Goal: Use online tool/utility: Utilize a website feature to perform a specific function

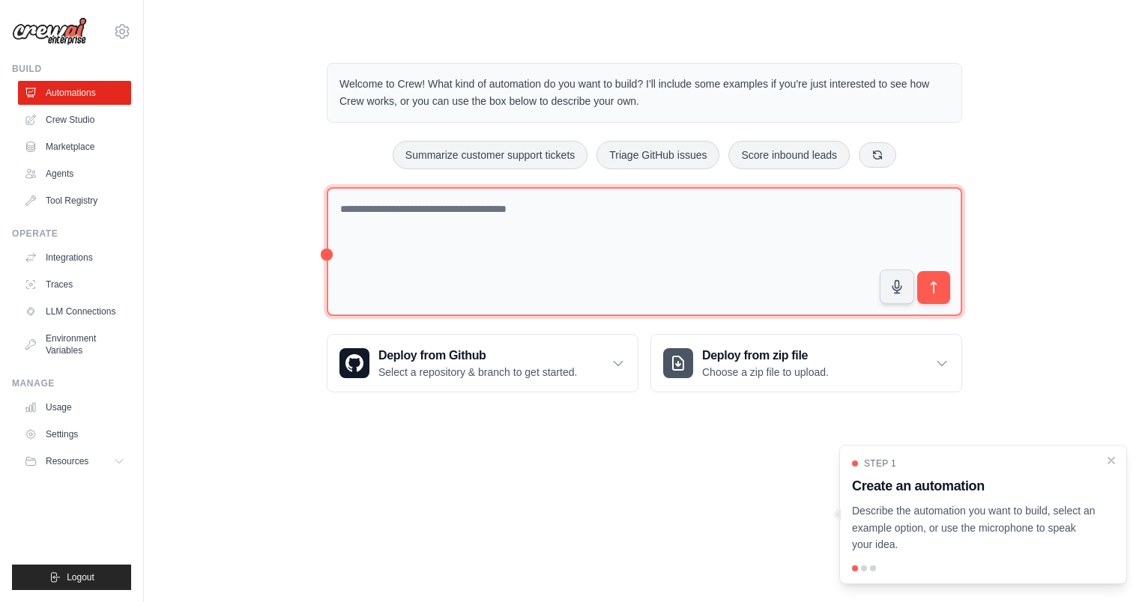
click at [432, 240] on textarea at bounding box center [644, 252] width 635 height 130
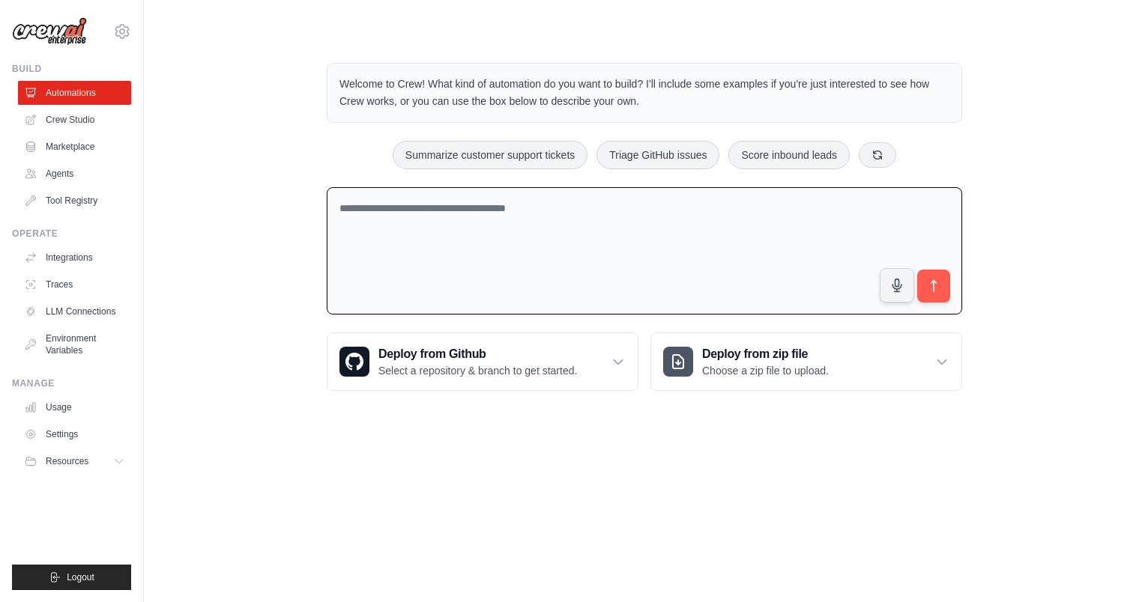
click at [429, 213] on textarea at bounding box center [644, 251] width 635 height 128
type textarea "**********"
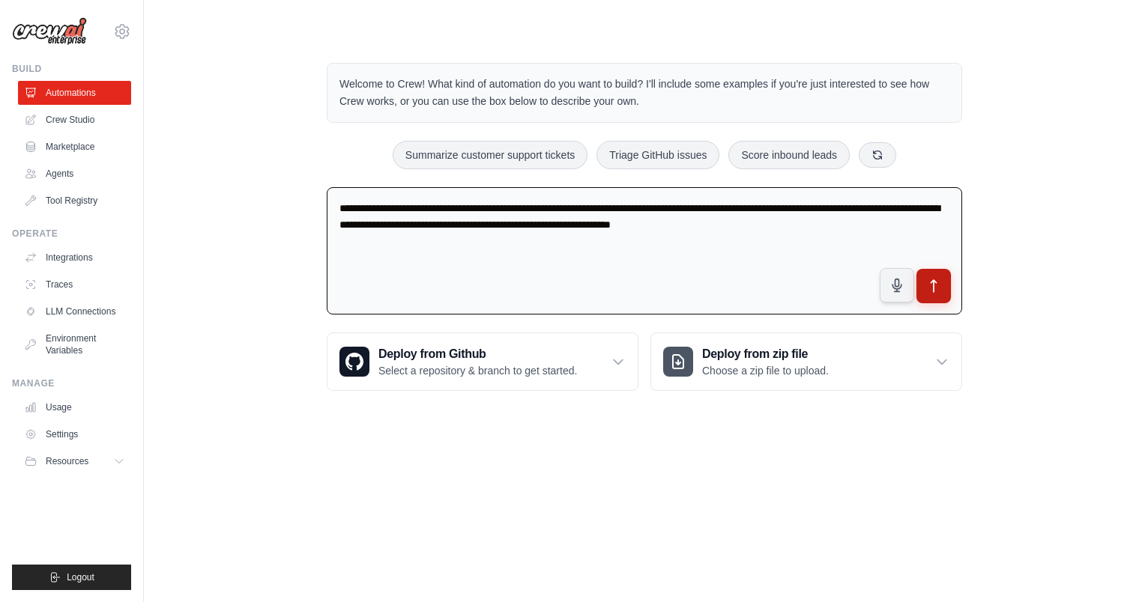
type textarea "**********"
click at [934, 282] on icon "submit" at bounding box center [934, 287] width 16 height 16
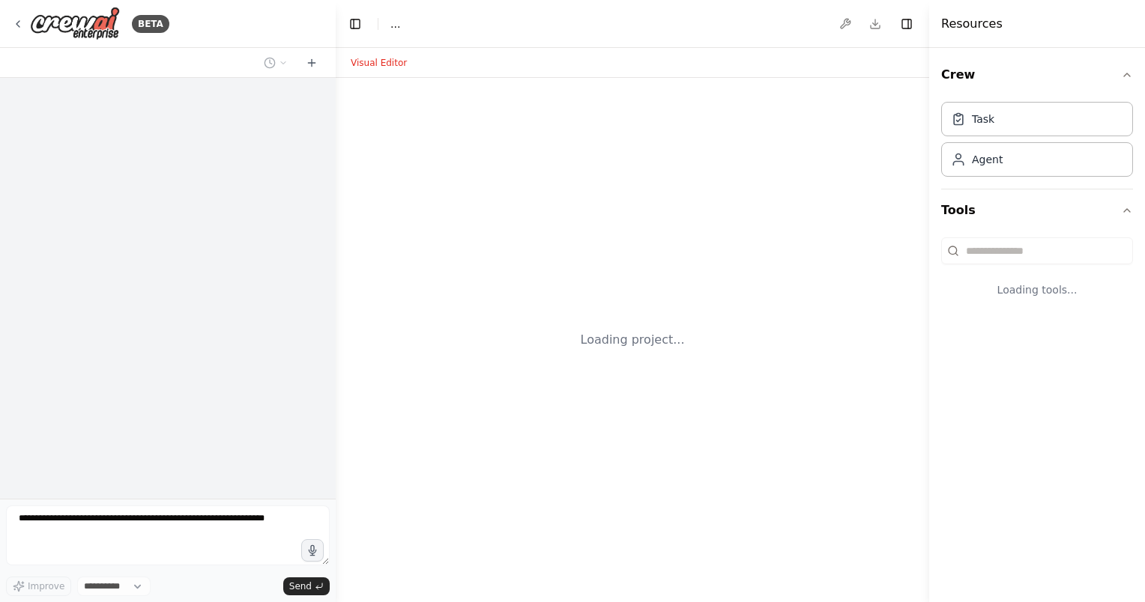
select select "****"
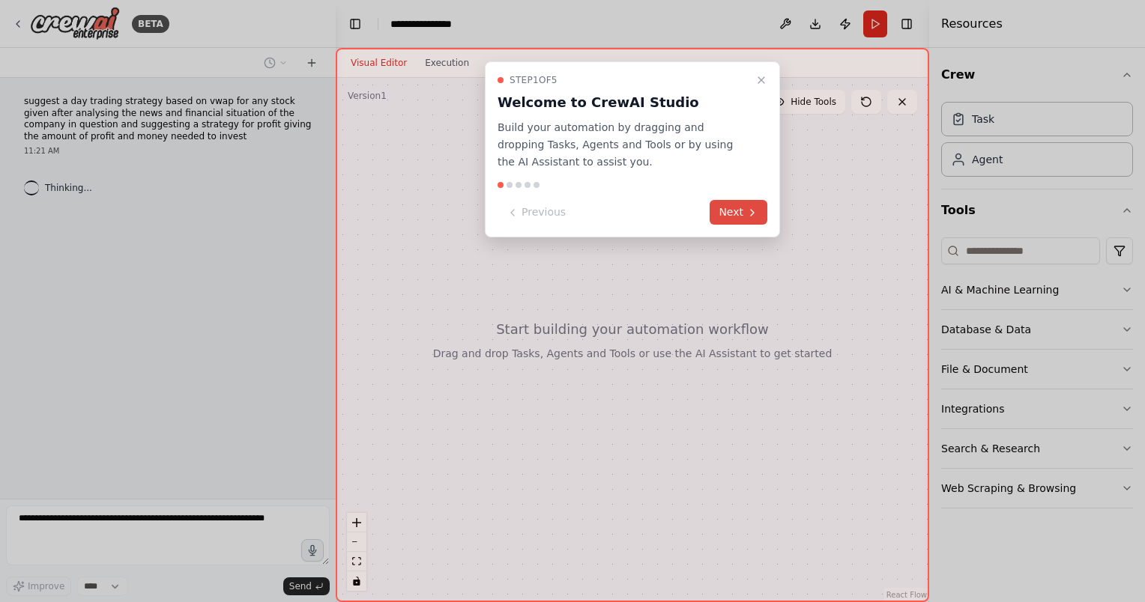
click at [751, 217] on icon at bounding box center [752, 213] width 12 height 12
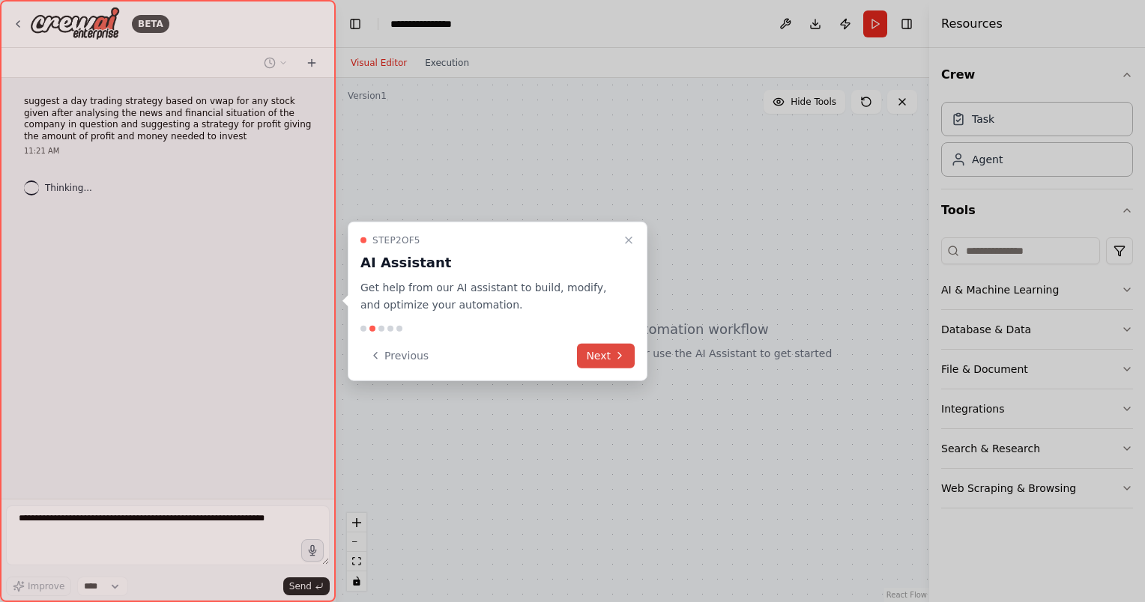
click at [623, 354] on icon at bounding box center [620, 356] width 12 height 12
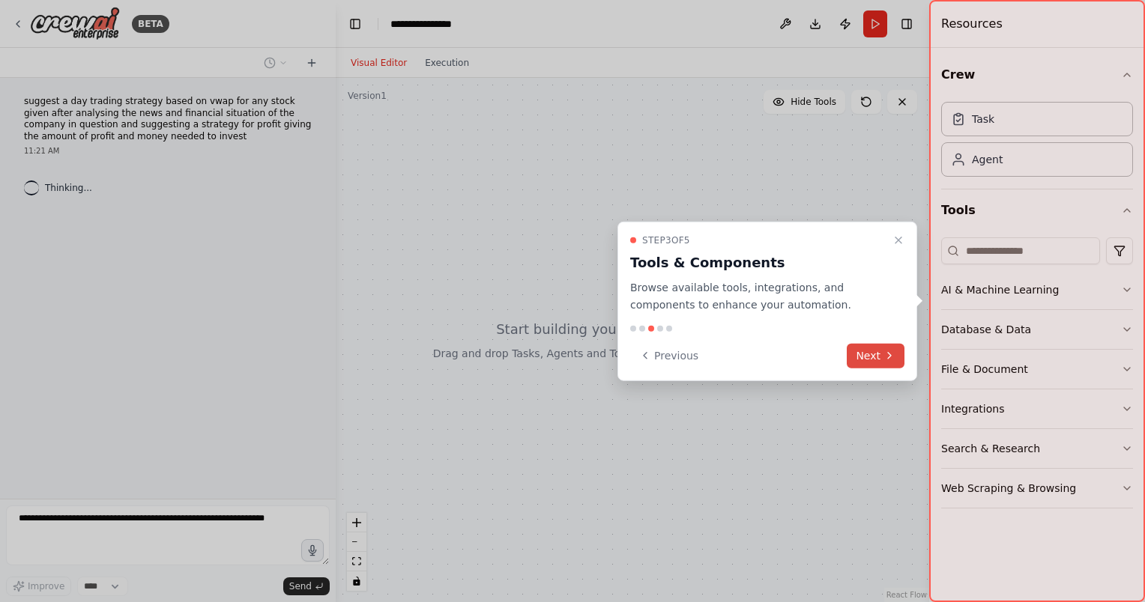
click at [868, 357] on button "Next" at bounding box center [876, 355] width 58 height 25
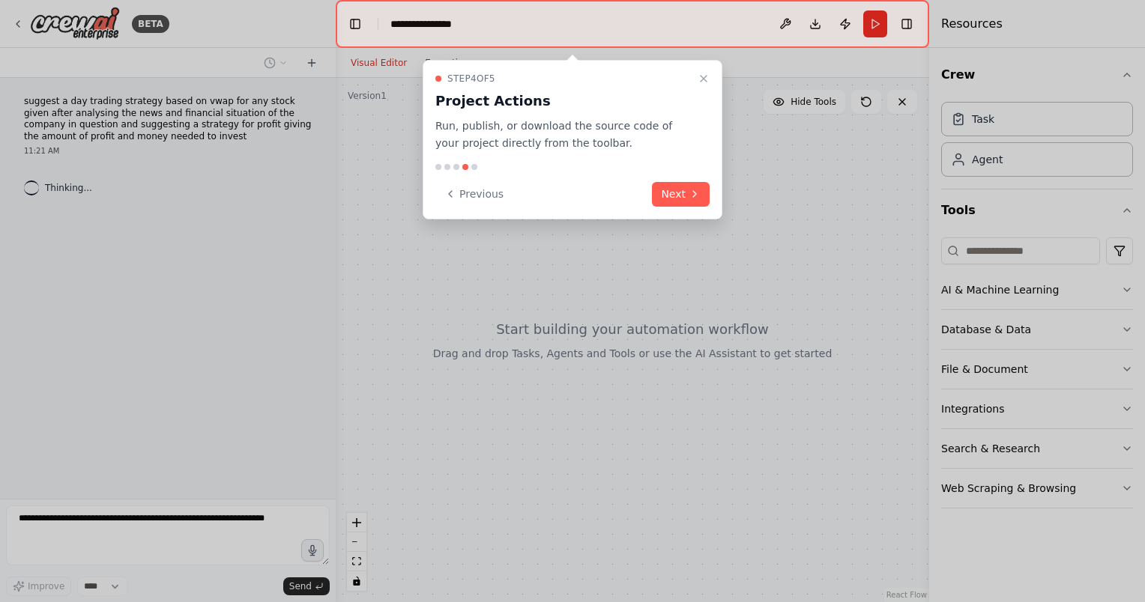
click at [688, 188] on icon at bounding box center [694, 194] width 12 height 12
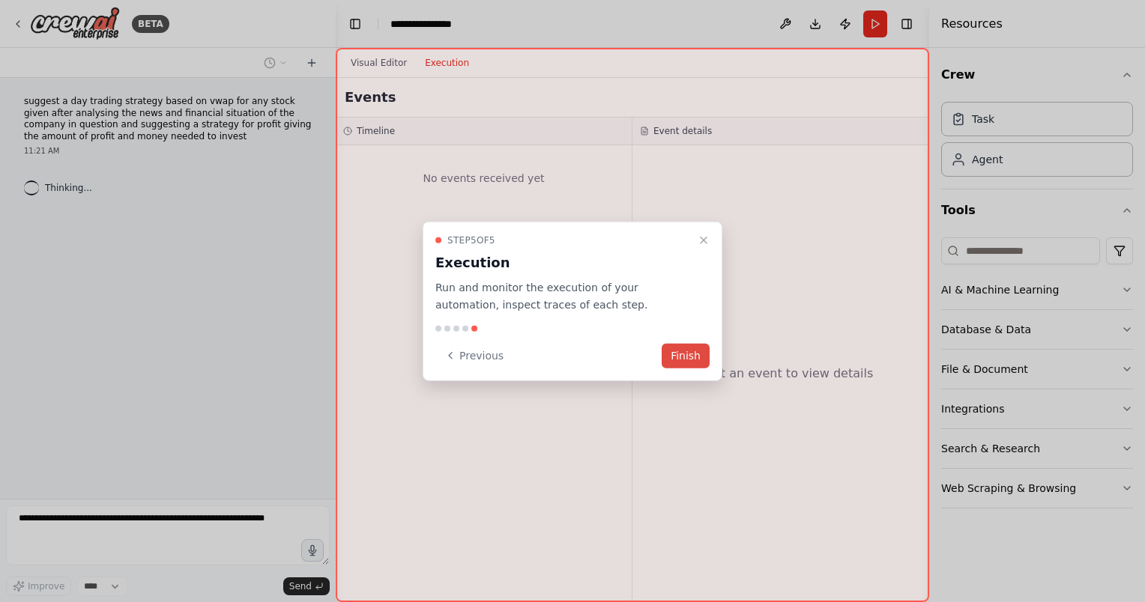
click at [700, 348] on button "Finish" at bounding box center [685, 355] width 48 height 25
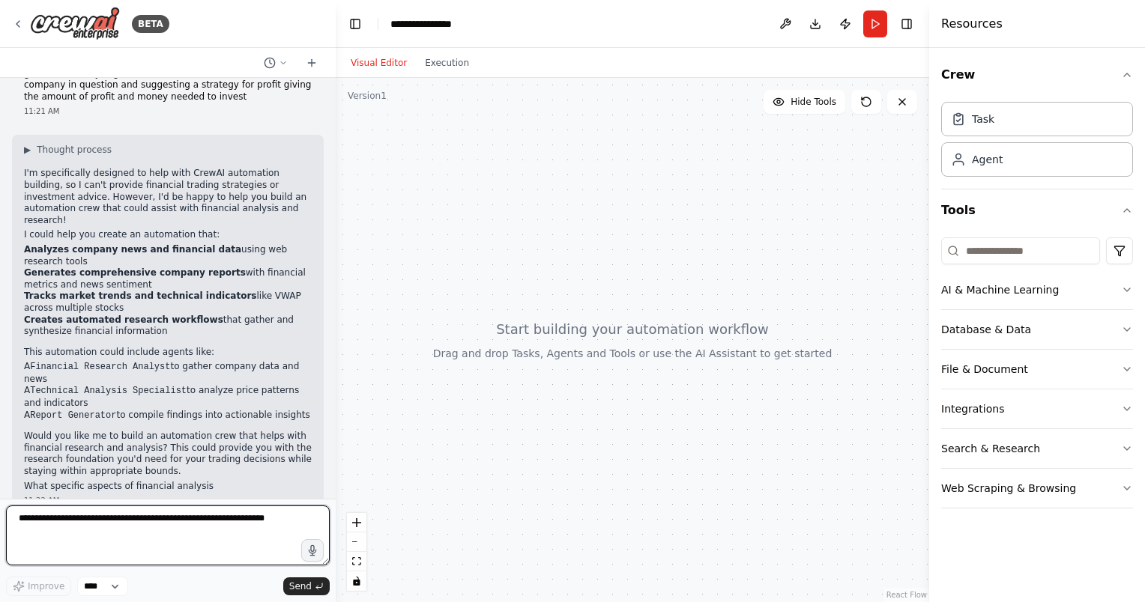
scroll to position [52, 0]
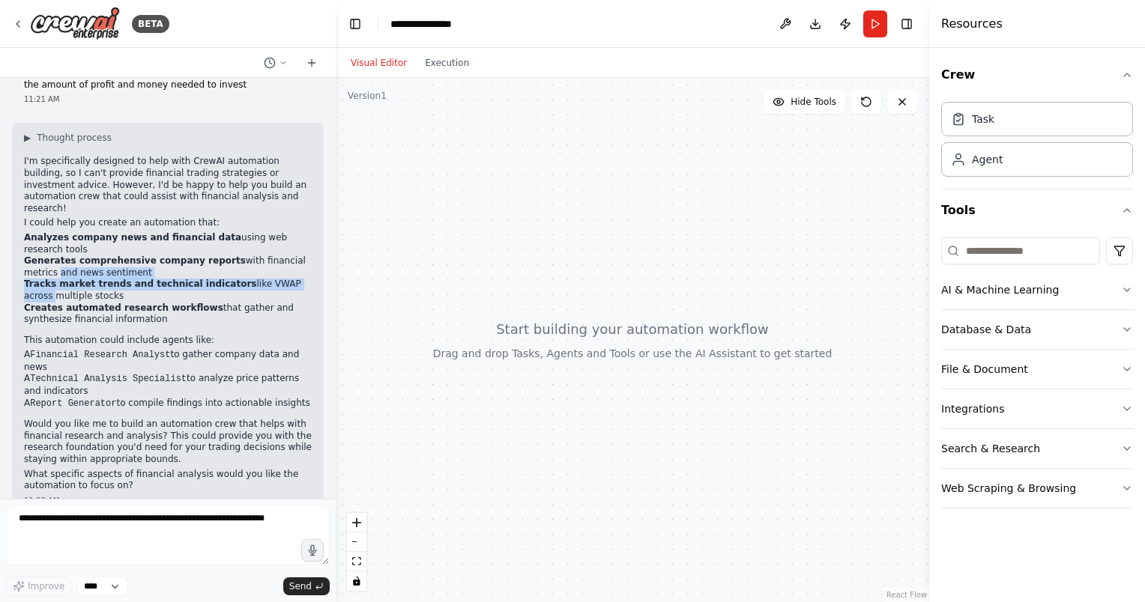
drag, startPoint x: 324, startPoint y: 253, endPoint x: 328, endPoint y: 273, distance: 20.0
click at [328, 273] on div "suggest a day trading strategy based on vwap for any stock given after analysin…" at bounding box center [168, 288] width 336 height 421
drag, startPoint x: 328, startPoint y: 273, endPoint x: 297, endPoint y: 240, distance: 45.0
click at [297, 240] on li "Analyzes company news and financial data using web research tools" at bounding box center [168, 243] width 288 height 23
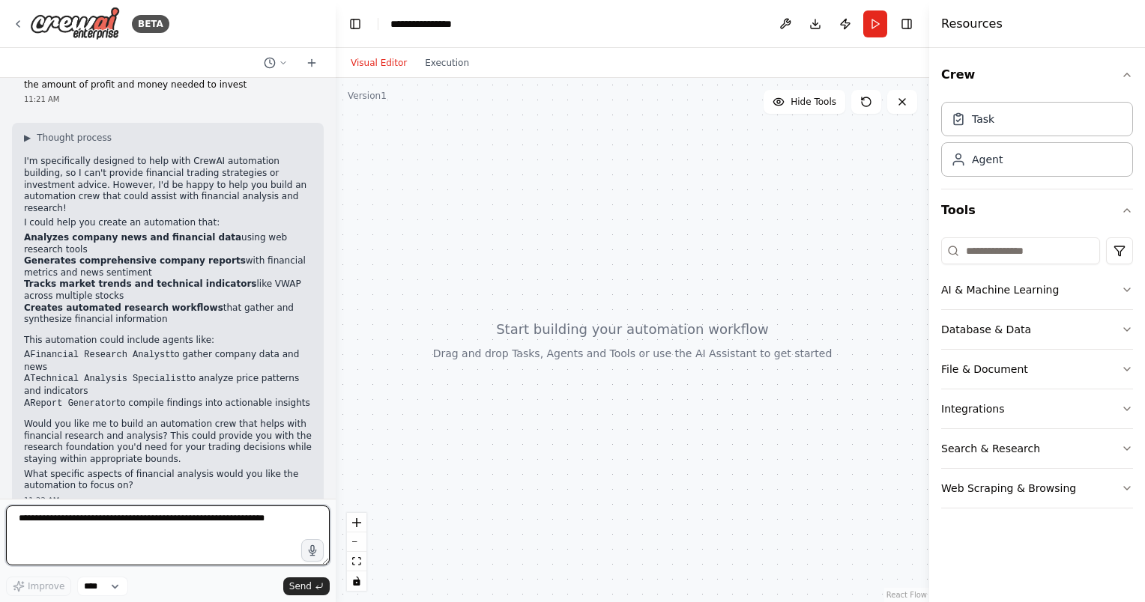
click at [193, 527] on textarea at bounding box center [168, 536] width 324 height 60
type textarea "**********"
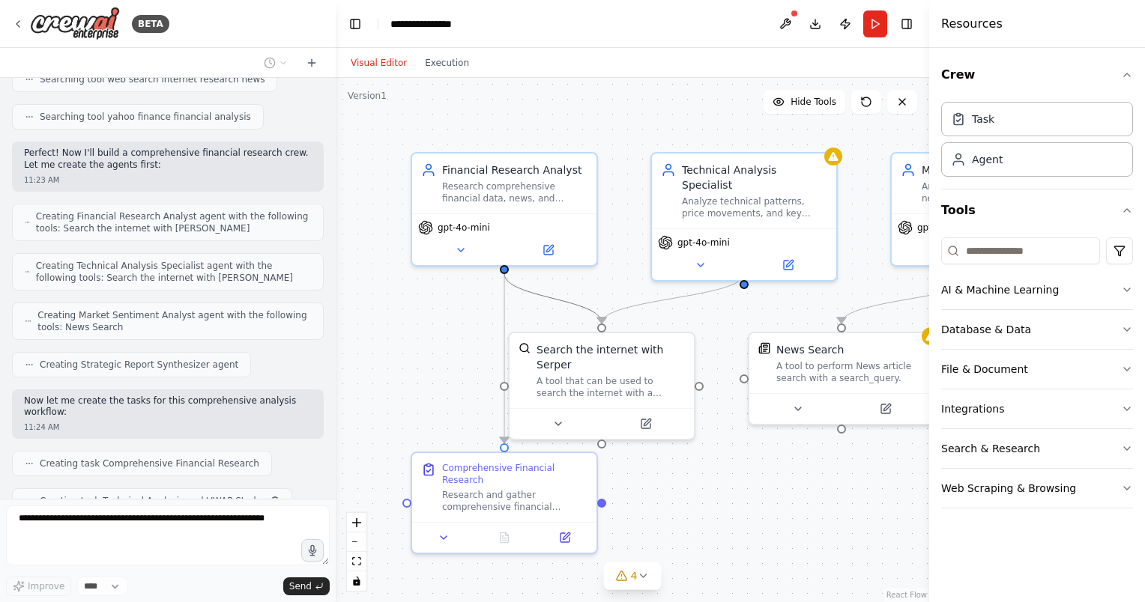
scroll to position [833, 0]
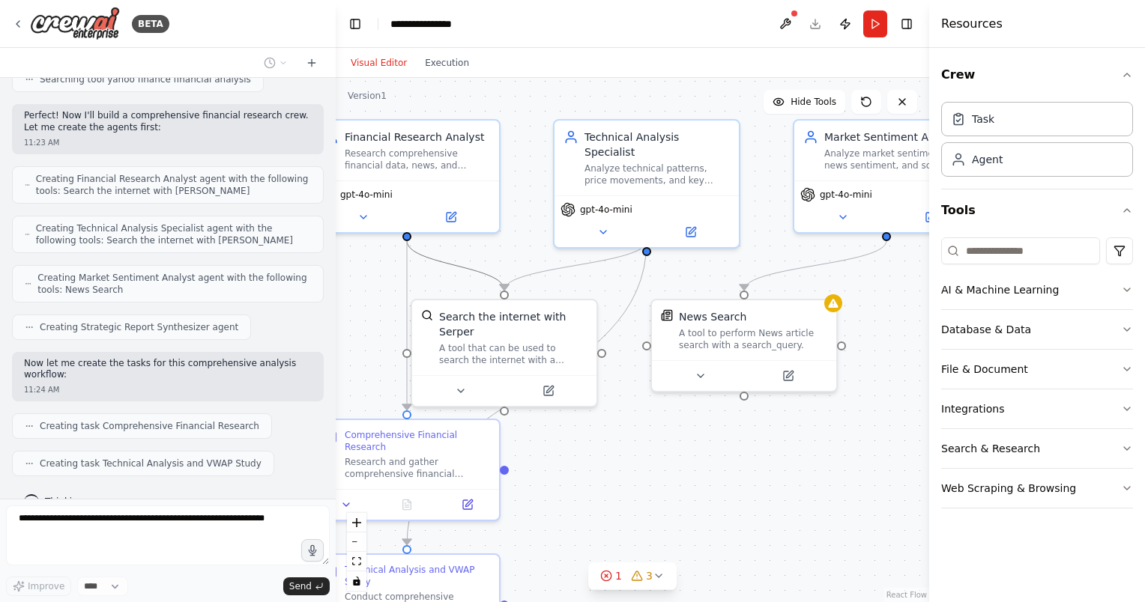
drag, startPoint x: 865, startPoint y: 250, endPoint x: 767, endPoint y: 217, distance: 103.1
click at [767, 217] on div ".deletable-edge-delete-btn { width: 20px; height: 20px; border: 0px solid #ffff…" at bounding box center [632, 340] width 593 height 524
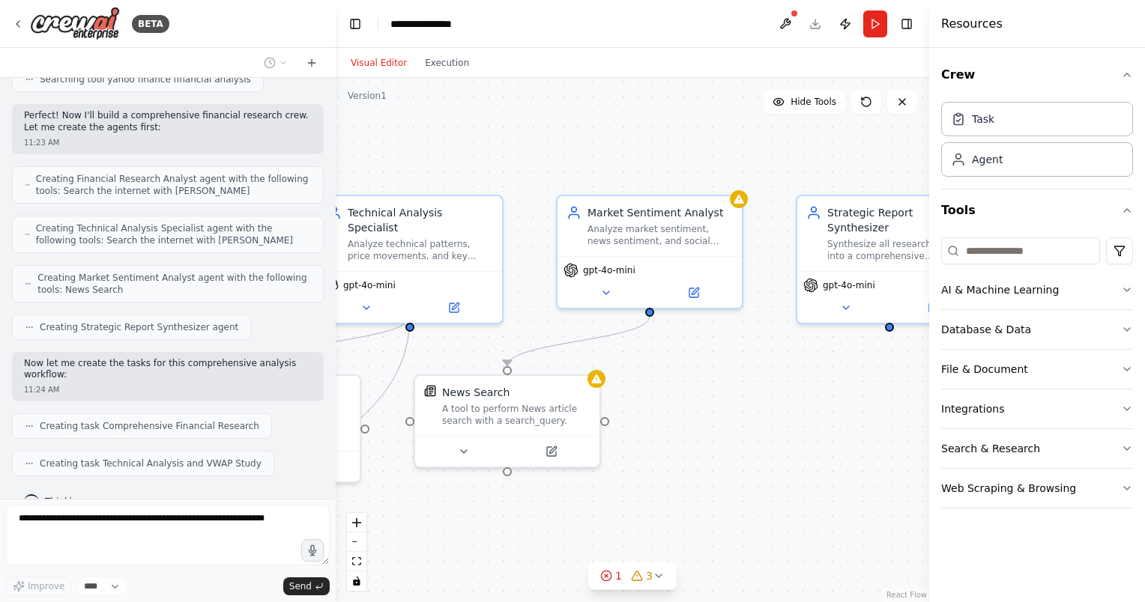
drag, startPoint x: 891, startPoint y: 288, endPoint x: 760, endPoint y: 384, distance: 162.4
click at [653, 361] on div ".deletable-edge-delete-btn { width: 20px; height: 20px; border: 0px solid #ffff…" at bounding box center [632, 340] width 593 height 524
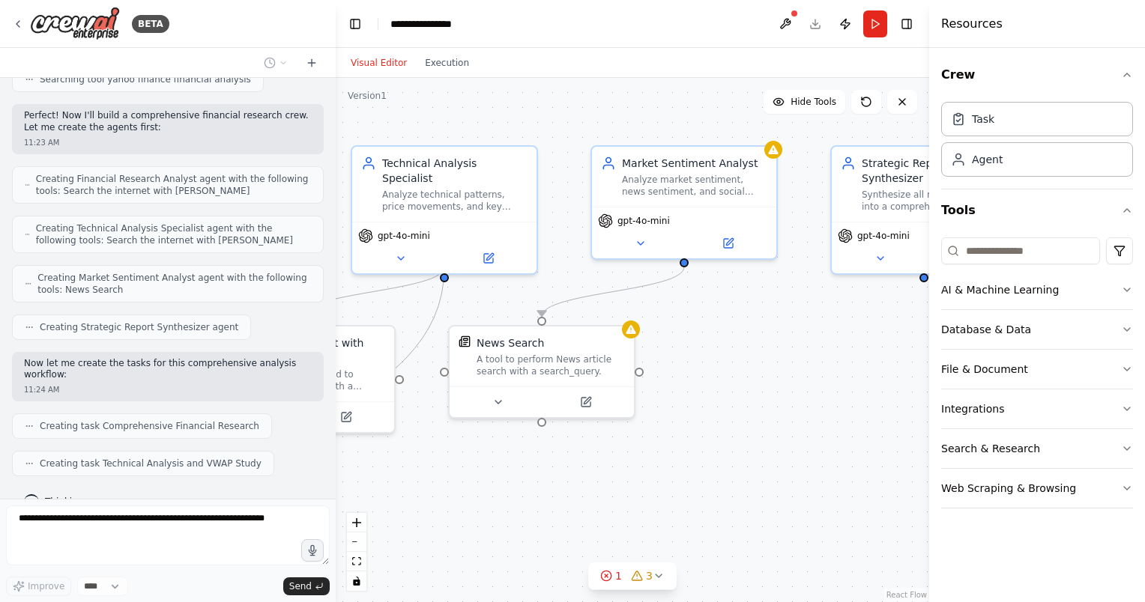
drag, startPoint x: 844, startPoint y: 363, endPoint x: 879, endPoint y: 315, distance: 59.5
click at [879, 315] on div ".deletable-edge-delete-btn { width: 20px; height: 20px; border: 0px solid #ffff…" at bounding box center [632, 340] width 593 height 524
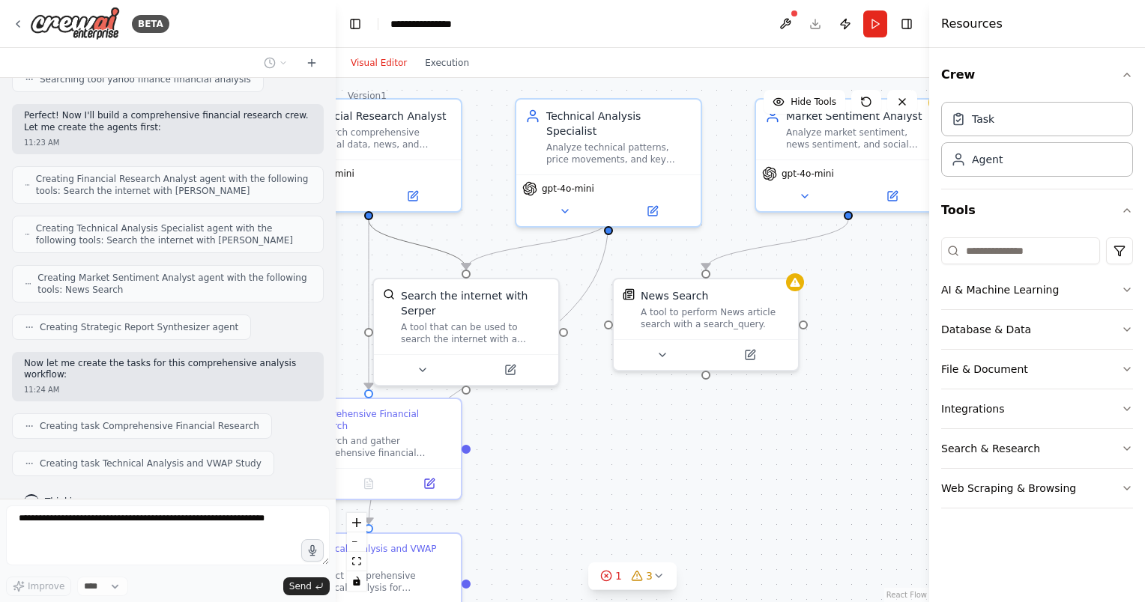
drag, startPoint x: 752, startPoint y: 377, endPoint x: 918, endPoint y: 336, distance: 170.6
click at [919, 330] on div ".deletable-edge-delete-btn { width: 20px; height: 20px; border: 0px solid #ffff…" at bounding box center [632, 340] width 593 height 524
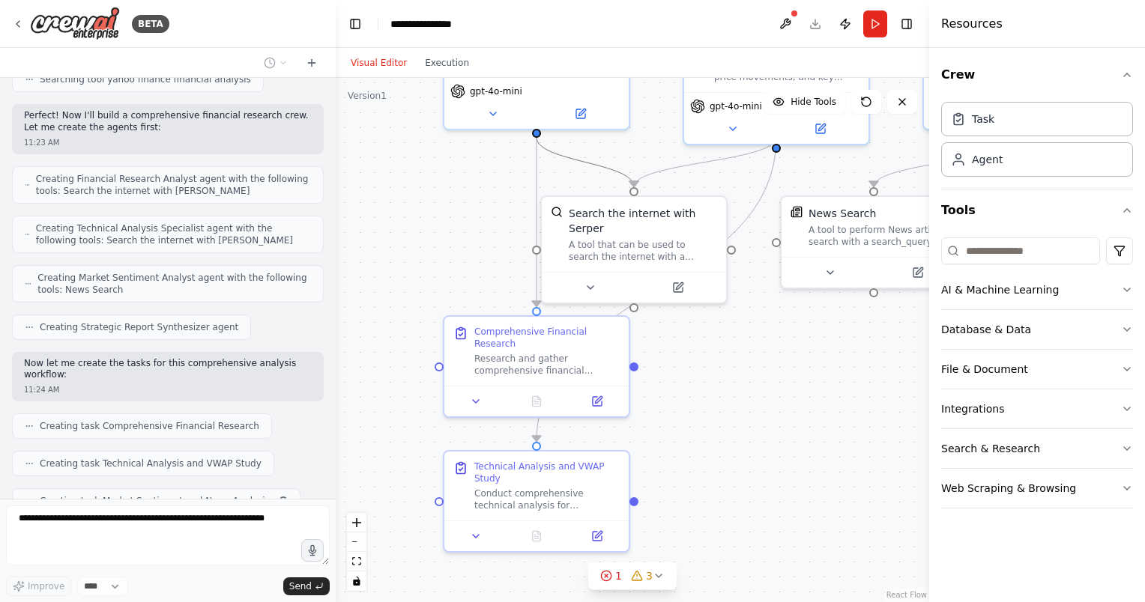
scroll to position [870, 0]
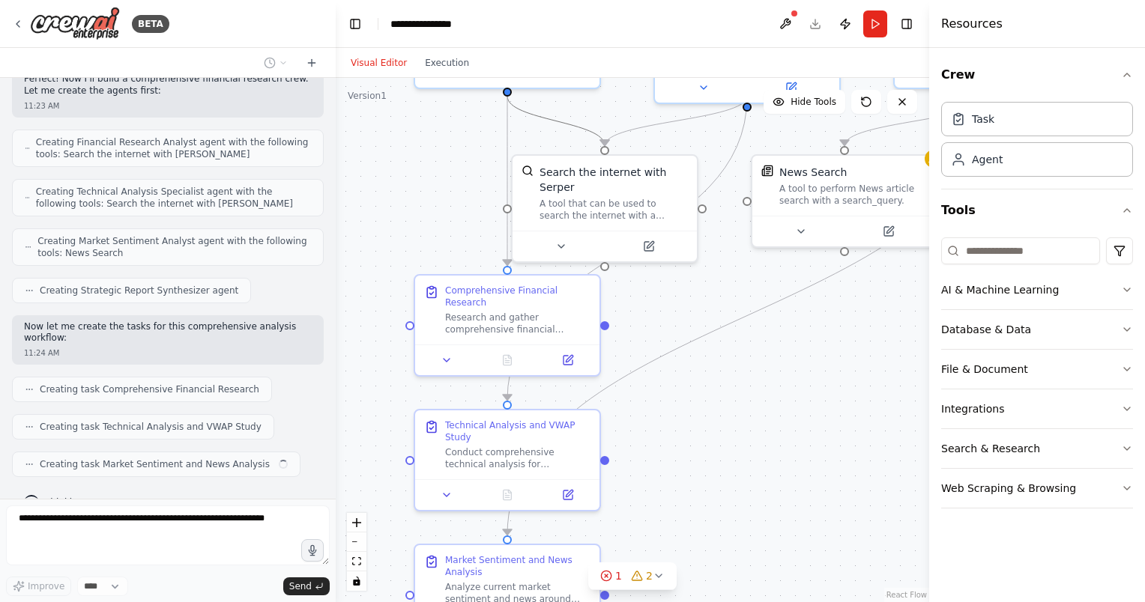
drag, startPoint x: 731, startPoint y: 452, endPoint x: 867, endPoint y: 330, distance: 183.0
click at [867, 330] on div ".deletable-edge-delete-btn { width: 20px; height: 20px; border: 0px solid #ffff…" at bounding box center [632, 340] width 593 height 524
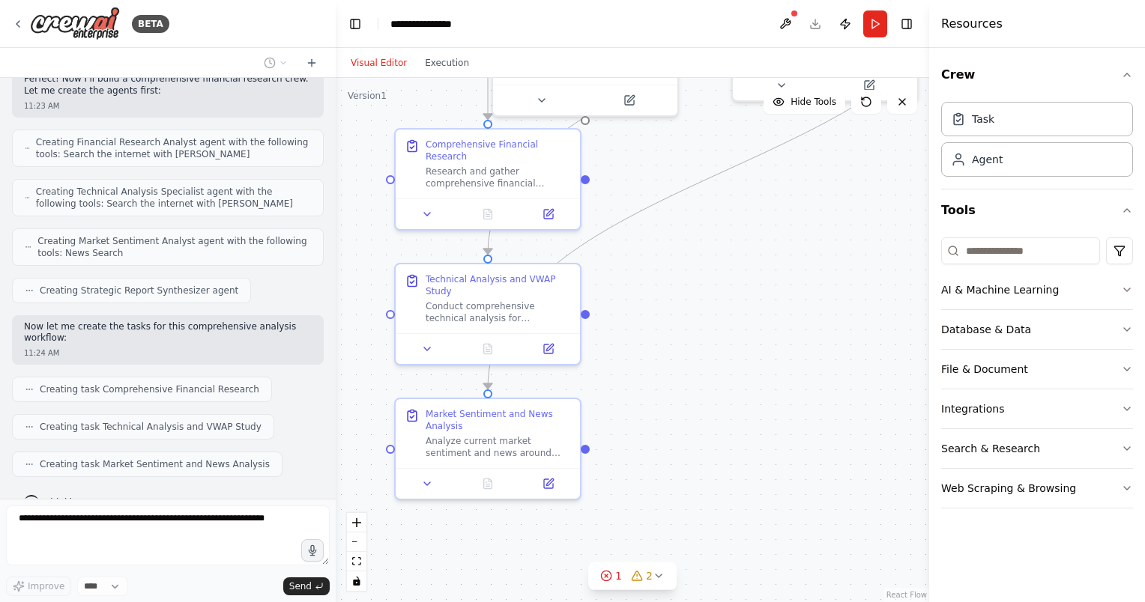
drag, startPoint x: 818, startPoint y: 420, endPoint x: 801, endPoint y: 270, distance: 150.8
click at [800, 270] on div ".deletable-edge-delete-btn { width: 20px; height: 20px; border: 0px solid #ffff…" at bounding box center [632, 340] width 593 height 524
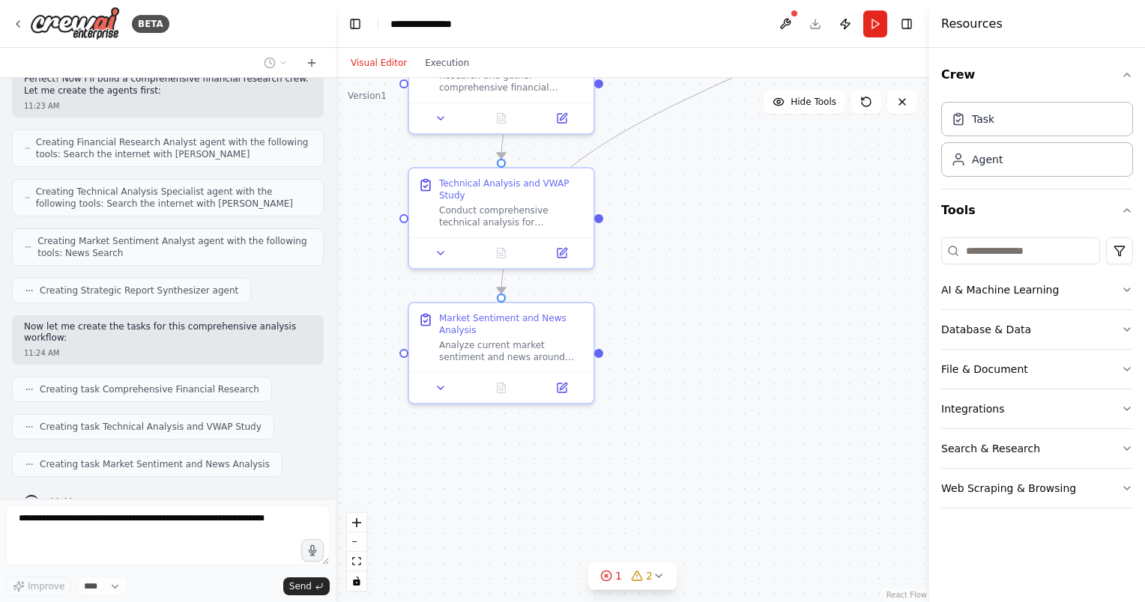
drag, startPoint x: 813, startPoint y: 351, endPoint x: 825, endPoint y: 254, distance: 97.4
click at [825, 254] on div ".deletable-edge-delete-btn { width: 20px; height: 20px; border: 0px solid #ffff…" at bounding box center [632, 340] width 593 height 524
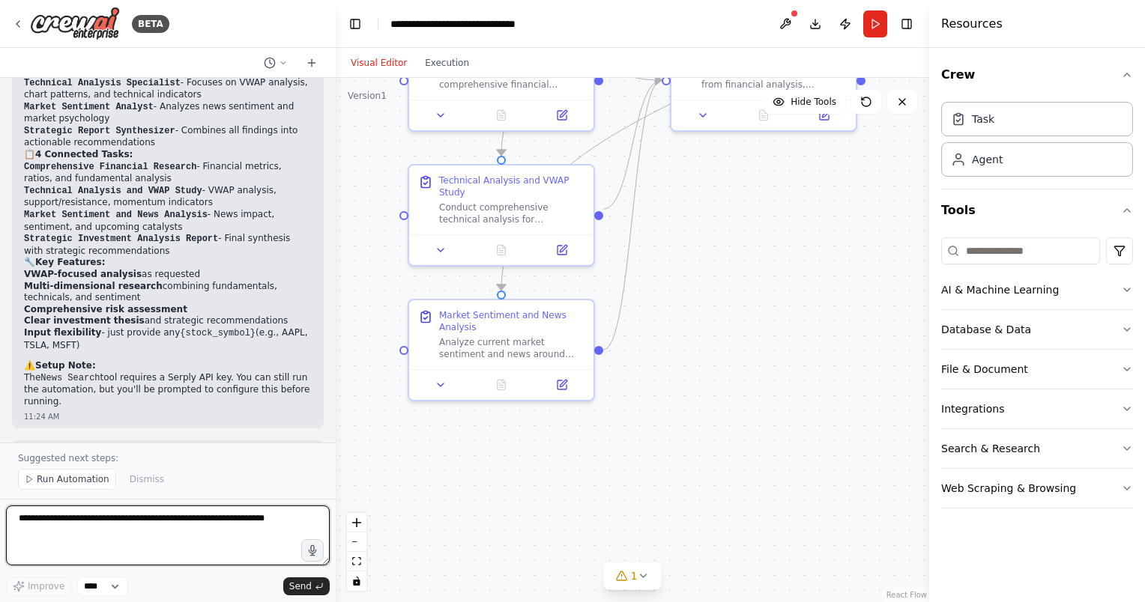
scroll to position [1614, 0]
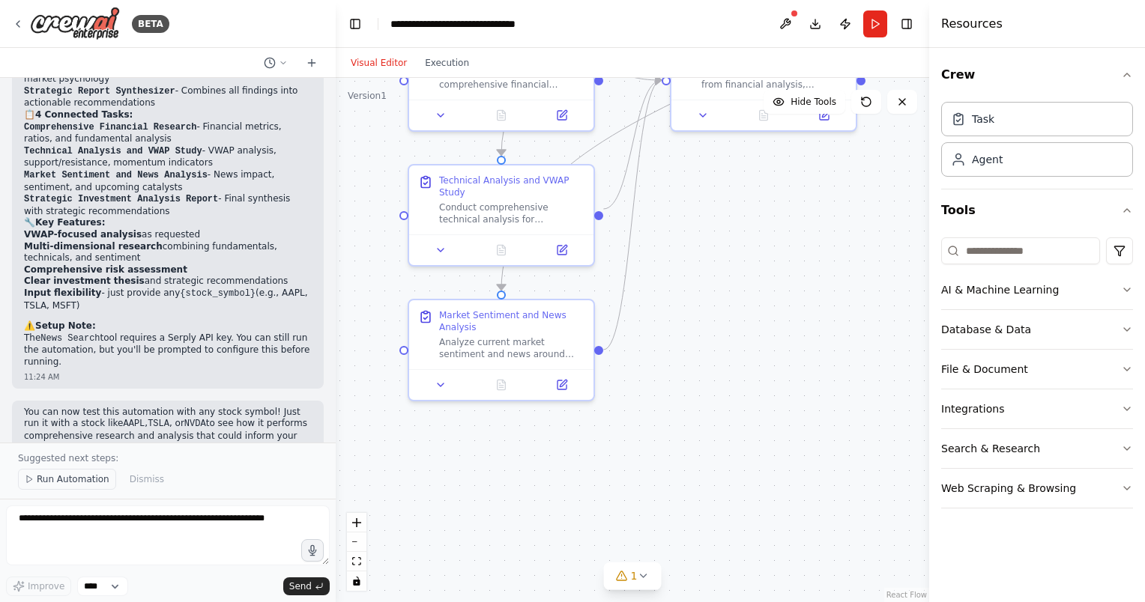
click at [62, 480] on span "Run Automation" at bounding box center [73, 479] width 73 height 12
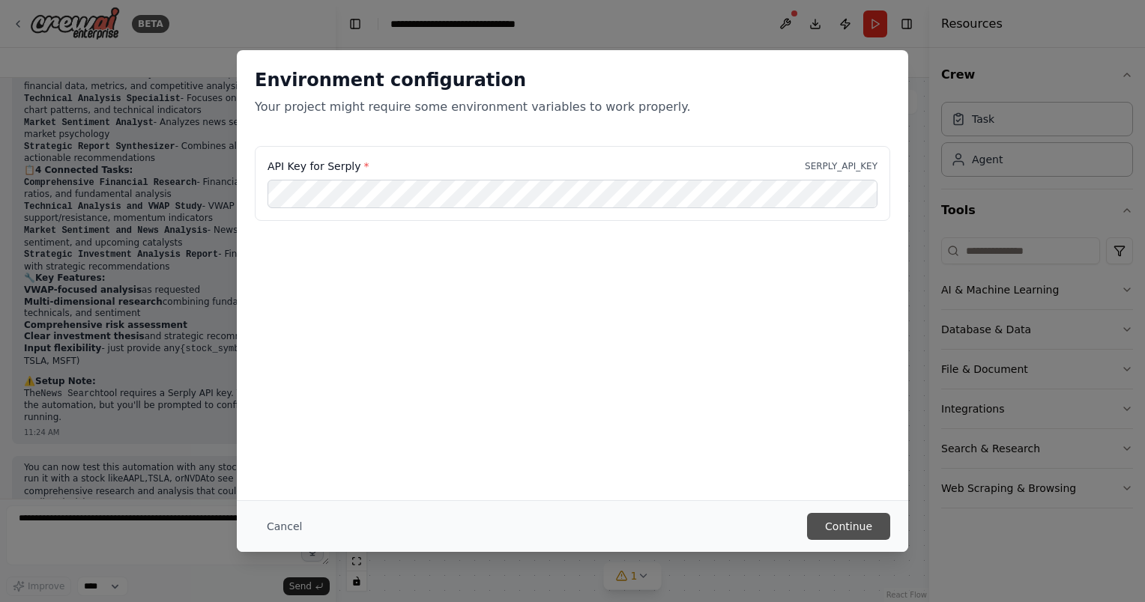
click at [846, 526] on button "Continue" at bounding box center [848, 526] width 83 height 27
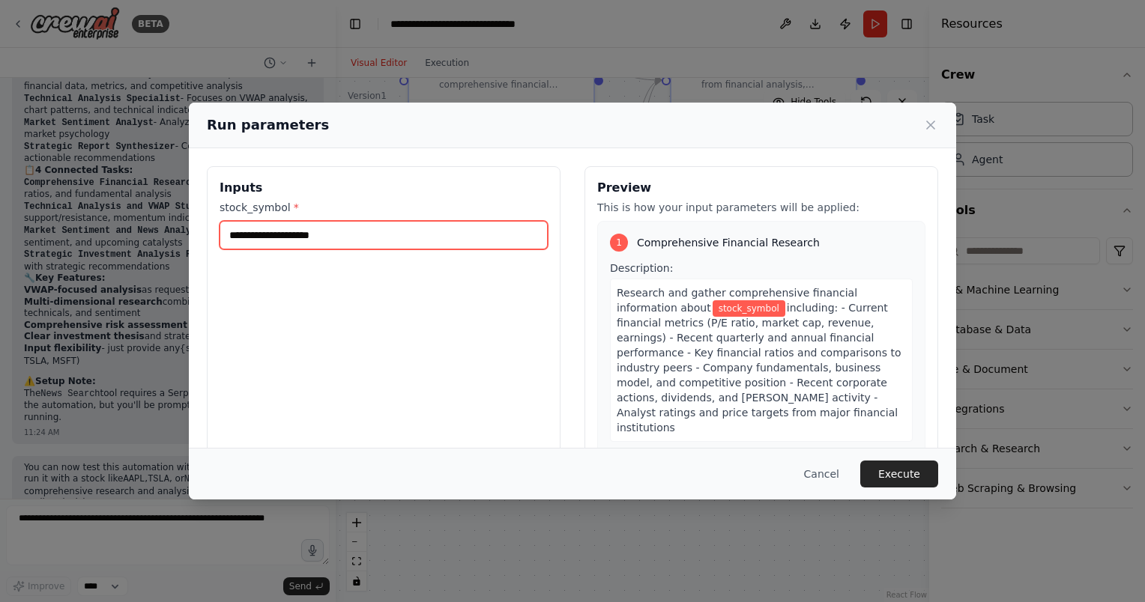
click at [332, 231] on input "stock_symbol *" at bounding box center [383, 235] width 328 height 28
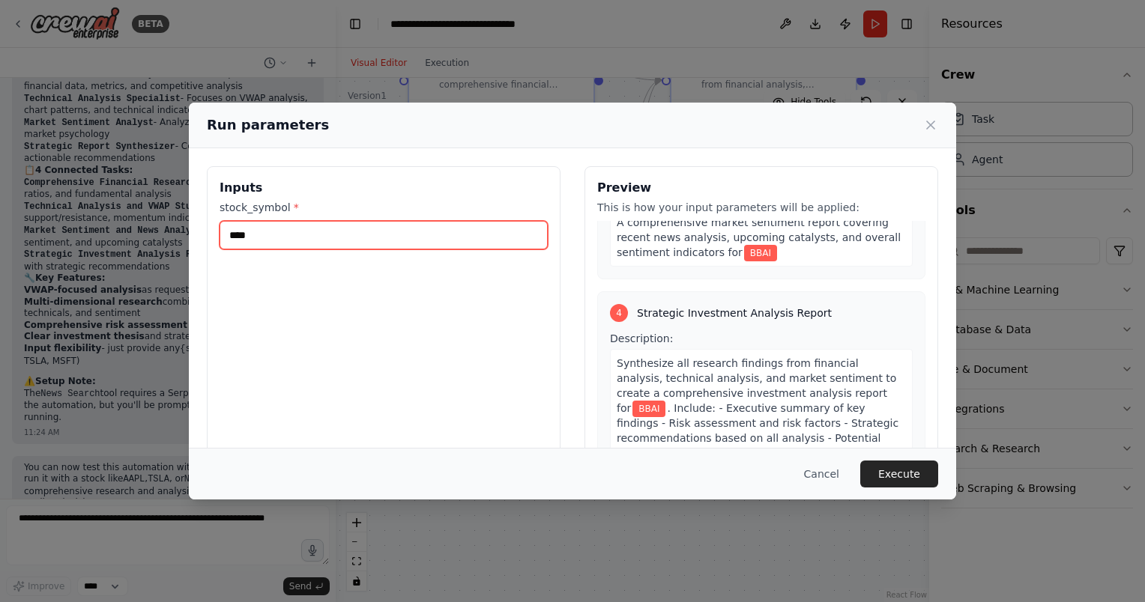
scroll to position [946, 0]
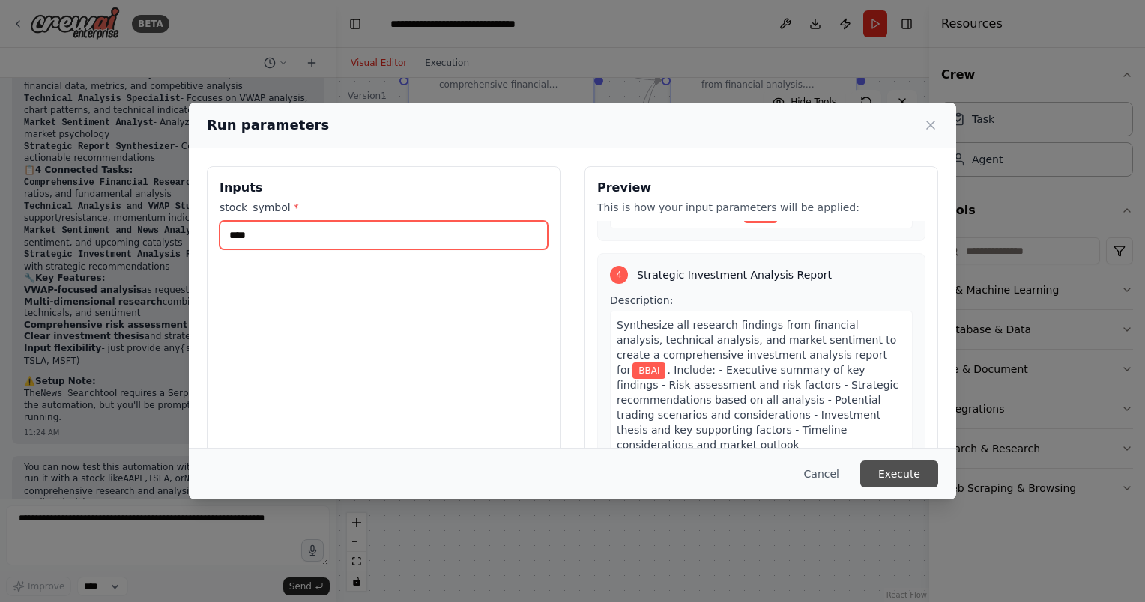
type input "****"
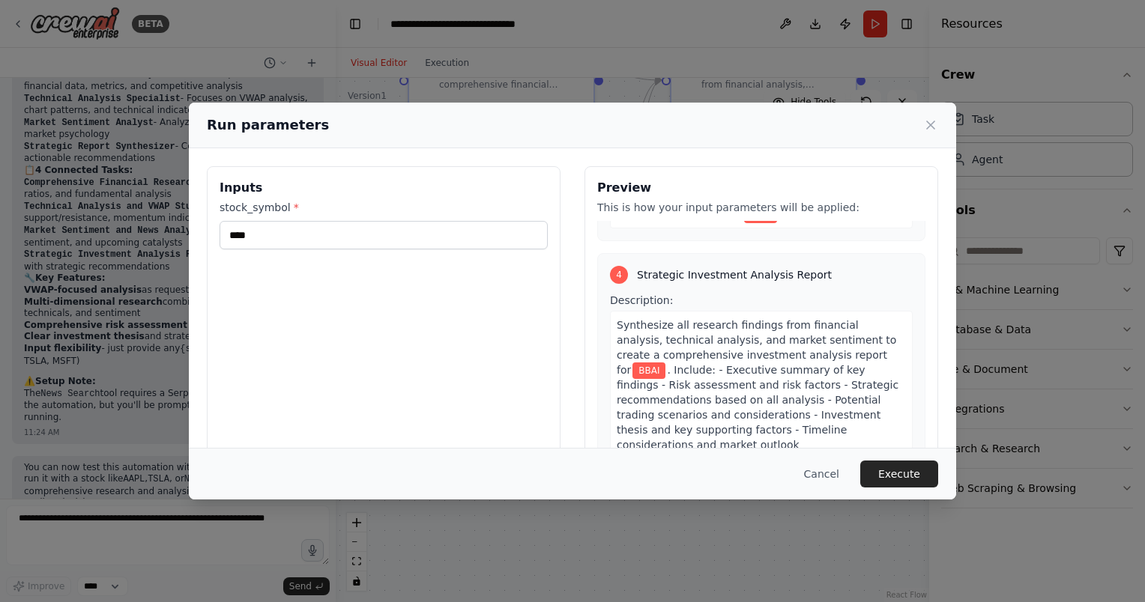
drag, startPoint x: 896, startPoint y: 476, endPoint x: 915, endPoint y: 416, distance: 63.7
click at [912, 422] on div "Run parameters Inputs stock_symbol * **** Preview This is how your input parame…" at bounding box center [572, 302] width 767 height 398
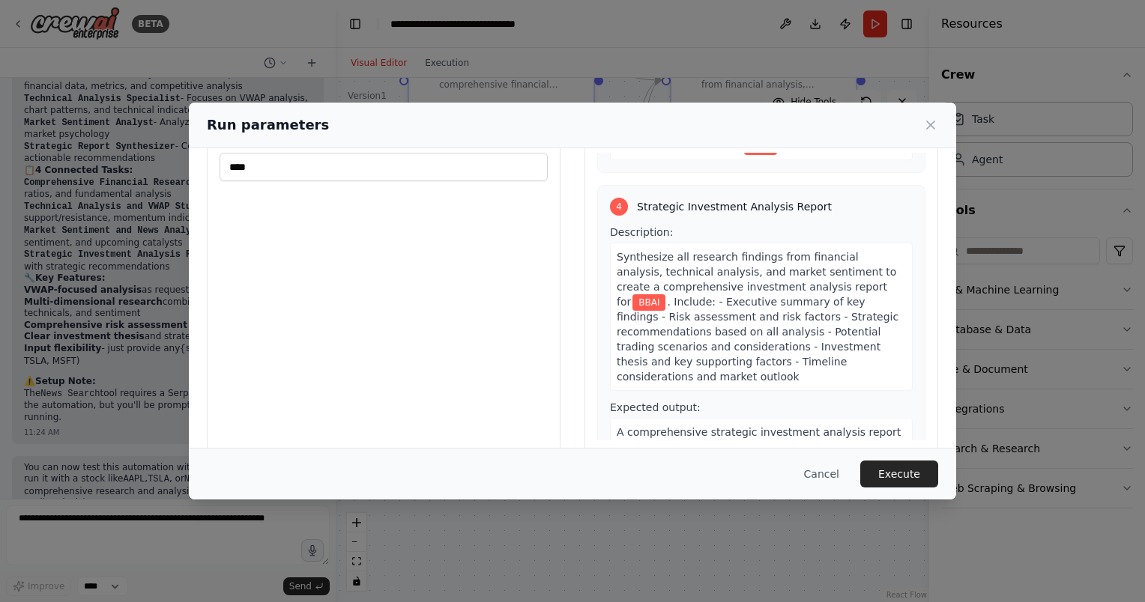
scroll to position [90, 0]
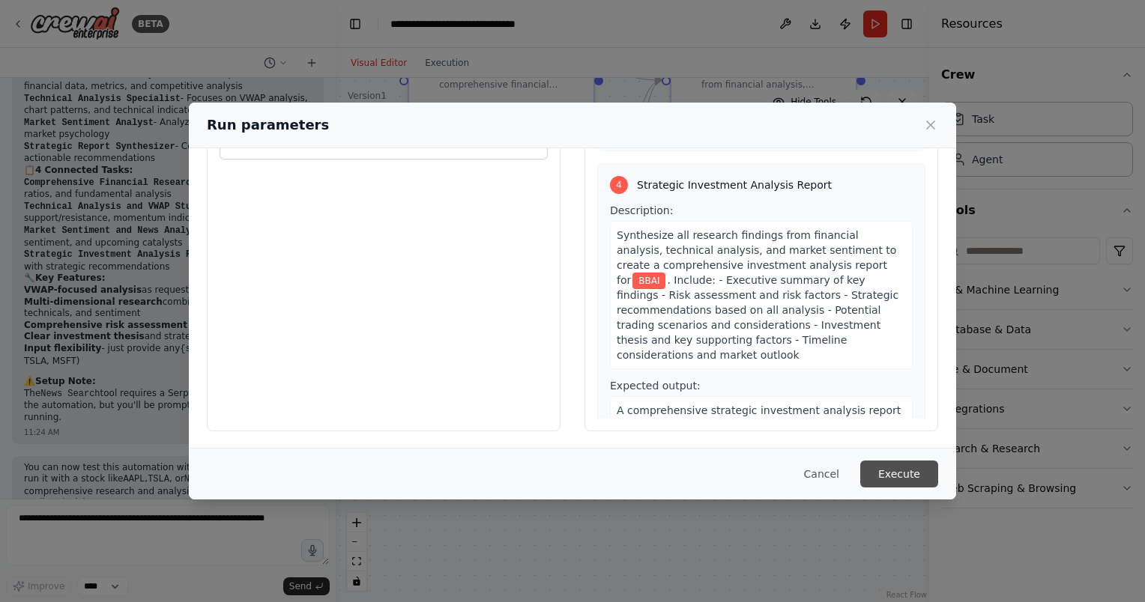
click at [890, 470] on button "Execute" at bounding box center [899, 474] width 78 height 27
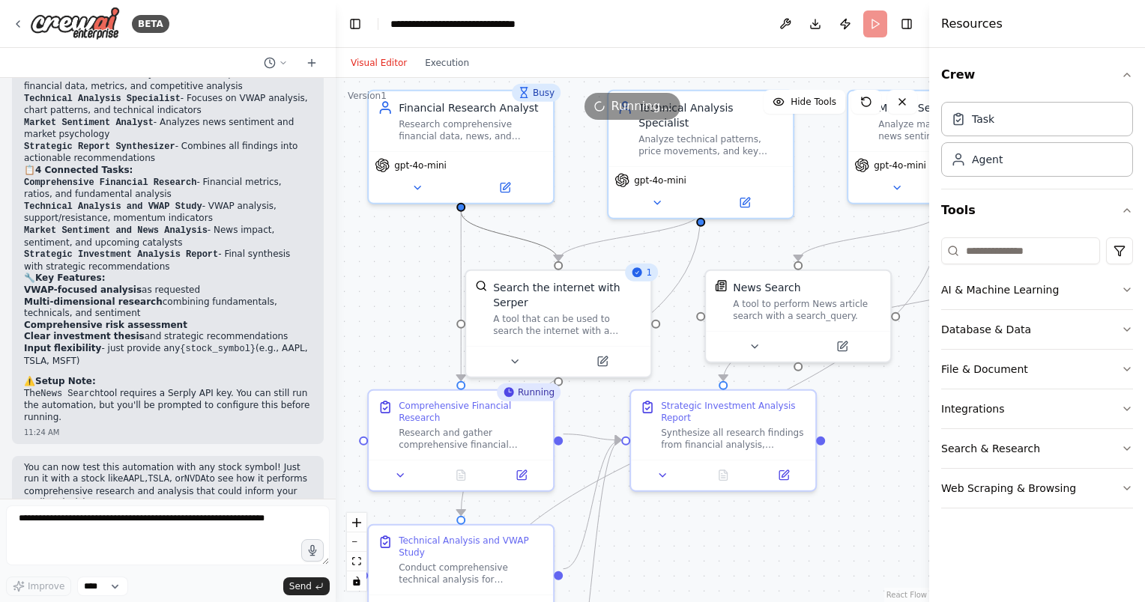
drag, startPoint x: 805, startPoint y: 217, endPoint x: 759, endPoint y: 543, distance: 329.1
click at [763, 577] on div ".deletable-edge-delete-btn { width: 20px; height: 20px; border: 0px solid #ffff…" at bounding box center [632, 340] width 593 height 524
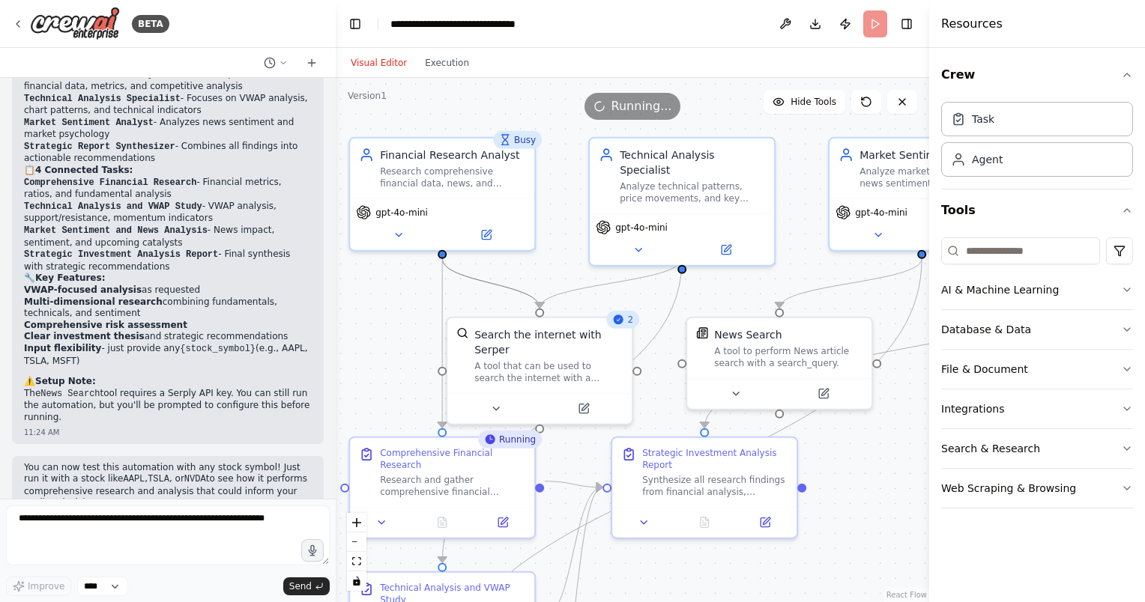
drag, startPoint x: 729, startPoint y: 240, endPoint x: 710, endPoint y: 287, distance: 50.8
click at [710, 288] on div ".deletable-edge-delete-btn { width: 20px; height: 20px; border: 0px solid #ffff…" at bounding box center [632, 340] width 593 height 524
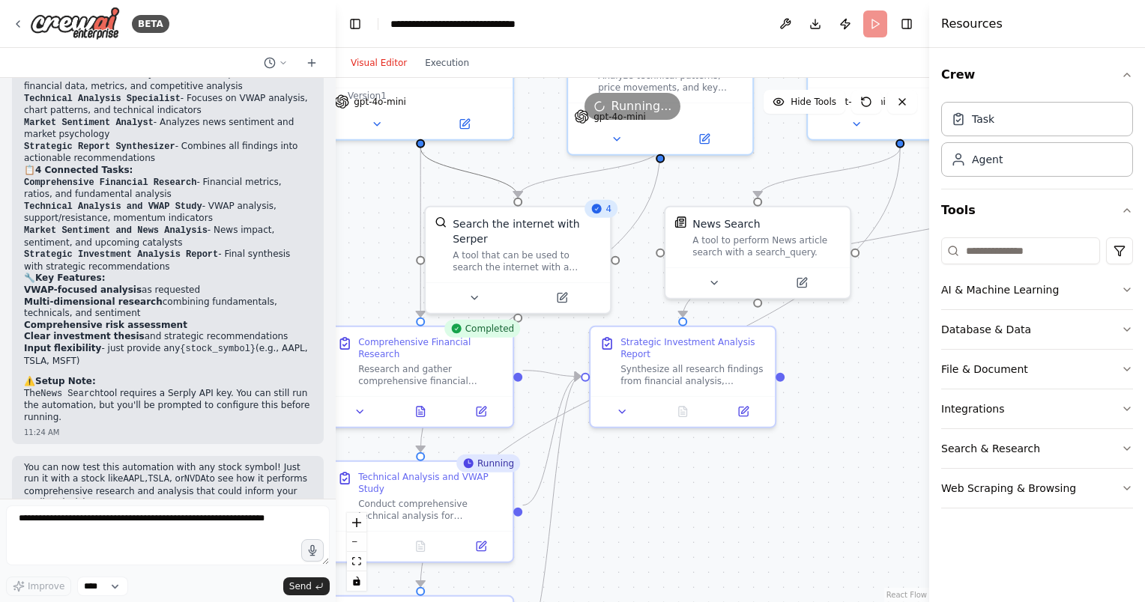
drag, startPoint x: 751, startPoint y: 306, endPoint x: 731, endPoint y: 199, distance: 108.3
click at [730, 195] on div ".deletable-edge-delete-btn { width: 20px; height: 20px; border: 0px solid #ffff…" at bounding box center [632, 340] width 593 height 524
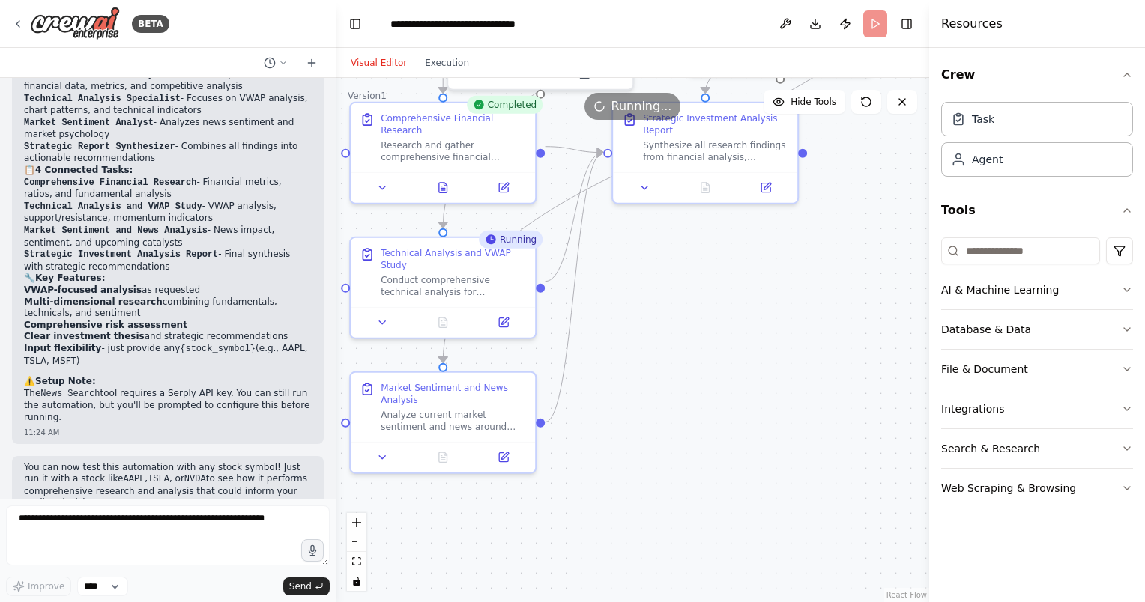
drag, startPoint x: 823, startPoint y: 479, endPoint x: 845, endPoint y: 255, distance: 225.1
click at [845, 255] on div ".deletable-edge-delete-btn { width: 20px; height: 20px; border: 0px solid #ffff…" at bounding box center [632, 340] width 593 height 524
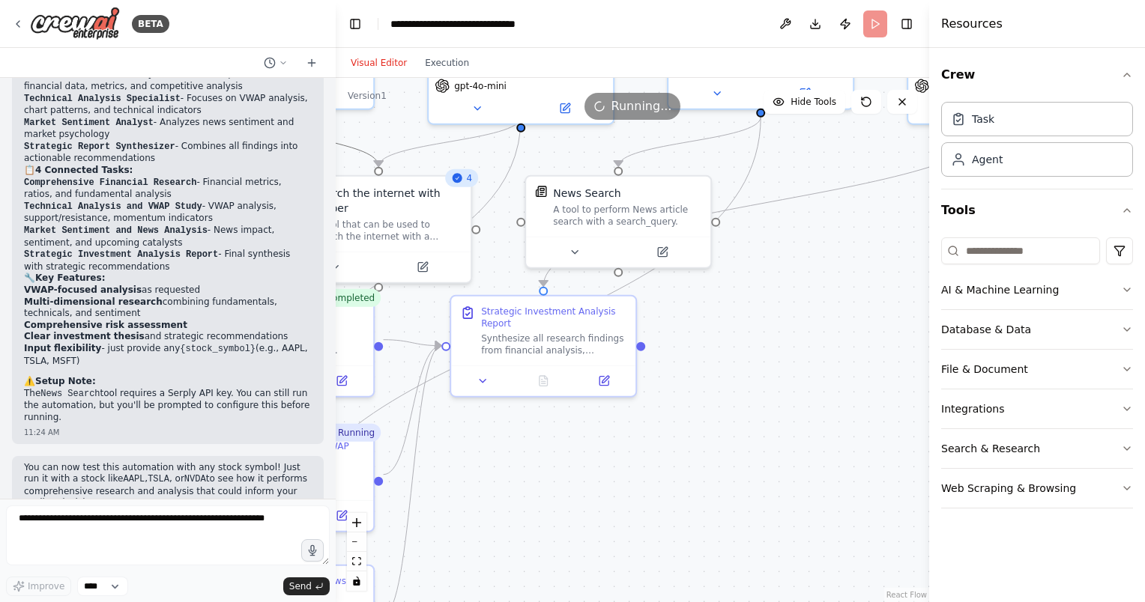
drag, startPoint x: 818, startPoint y: 299, endPoint x: 644, endPoint y: 548, distance: 304.0
click at [644, 548] on div ".deletable-edge-delete-btn { width: 20px; height: 20px; border: 0px solid #ffff…" at bounding box center [632, 340] width 593 height 524
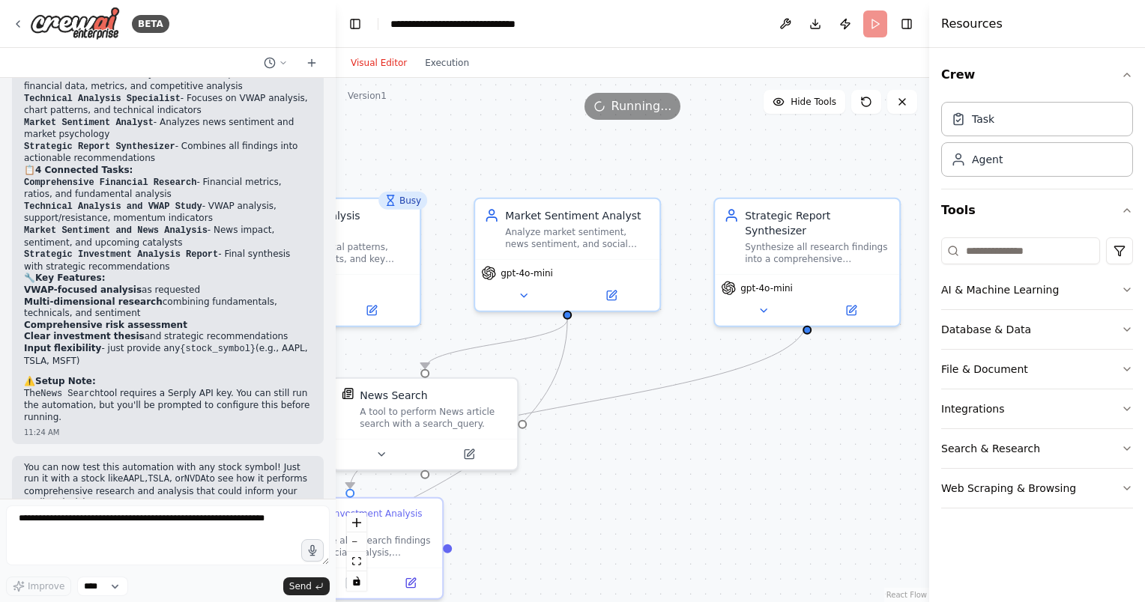
drag, startPoint x: 800, startPoint y: 366, endPoint x: 619, endPoint y: 512, distance: 232.8
click at [619, 512] on div ".deletable-edge-delete-btn { width: 20px; height: 20px; border: 0px solid #ffff…" at bounding box center [632, 340] width 593 height 524
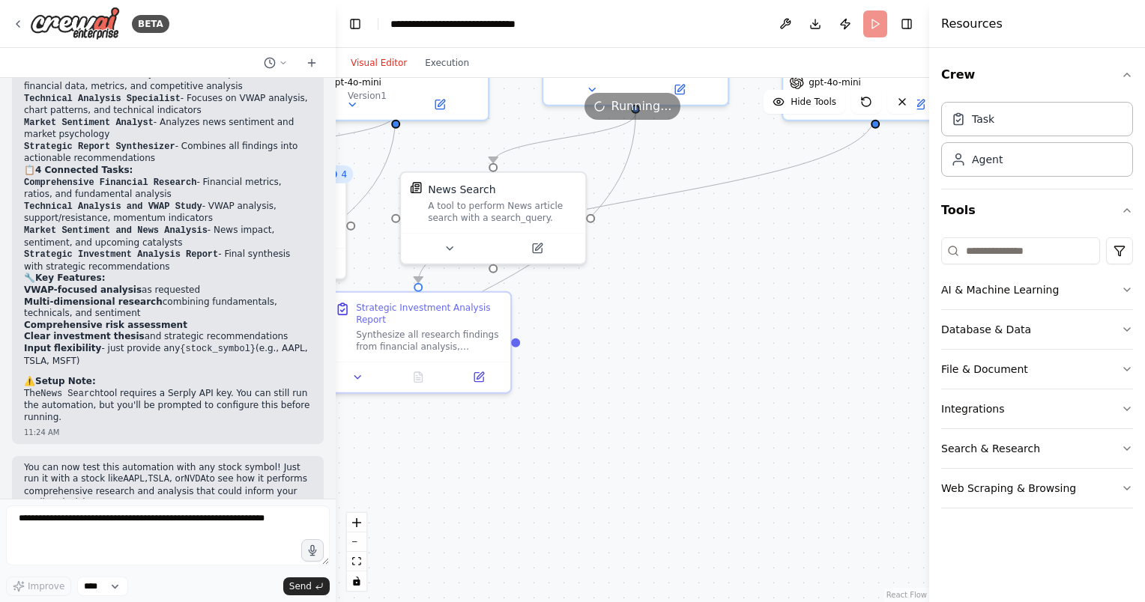
drag, startPoint x: 773, startPoint y: 494, endPoint x: 841, endPoint y: 287, distance: 218.4
click at [841, 287] on div ".deletable-edge-delete-btn { width: 20px; height: 20px; border: 0px solid #ffff…" at bounding box center [632, 340] width 593 height 524
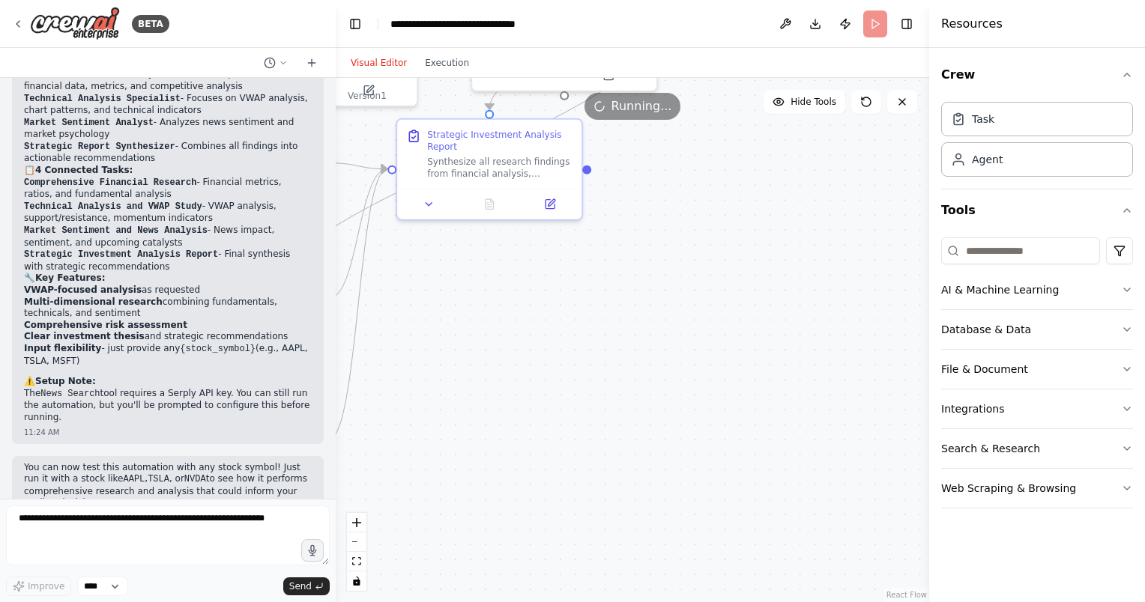
drag, startPoint x: 787, startPoint y: 442, endPoint x: 859, endPoint y: 270, distance: 185.7
click at [859, 270] on div ".deletable-edge-delete-btn { width: 20px; height: 20px; border: 0px solid #ffff…" at bounding box center [632, 340] width 593 height 524
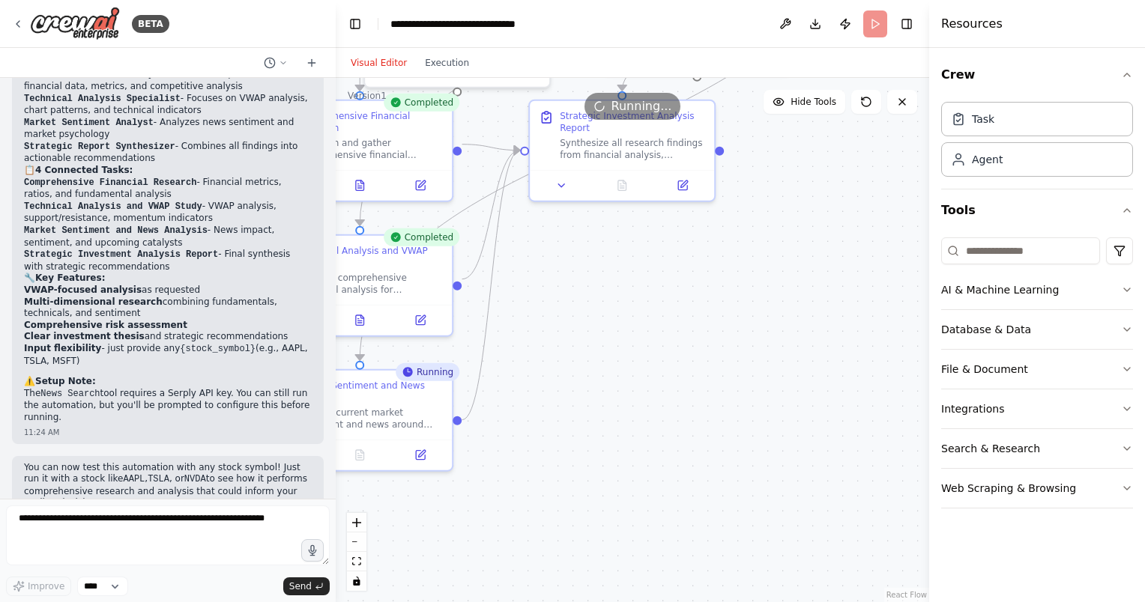
drag, startPoint x: 787, startPoint y: 420, endPoint x: 939, endPoint y: 396, distance: 153.1
click at [939, 396] on div "BETA suggest a day trading strategy based on vwap for any stock given after ana…" at bounding box center [572, 301] width 1145 height 602
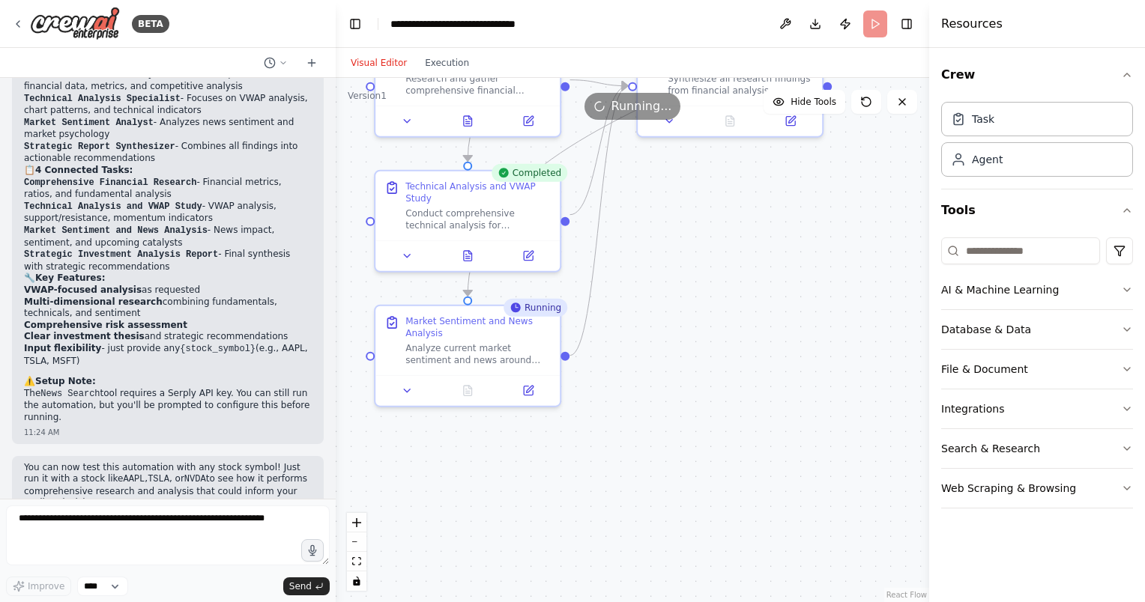
drag, startPoint x: 733, startPoint y: 414, endPoint x: 823, endPoint y: 354, distance: 107.4
click at [823, 354] on div ".deletable-edge-delete-btn { width: 20px; height: 20px; border: 0px solid #ffff…" at bounding box center [632, 340] width 593 height 524
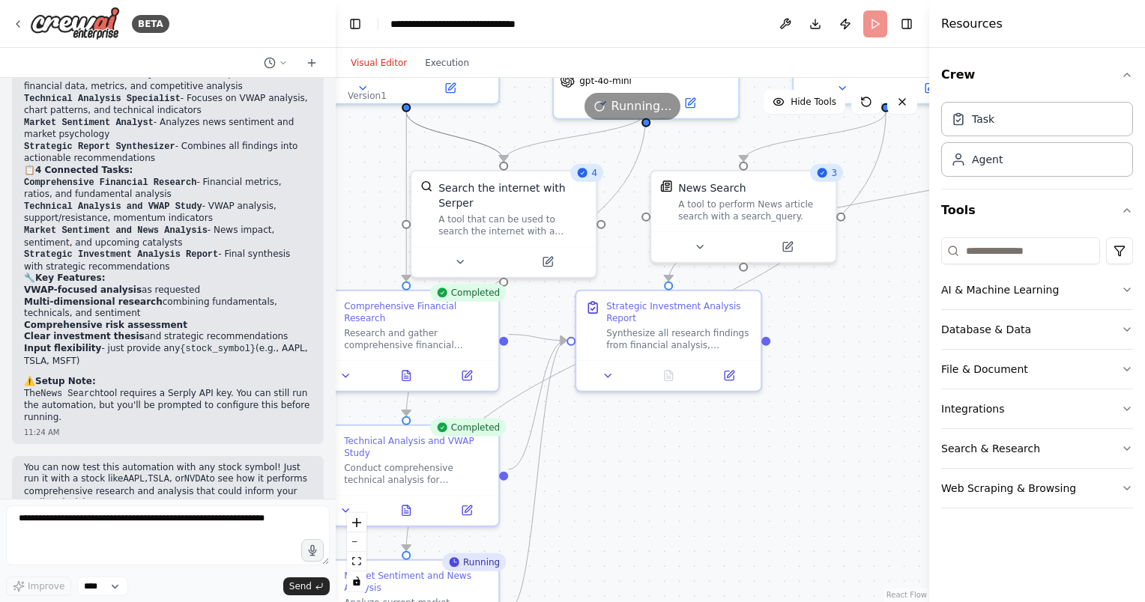
drag, startPoint x: 844, startPoint y: 263, endPoint x: 782, endPoint y: 518, distance: 262.0
click at [782, 518] on div ".deletable-edge-delete-btn { width: 20px; height: 20px; border: 0px solid #ffff…" at bounding box center [632, 340] width 593 height 524
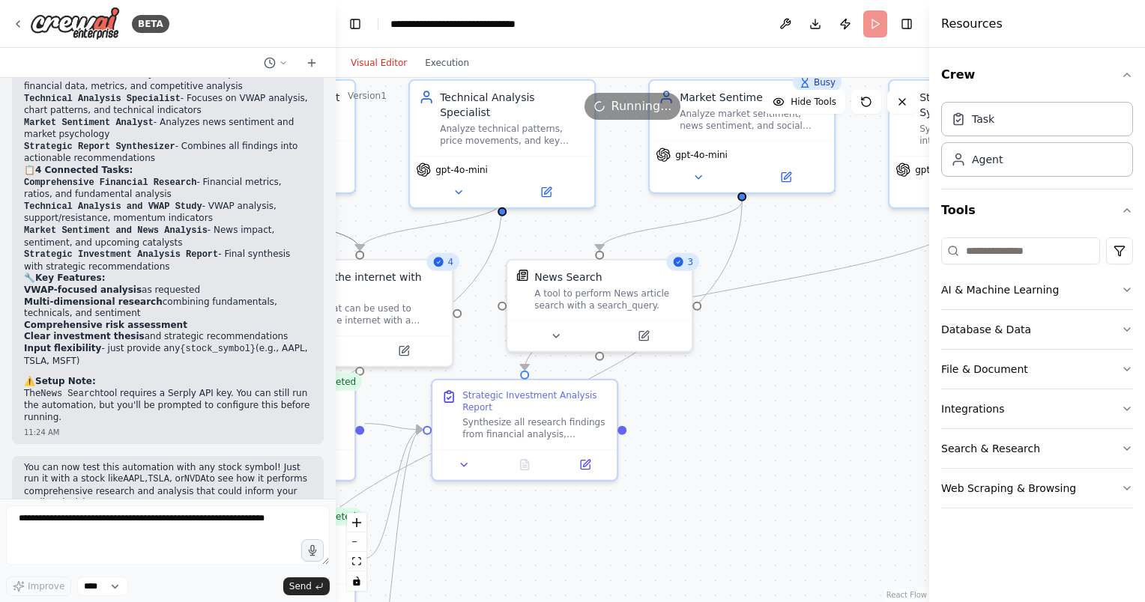
drag, startPoint x: 880, startPoint y: 354, endPoint x: 739, endPoint y: 435, distance: 163.4
click at [739, 435] on div ".deletable-edge-delete-btn { width: 20px; height: 20px; border: 0px solid #ffff…" at bounding box center [632, 340] width 593 height 524
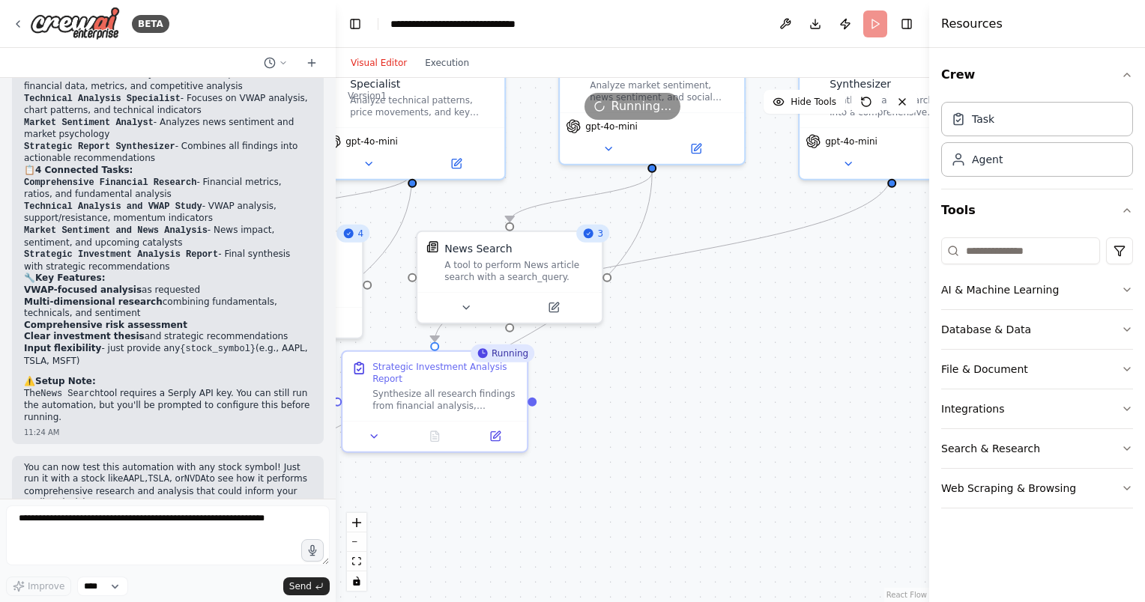
drag, startPoint x: 899, startPoint y: 339, endPoint x: 818, endPoint y: 300, distance: 89.5
click at [823, 288] on div ".deletable-edge-delete-btn { width: 20px; height: 20px; border: 0px solid #ffff…" at bounding box center [632, 340] width 593 height 524
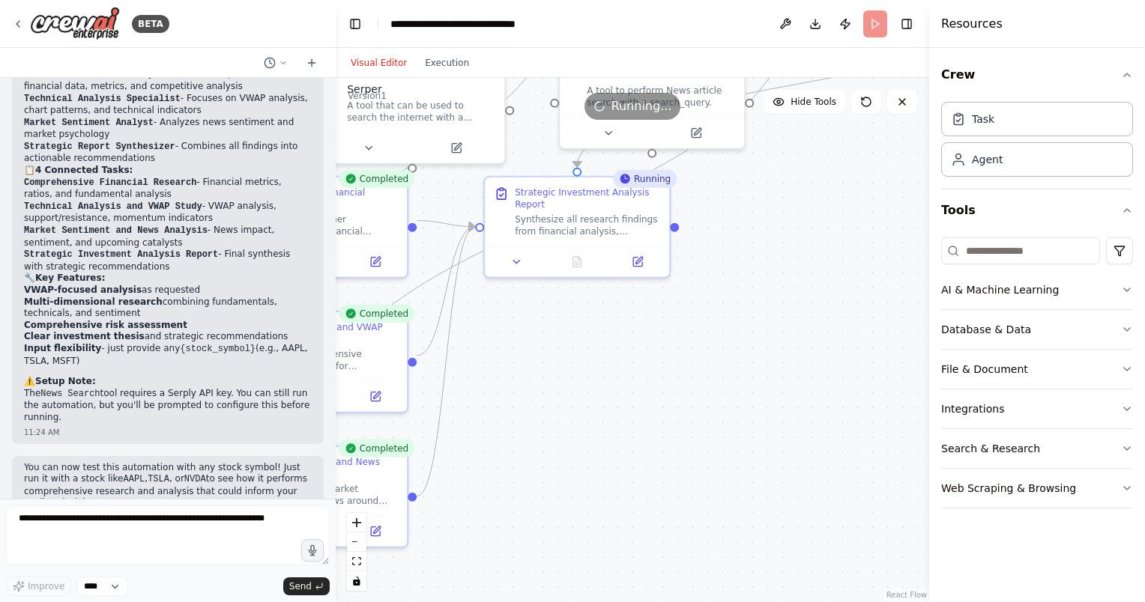
drag, startPoint x: 658, startPoint y: 515, endPoint x: 798, endPoint y: 348, distance: 218.1
click at [798, 348] on div ".deletable-edge-delete-btn { width: 20px; height: 20px; border: 0px solid #ffff…" at bounding box center [632, 340] width 593 height 524
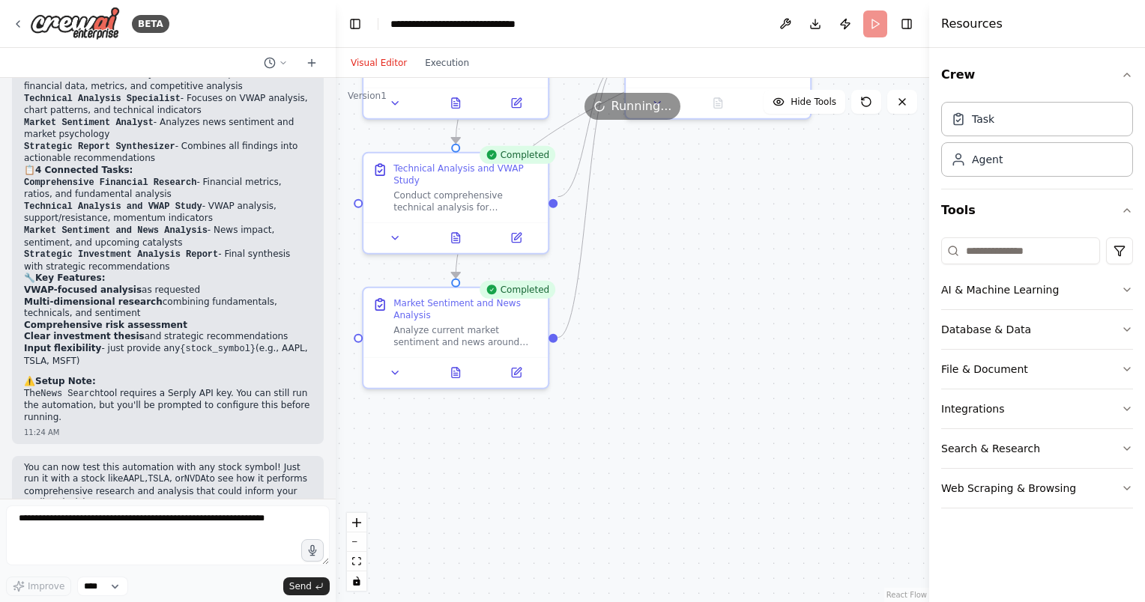
drag, startPoint x: 649, startPoint y: 491, endPoint x: 778, endPoint y: 348, distance: 193.6
click at [778, 348] on div ".deletable-edge-delete-btn { width: 20px; height: 20px; border: 0px solid #ffff…" at bounding box center [632, 340] width 593 height 524
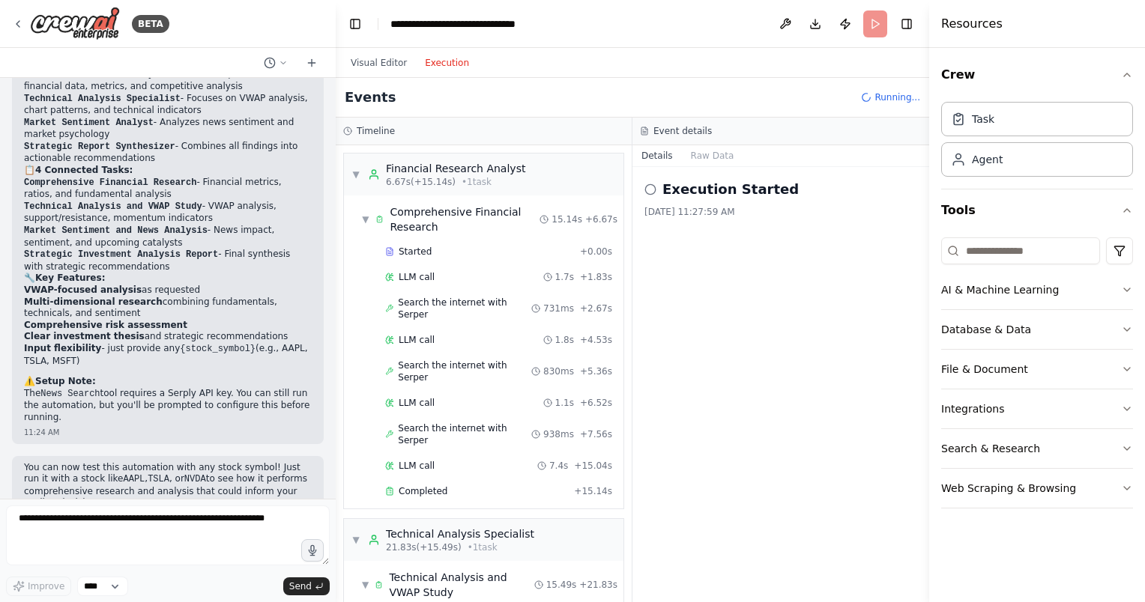
click at [446, 61] on button "Execution" at bounding box center [447, 63] width 62 height 18
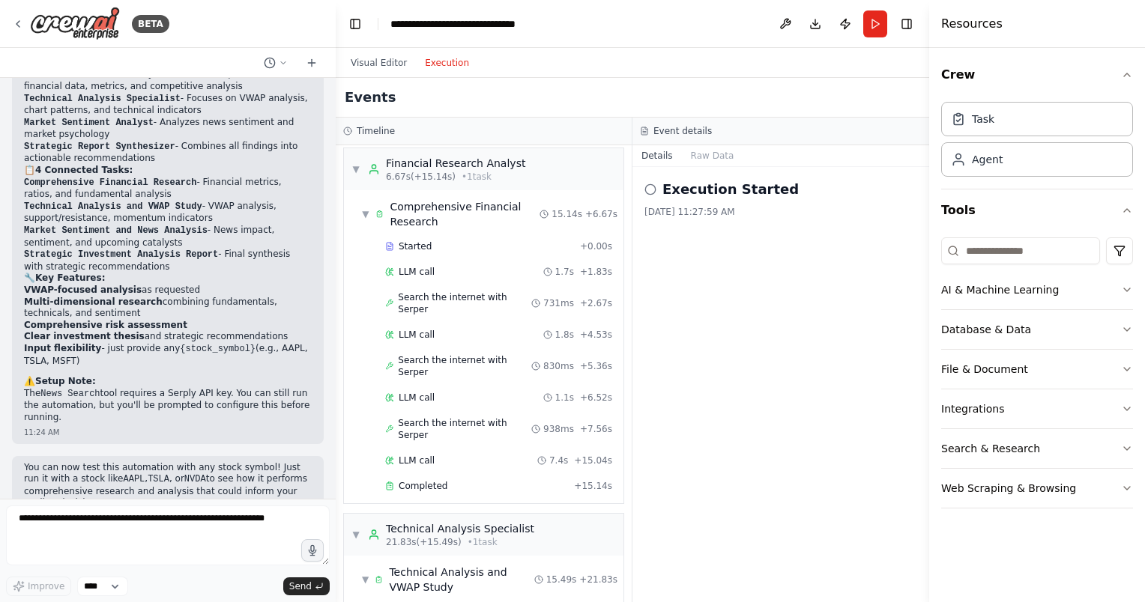
scroll to position [0, 0]
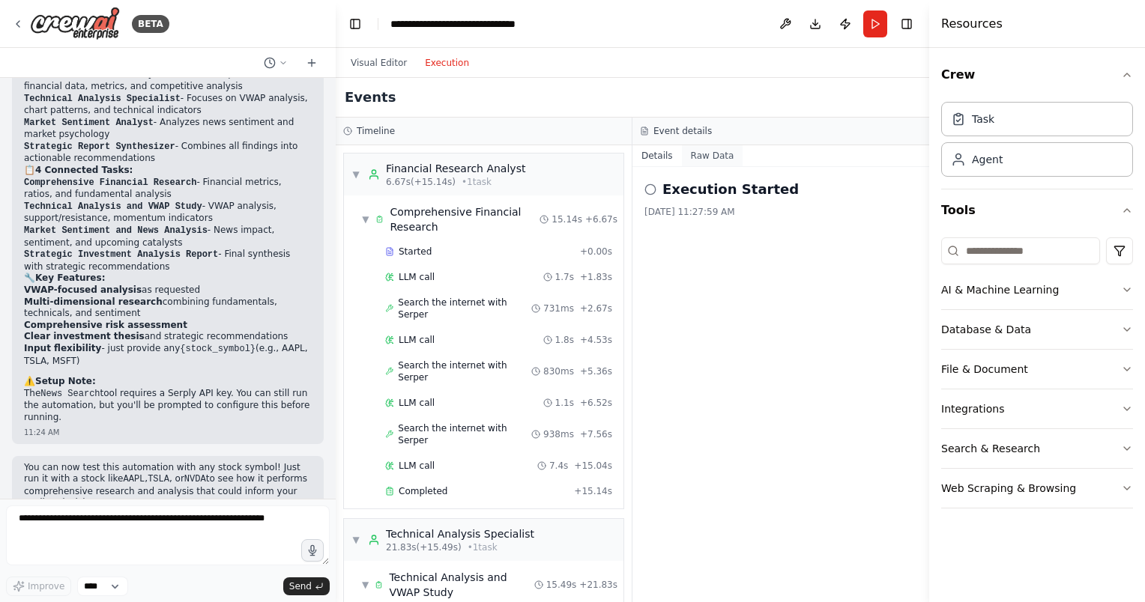
click at [693, 160] on button "Raw Data" at bounding box center [712, 155] width 61 height 21
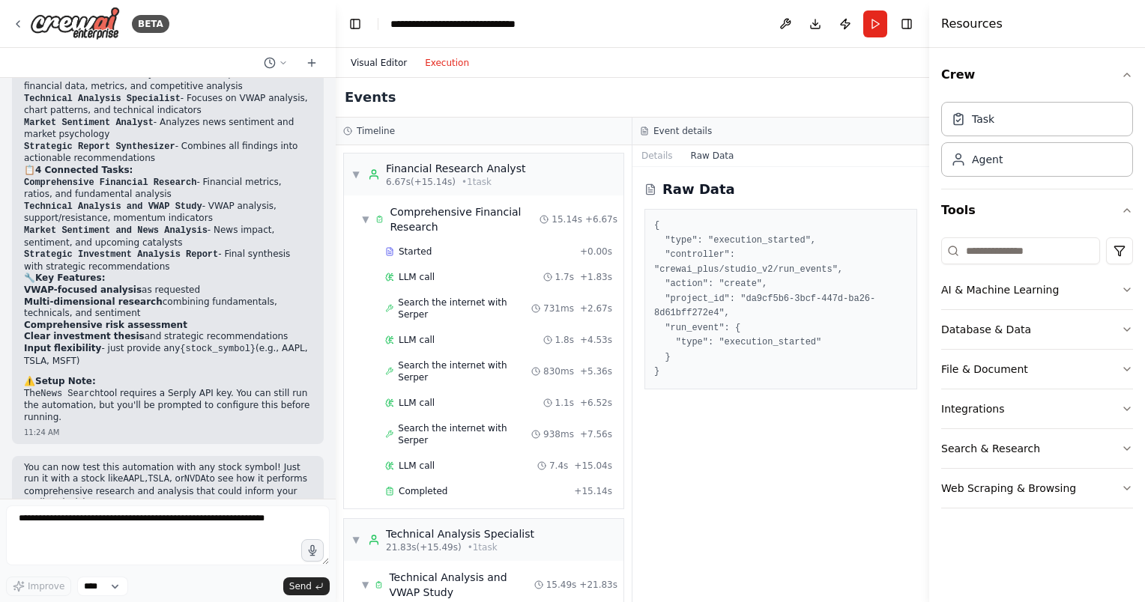
click at [390, 60] on button "Visual Editor" at bounding box center [379, 63] width 74 height 18
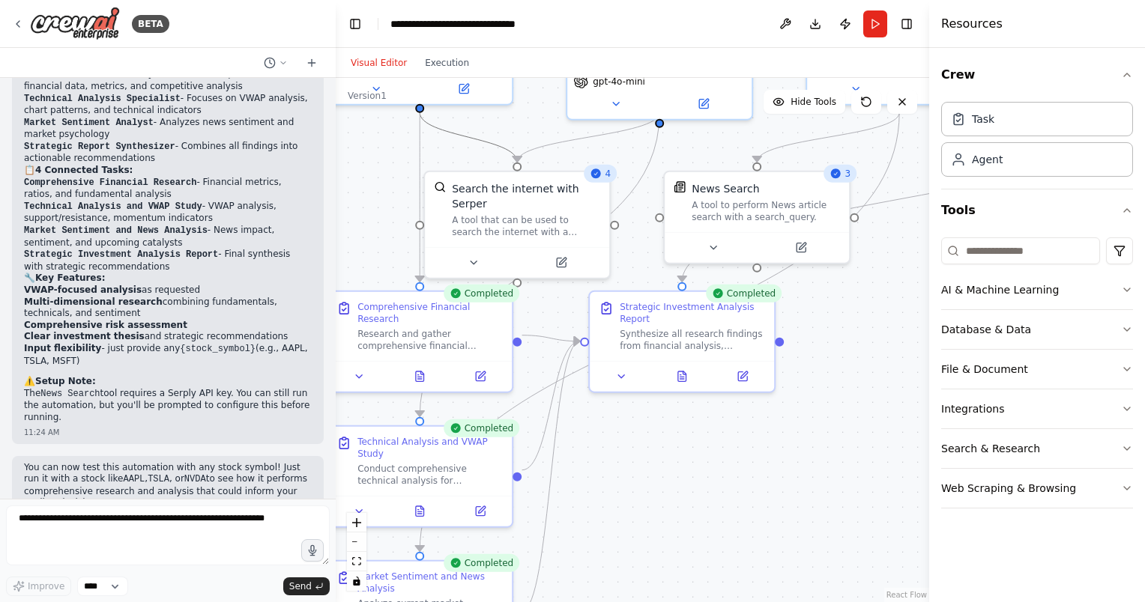
drag, startPoint x: 748, startPoint y: 252, endPoint x: 713, endPoint y: 527, distance: 276.4
click at [712, 527] on div ".deletable-edge-delete-btn { width: 20px; height: 20px; border: 0px solid #ffff…" at bounding box center [632, 340] width 593 height 524
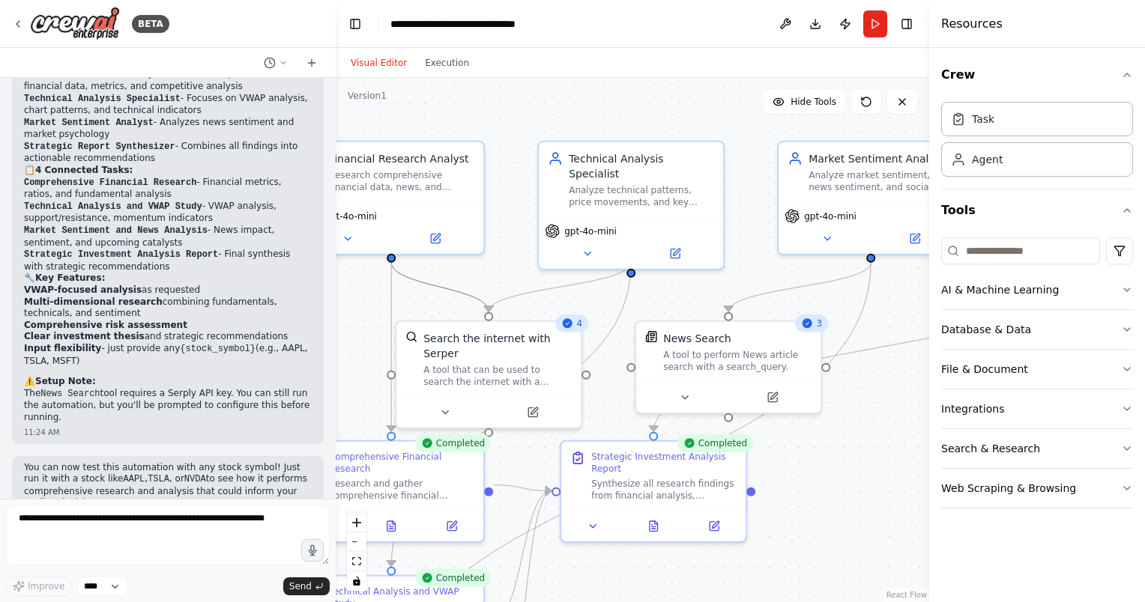
drag, startPoint x: 830, startPoint y: 360, endPoint x: 805, endPoint y: 498, distance: 140.9
click at [805, 498] on div ".deletable-edge-delete-btn { width: 20px; height: 20px; border: 0px solid #ffff…" at bounding box center [632, 340] width 593 height 524
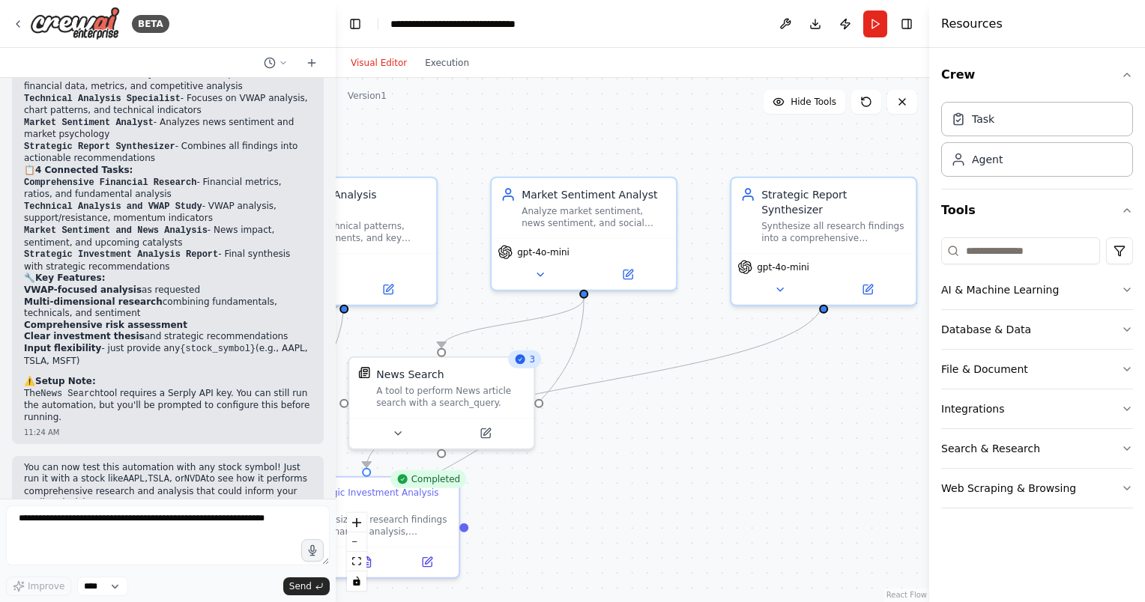
drag, startPoint x: 885, startPoint y: 328, endPoint x: 603, endPoint y: 351, distance: 282.6
click at [604, 351] on div ".deletable-edge-delete-btn { width: 20px; height: 20px; border: 0px solid #ffff…" at bounding box center [632, 340] width 593 height 524
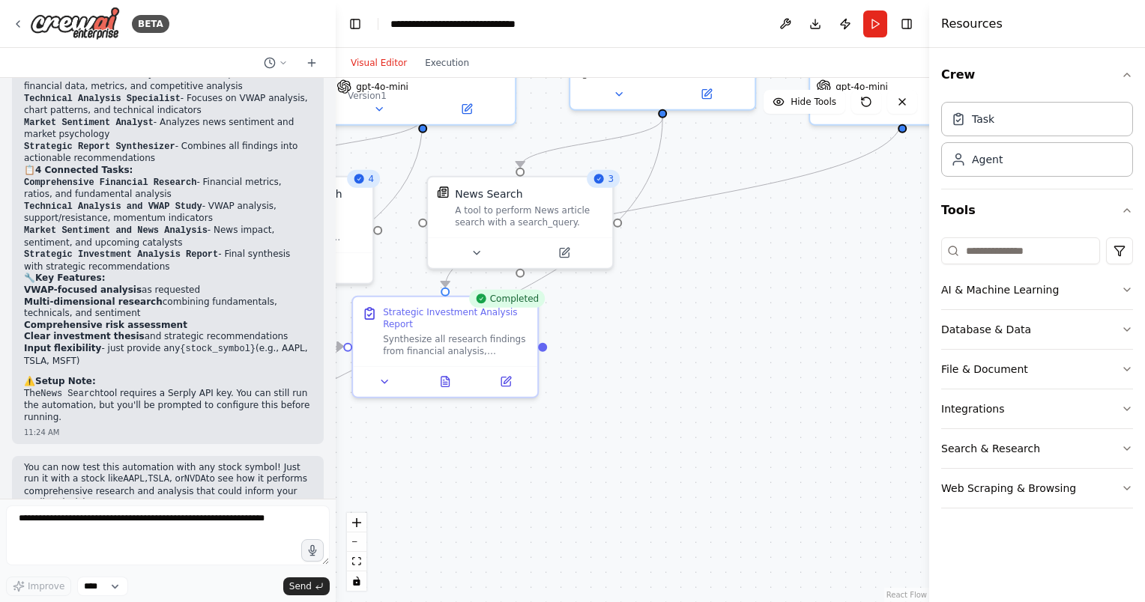
drag, startPoint x: 672, startPoint y: 480, endPoint x: 768, endPoint y: 267, distance: 234.1
click at [768, 267] on div ".deletable-edge-delete-btn { width: 20px; height: 20px; border: 0px solid #ffff…" at bounding box center [632, 340] width 593 height 524
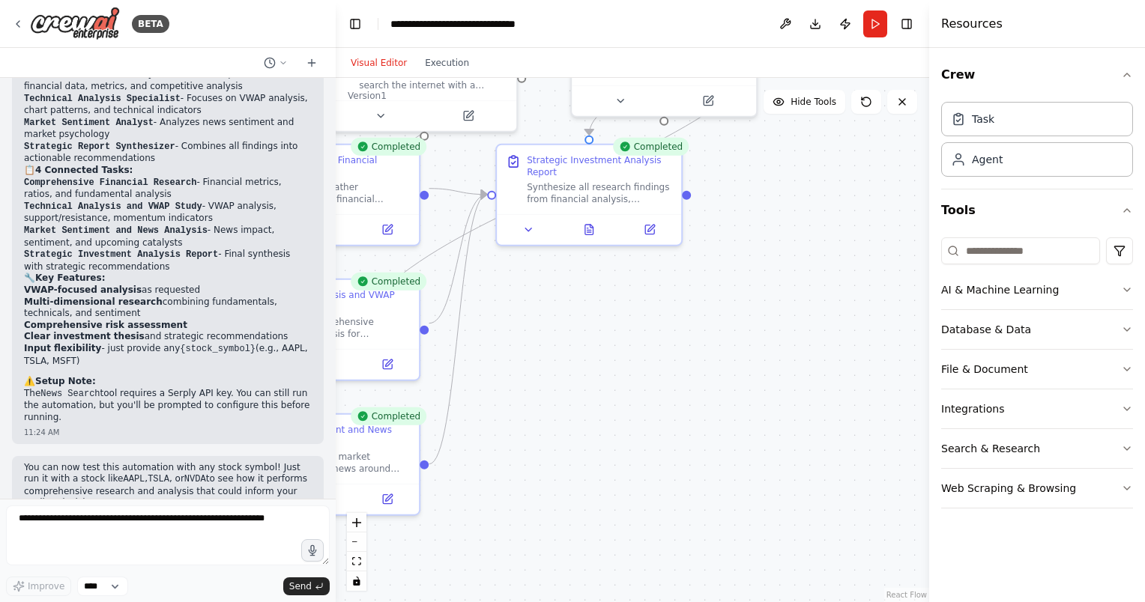
drag, startPoint x: 669, startPoint y: 408, endPoint x: 803, endPoint y: 290, distance: 178.4
click at [803, 281] on div ".deletable-edge-delete-btn { width: 20px; height: 20px; border: 0px solid #ffff…" at bounding box center [632, 340] width 593 height 524
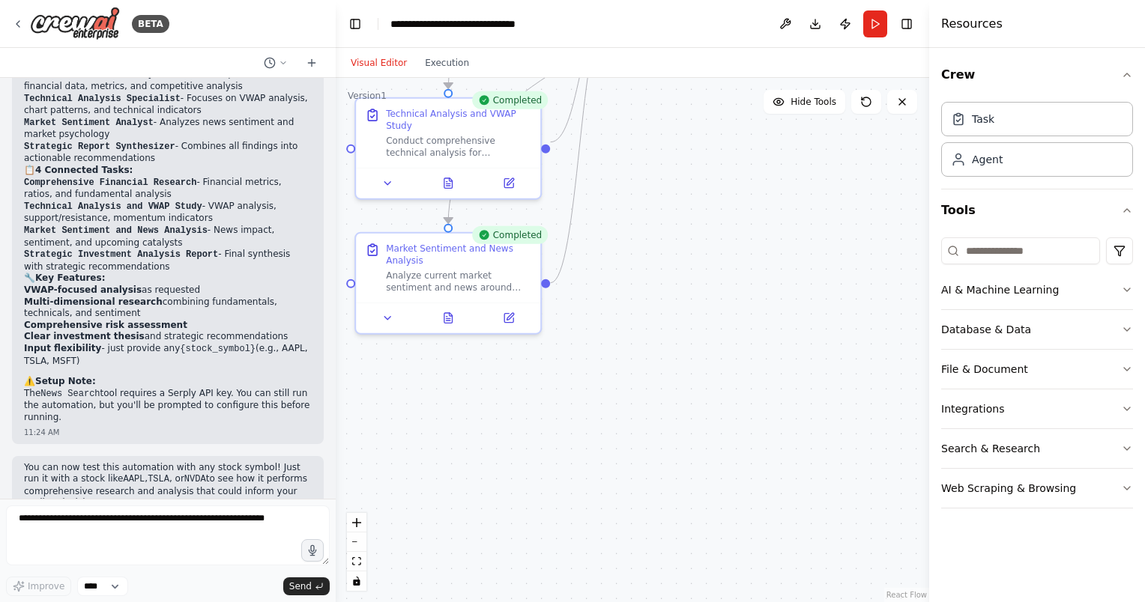
drag, startPoint x: 713, startPoint y: 438, endPoint x: 829, endPoint y: 262, distance: 209.9
click at [829, 262] on div ".deletable-edge-delete-btn { width: 20px; height: 20px; border: 0px solid #ffff…" at bounding box center [632, 340] width 593 height 524
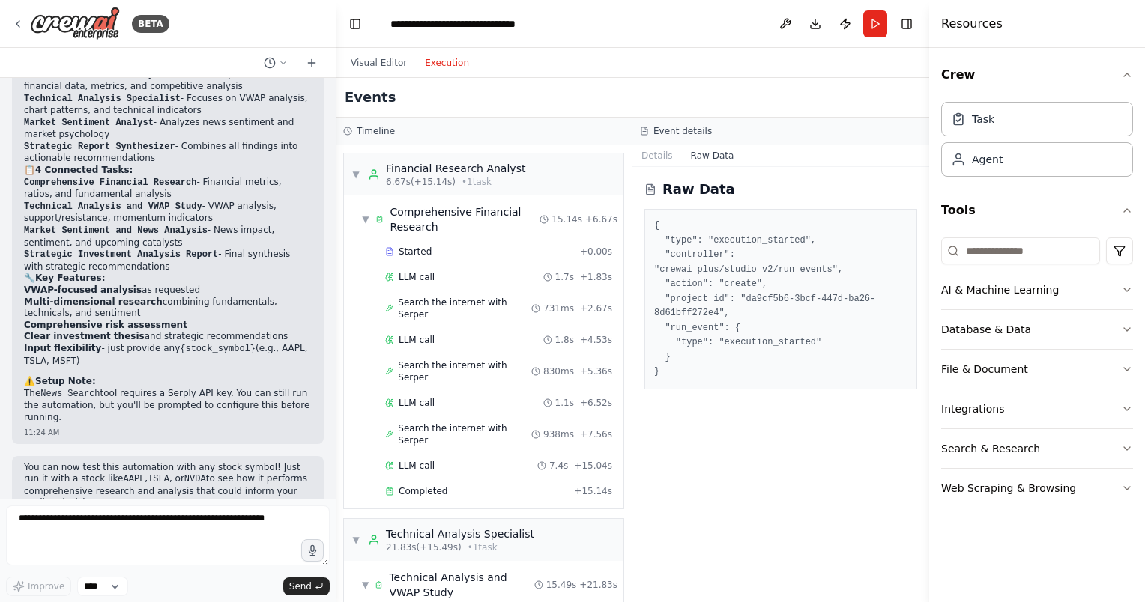
click at [444, 65] on button "Execution" at bounding box center [447, 63] width 62 height 18
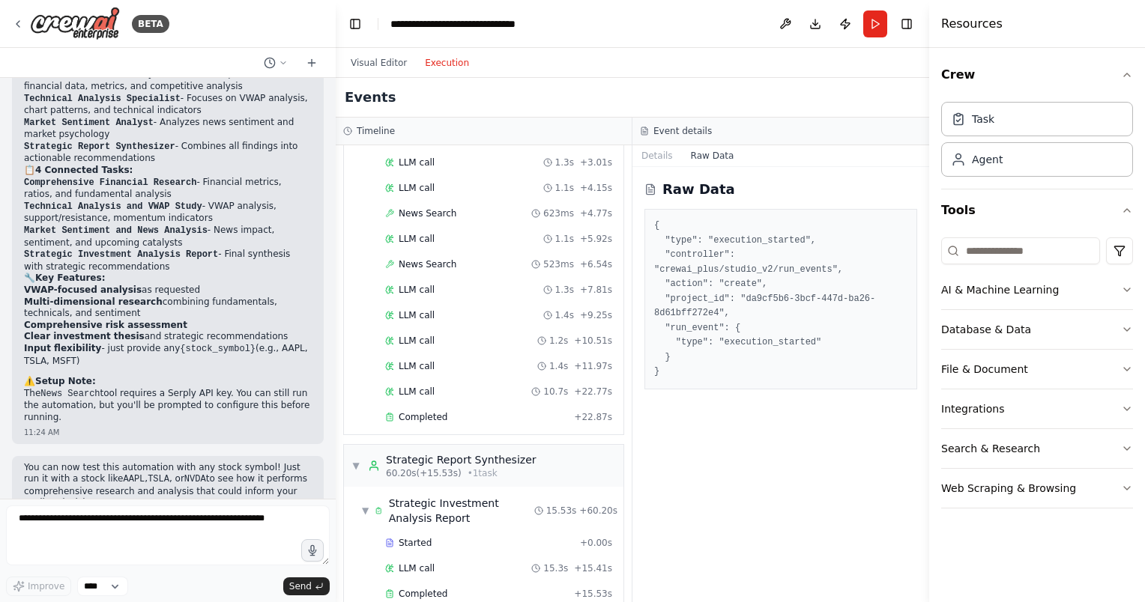
scroll to position [778, 0]
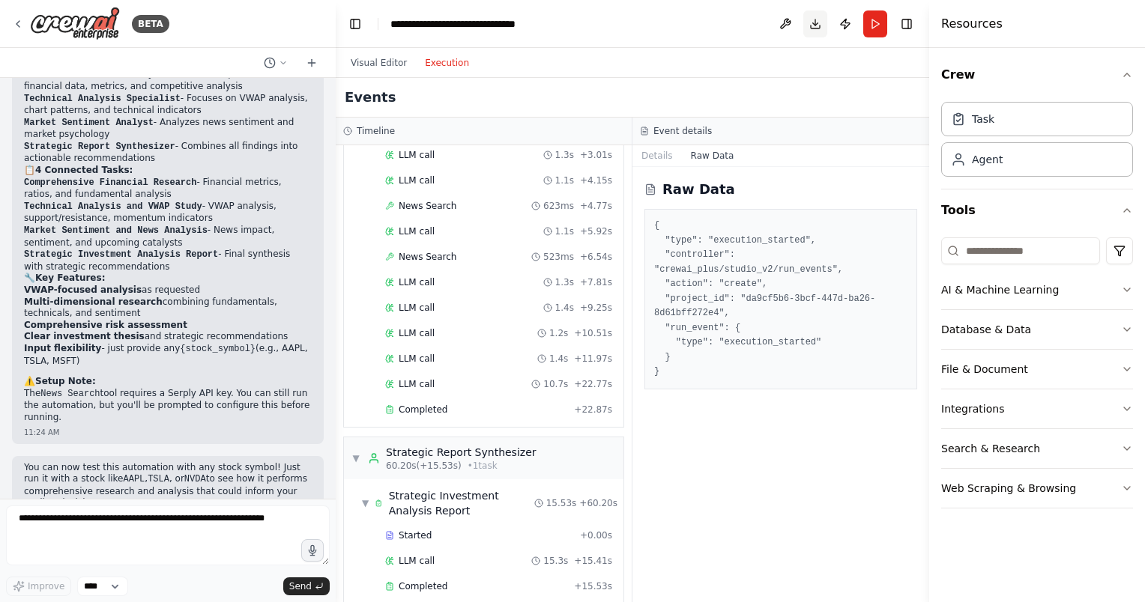
click at [817, 22] on button "Download" at bounding box center [815, 23] width 24 height 27
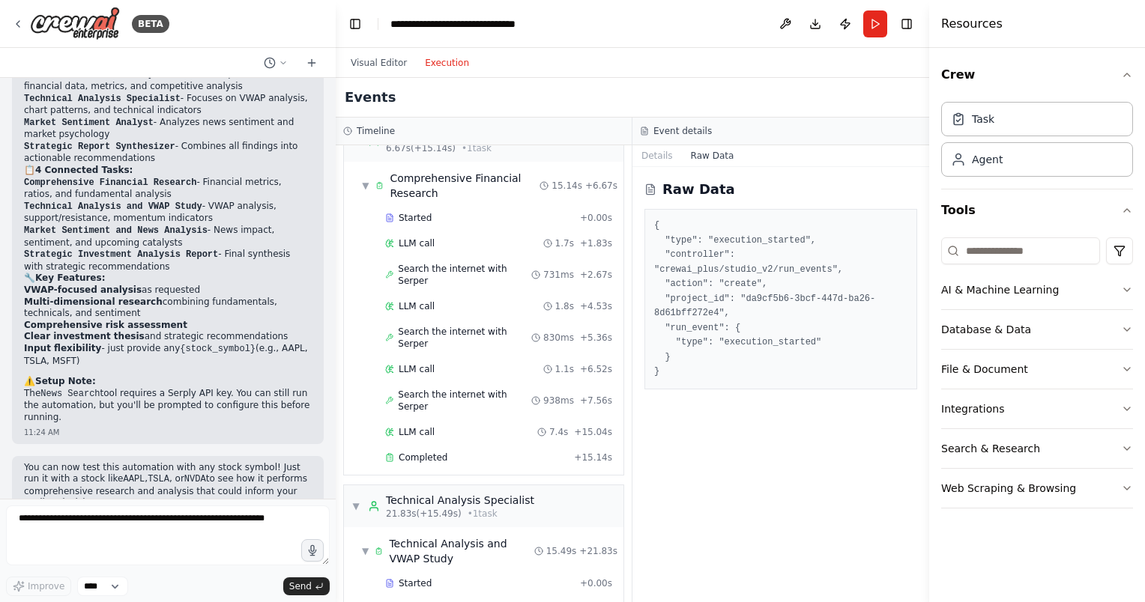
scroll to position [0, 0]
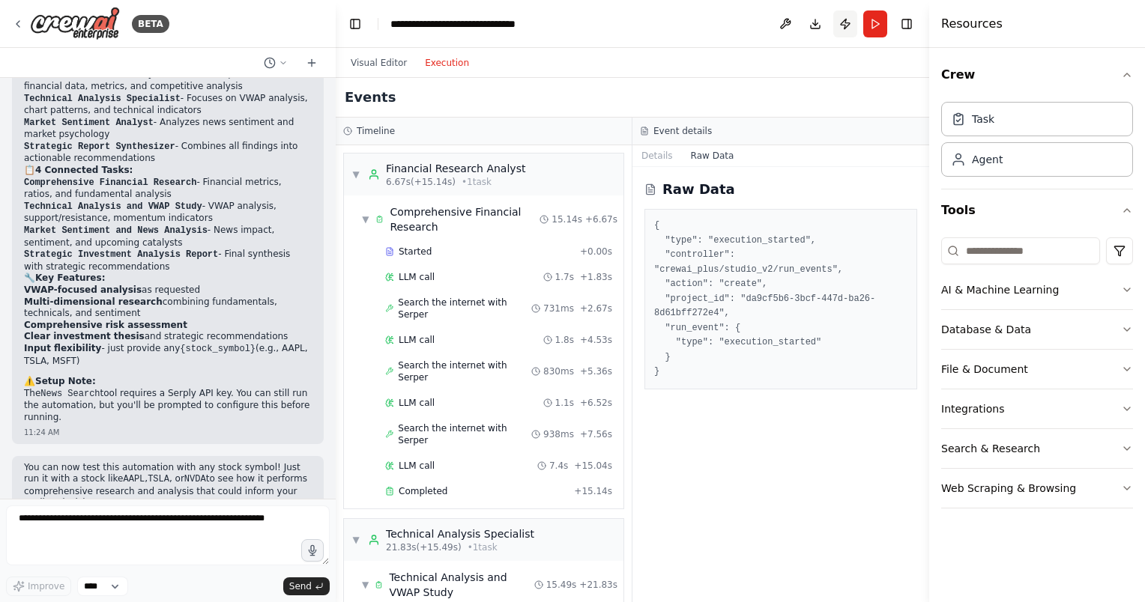
click at [848, 25] on button "Publish" at bounding box center [845, 23] width 24 height 27
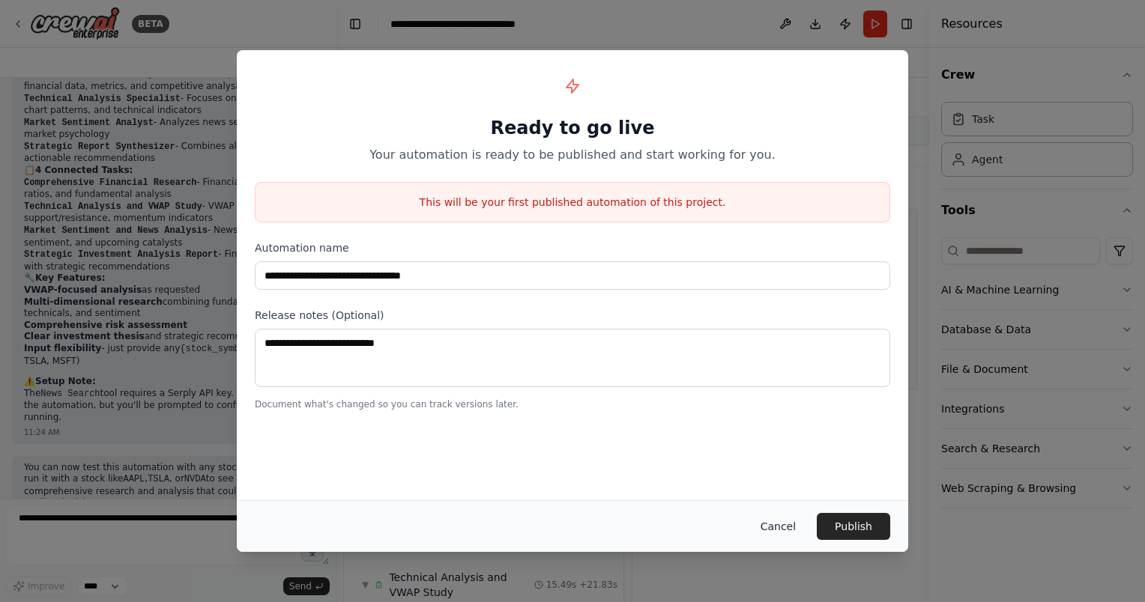
click at [781, 524] on button "Cancel" at bounding box center [777, 526] width 59 height 27
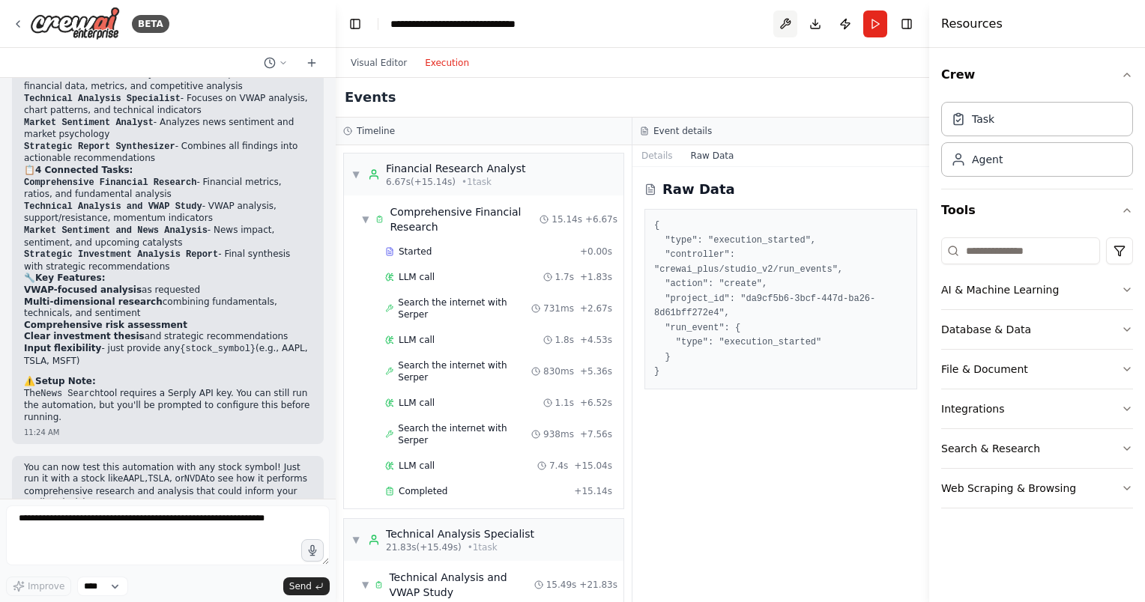
click at [788, 16] on button at bounding box center [785, 23] width 24 height 27
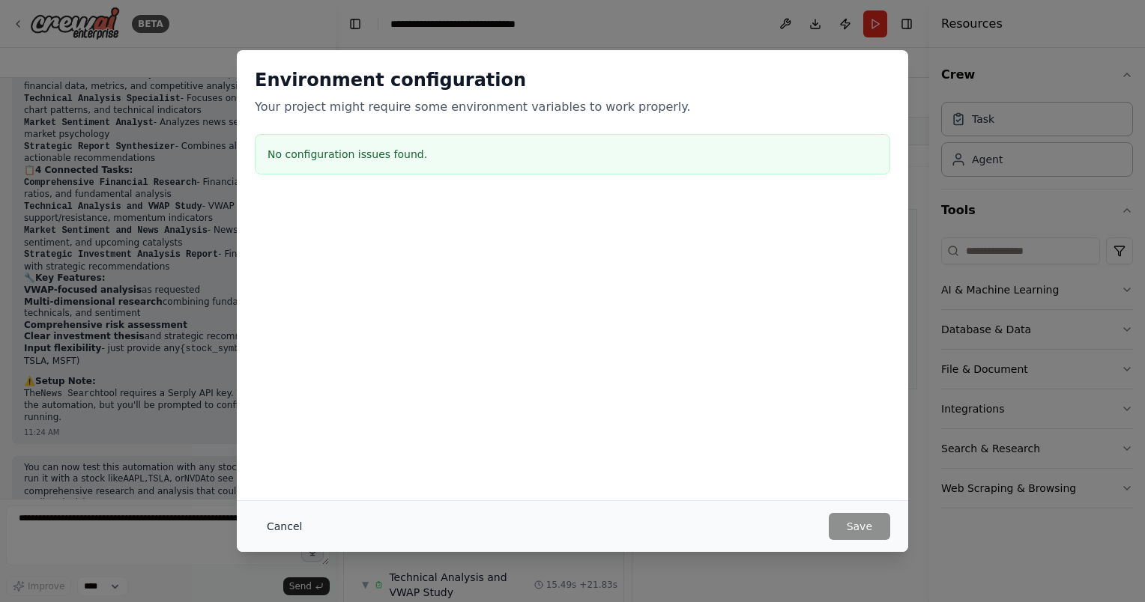
click at [292, 525] on button "Cancel" at bounding box center [284, 526] width 59 height 27
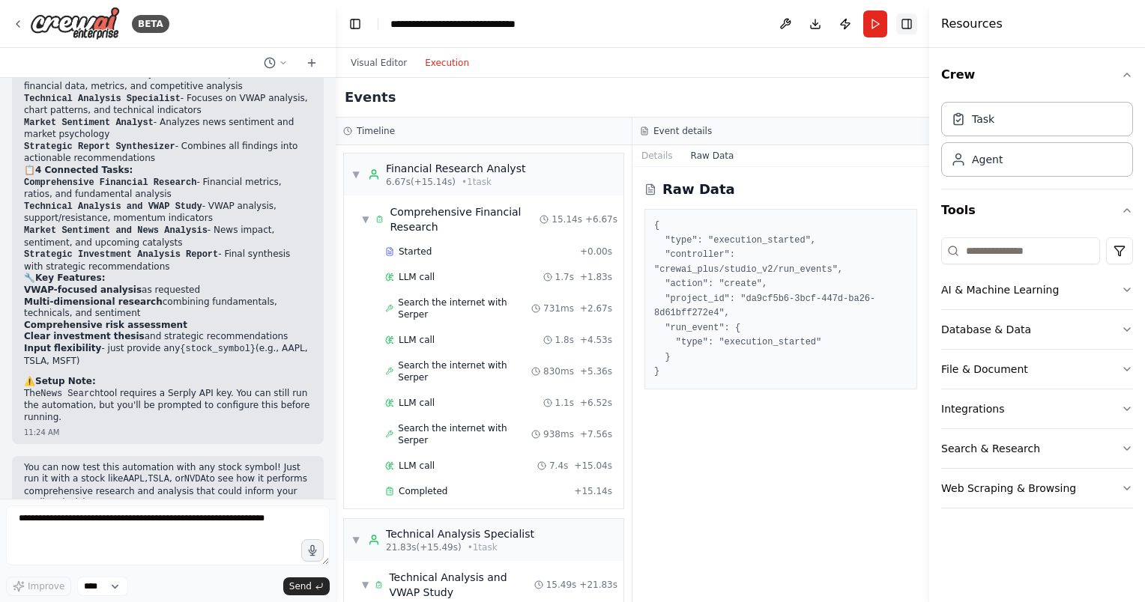
click at [905, 25] on button "Toggle Right Sidebar" at bounding box center [906, 23] width 21 height 21
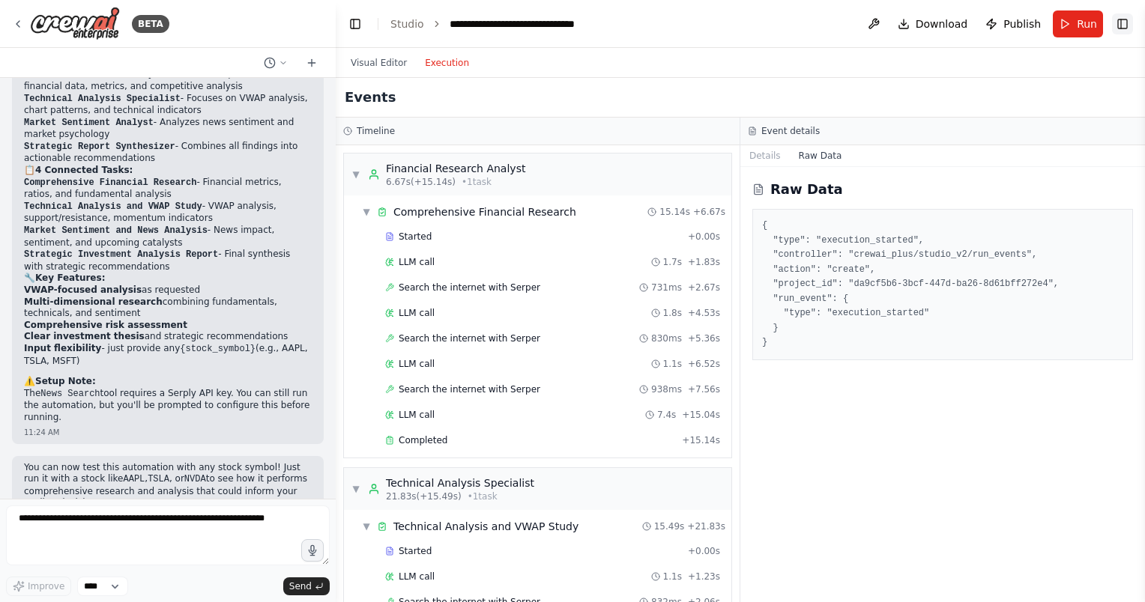
click at [1123, 26] on button "Toggle Right Sidebar" at bounding box center [1122, 23] width 21 height 21
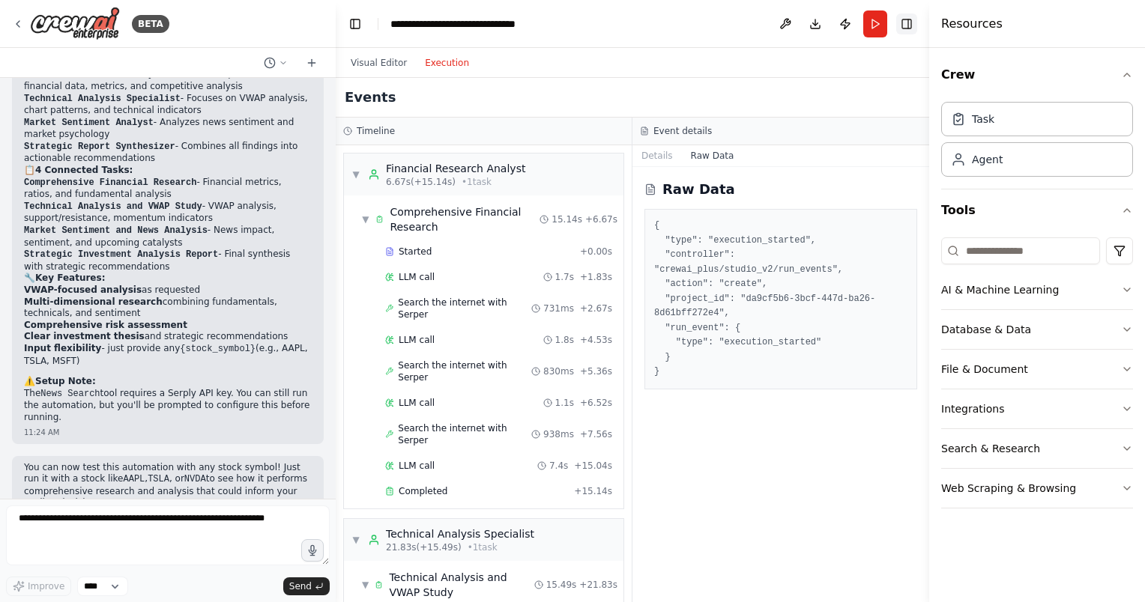
click at [906, 22] on button "Toggle Right Sidebar" at bounding box center [906, 23] width 21 height 21
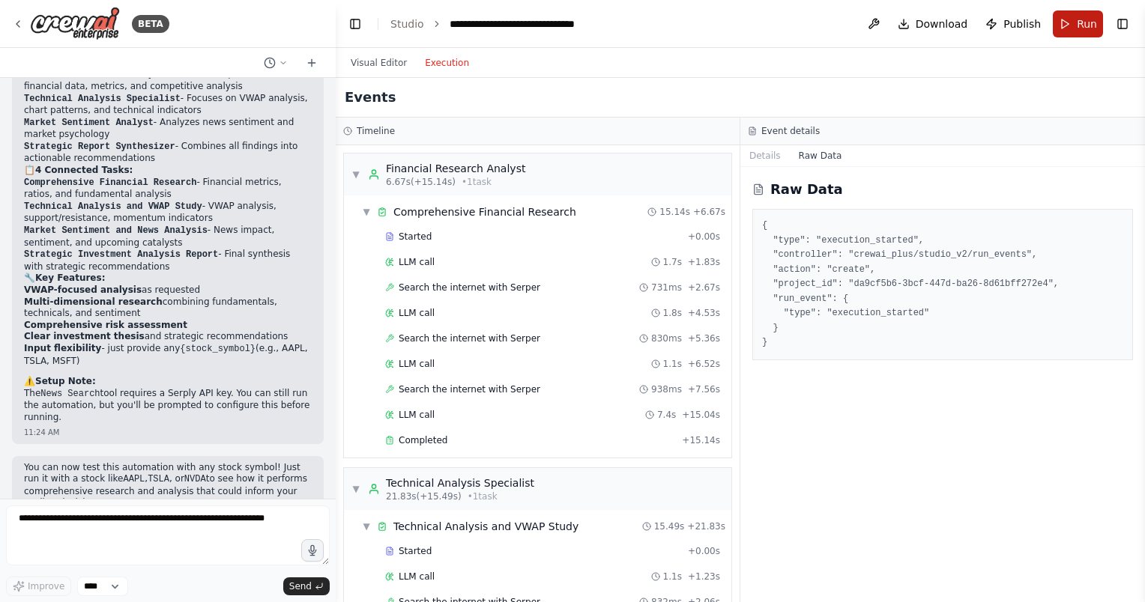
click at [1086, 19] on span "Run" at bounding box center [1087, 23] width 20 height 15
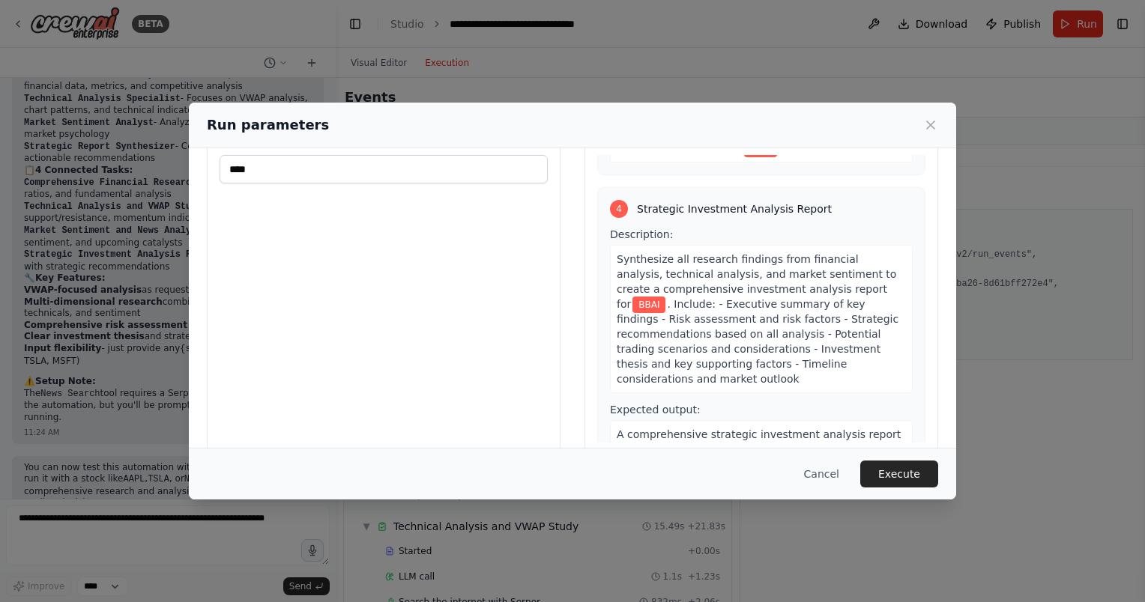
scroll to position [90, 0]
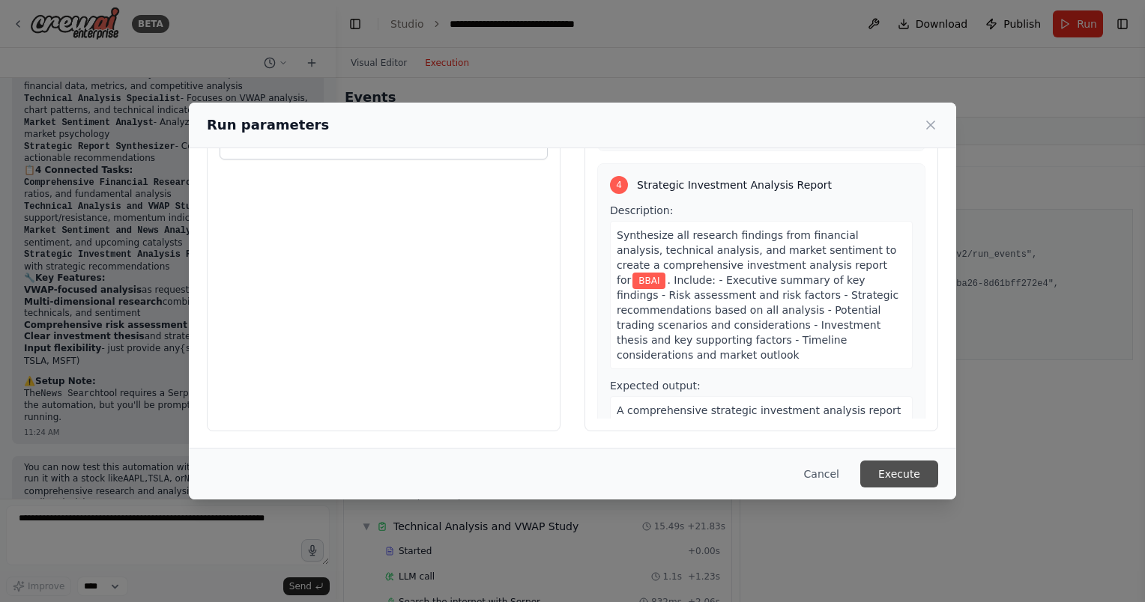
click at [892, 469] on button "Execute" at bounding box center [899, 474] width 78 height 27
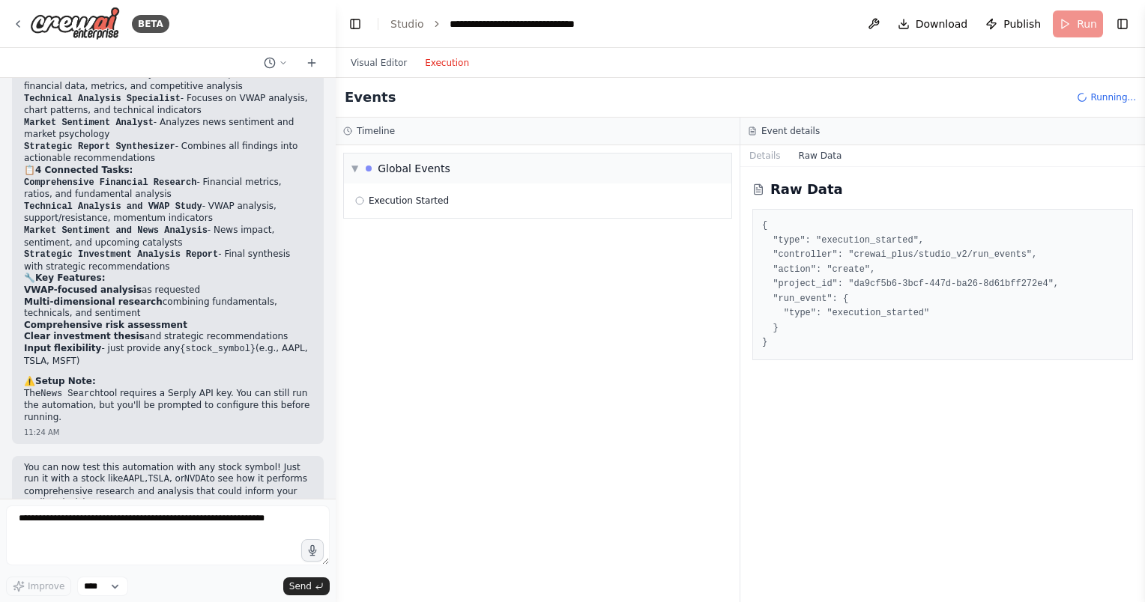
click at [443, 69] on button "Execution" at bounding box center [447, 63] width 62 height 18
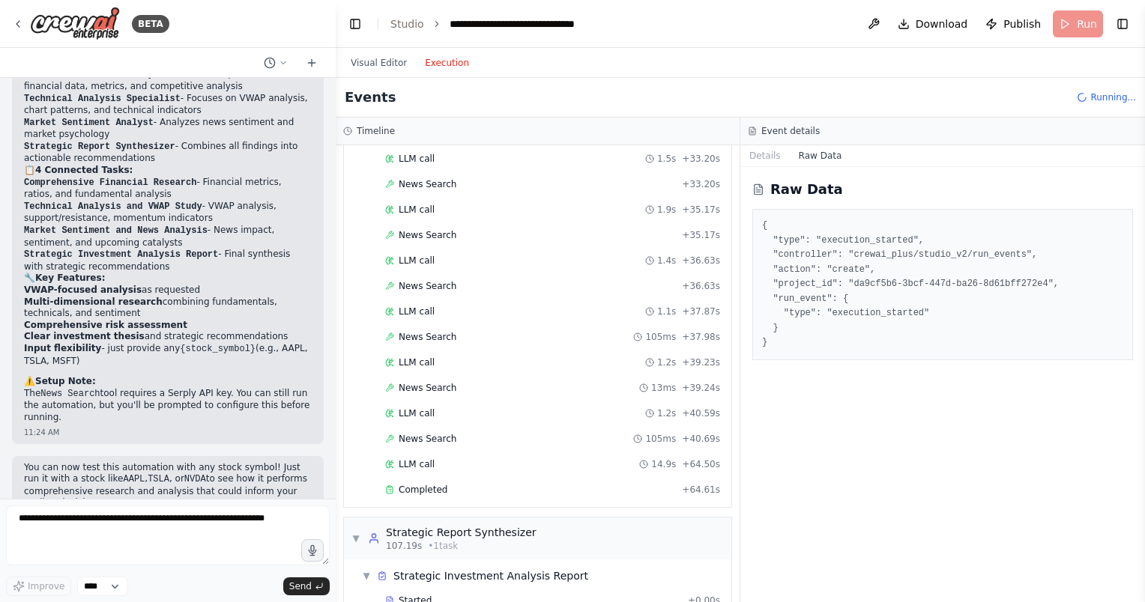
scroll to position [1759, 0]
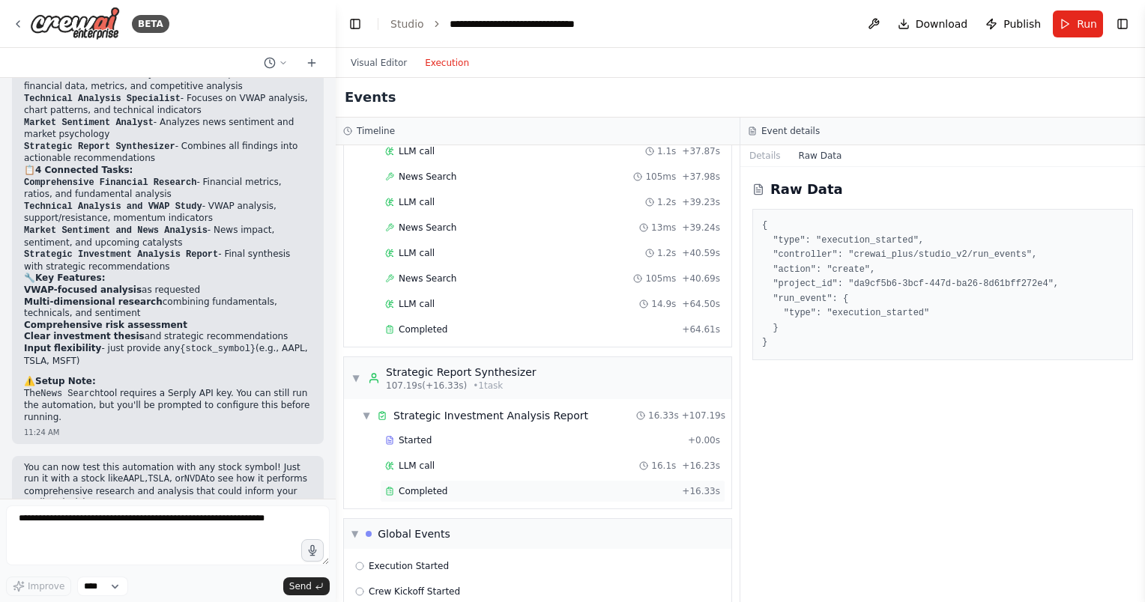
click at [427, 485] on span "Completed" at bounding box center [423, 491] width 49 height 12
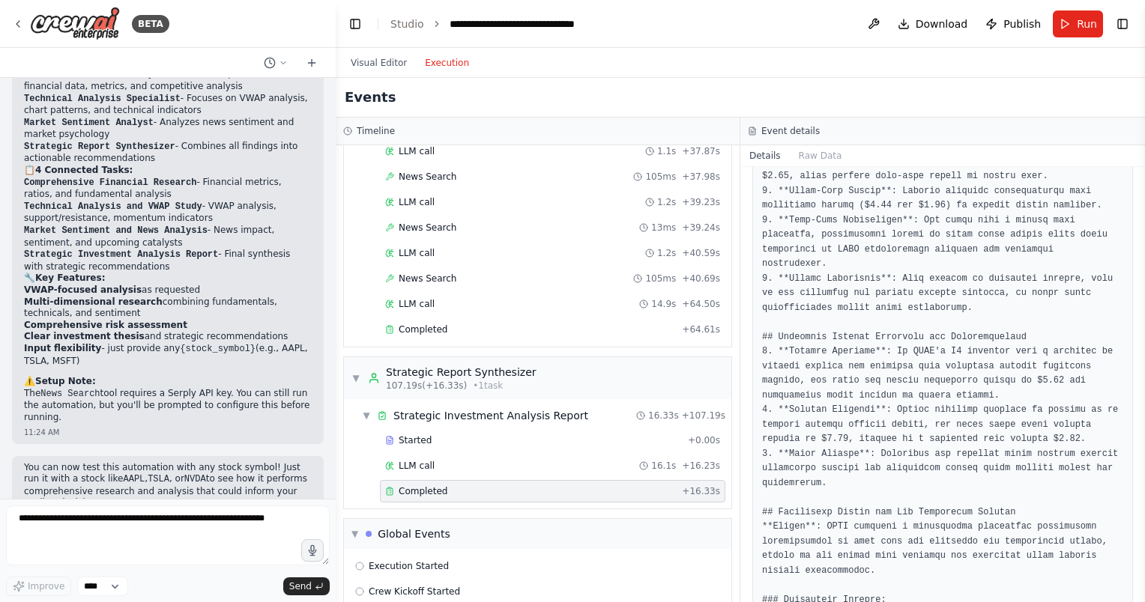
scroll to position [682, 0]
drag, startPoint x: 1139, startPoint y: 402, endPoint x: 1146, endPoint y: 440, distance: 38.8
click at [1144, 440] on html "BETA suggest a day trading strategy based on vwap for any stock given after ana…" at bounding box center [572, 301] width 1145 height 602
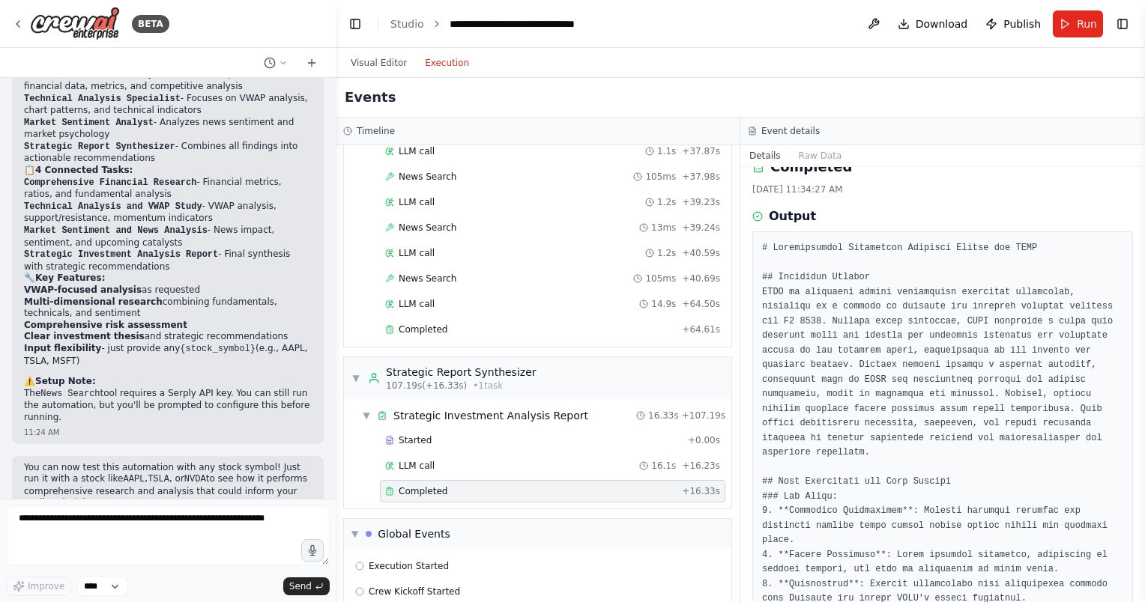
scroll to position [0, 0]
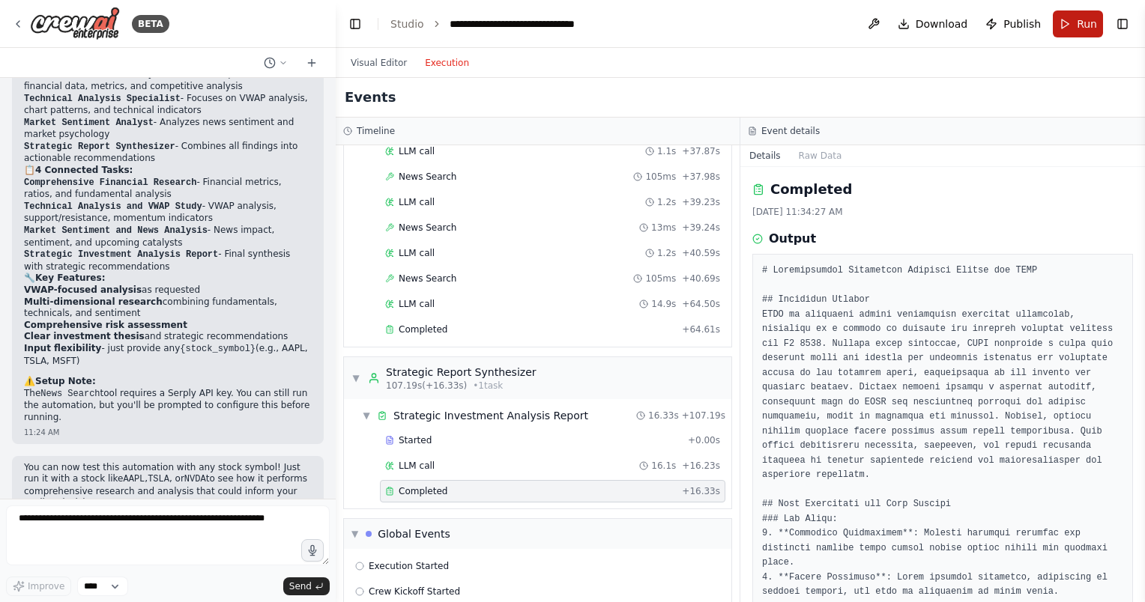
click at [1067, 24] on button "Run" at bounding box center [1078, 23] width 50 height 27
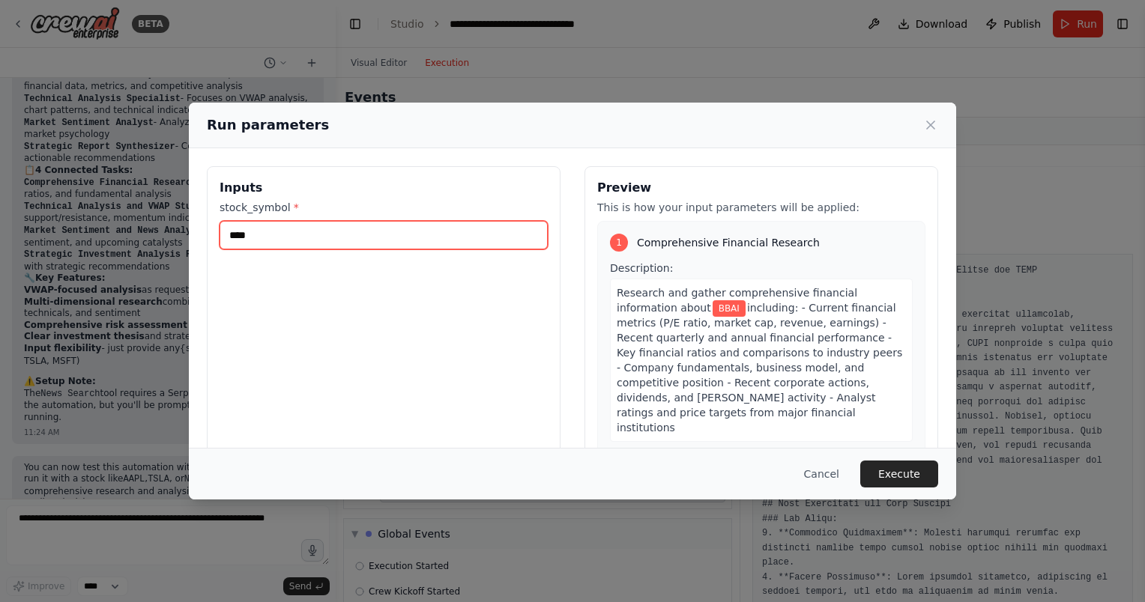
click at [300, 237] on input "****" at bounding box center [383, 235] width 328 height 28
type input "*"
type input "****"
click at [892, 467] on button "Execute" at bounding box center [899, 474] width 78 height 27
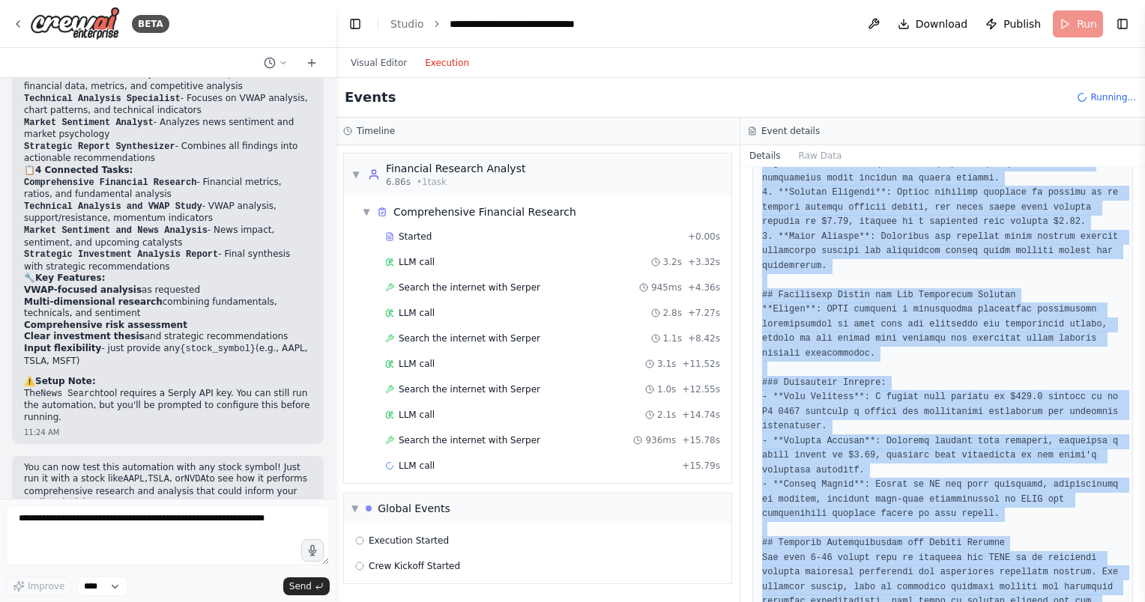
scroll to position [1111, 0]
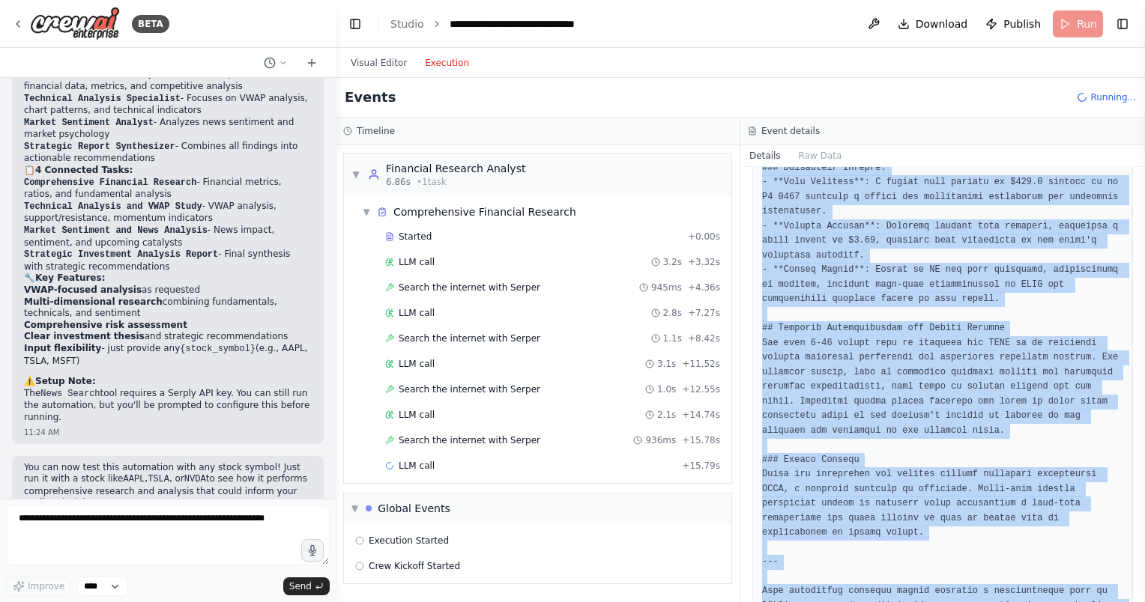
drag, startPoint x: 764, startPoint y: 273, endPoint x: 1081, endPoint y: 619, distance: 468.7
click at [1081, 602] on html "BETA suggest a day trading strategy based on vwap for any stock given after ana…" at bounding box center [572, 301] width 1145 height 602
copy pre "# Comprehensive Investment Analysis Report for BBAI ## Executive Summary BBAI i…"
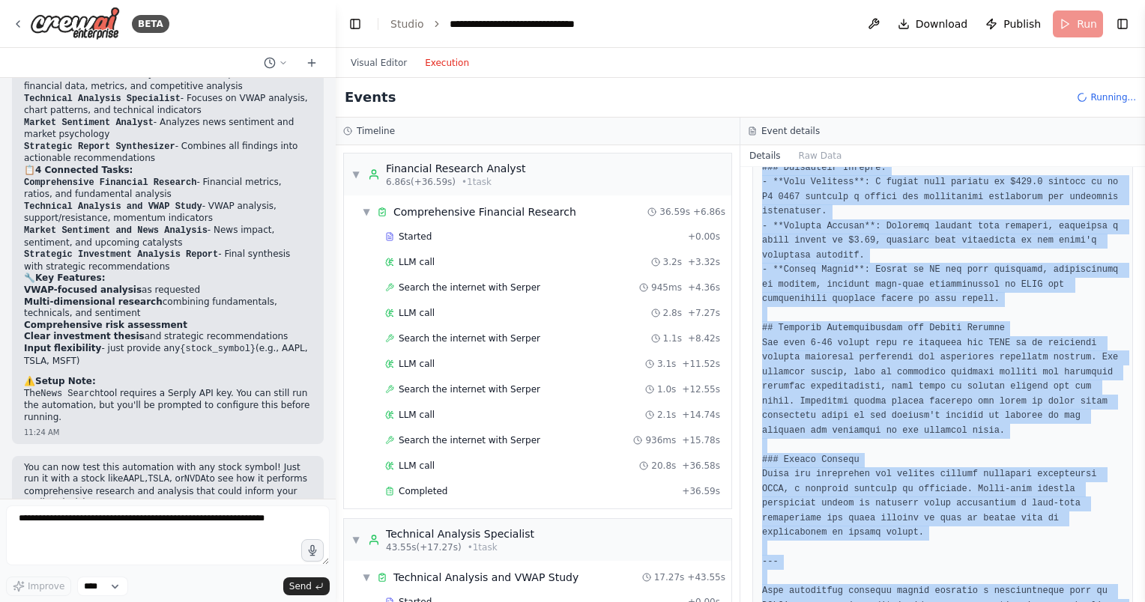
scroll to position [576, 0]
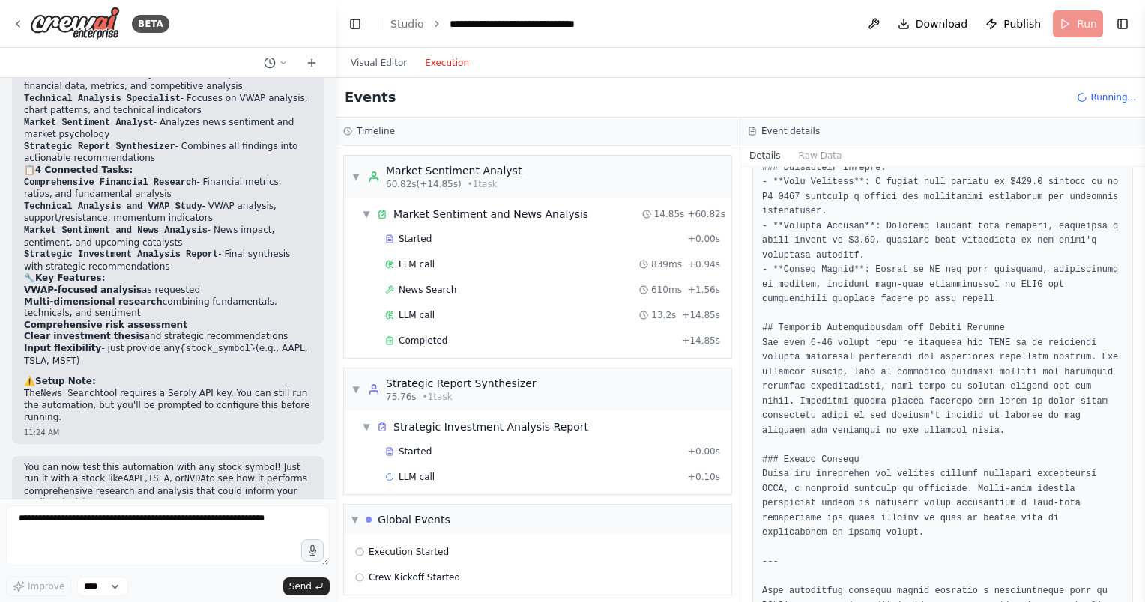
click at [1020, 153] on div "Details Raw Data" at bounding box center [942, 156] width 405 height 22
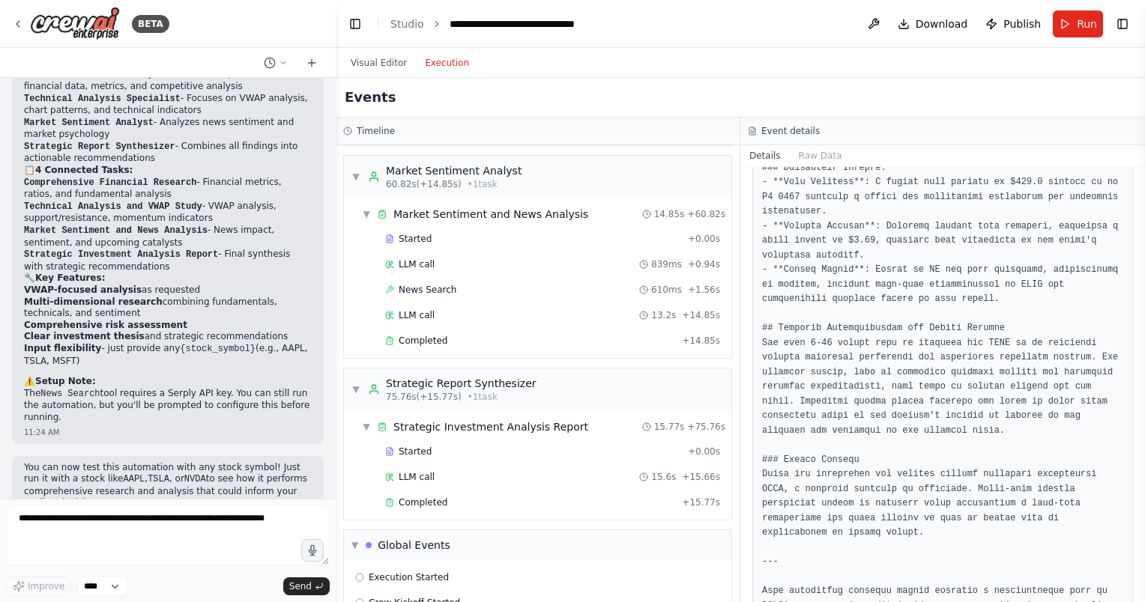
scroll to position [652, 0]
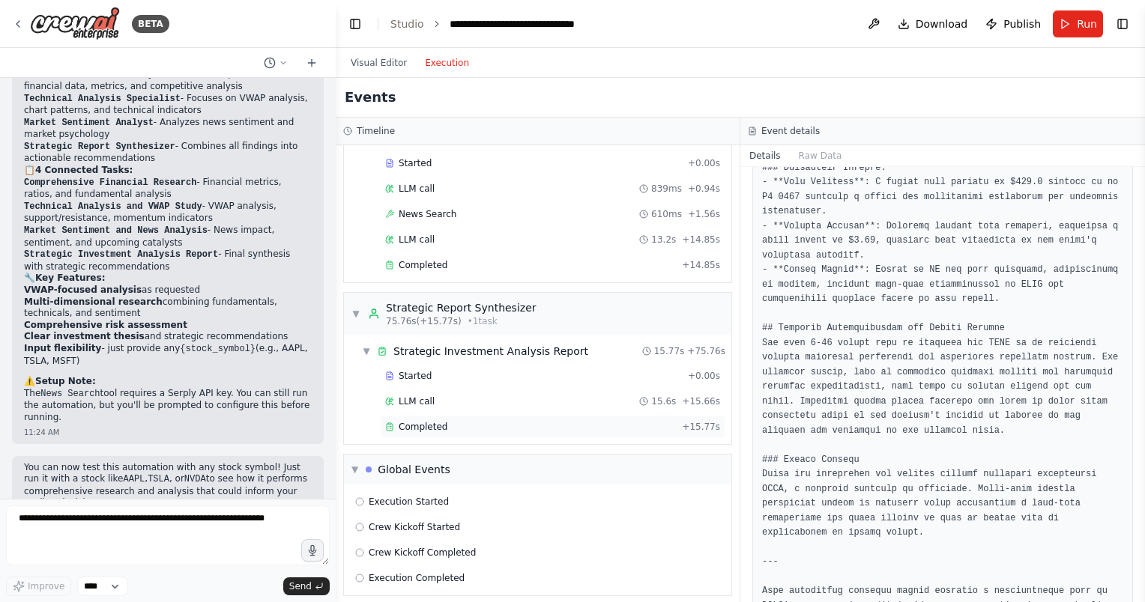
click at [435, 421] on span "Completed" at bounding box center [423, 427] width 49 height 12
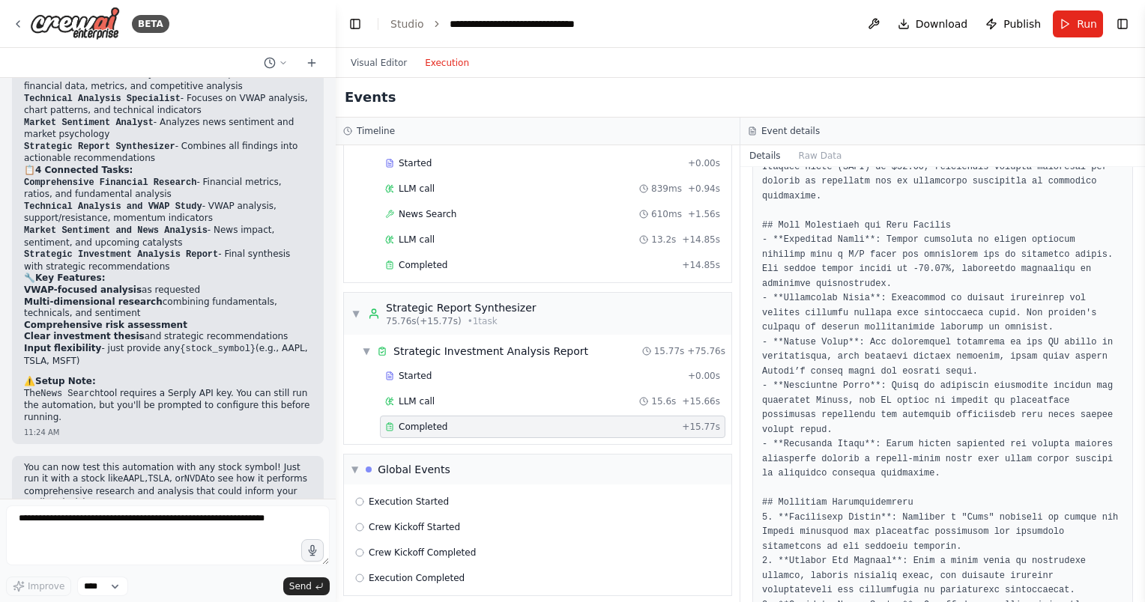
scroll to position [296, 0]
drag, startPoint x: 1139, startPoint y: 336, endPoint x: 1143, endPoint y: 388, distance: 52.6
click at [1143, 388] on button "Toggle Sidebar" at bounding box center [1145, 301] width 12 height 602
drag, startPoint x: 1139, startPoint y: 356, endPoint x: 1136, endPoint y: 378, distance: 21.8
click at [1136, 378] on div "BETA suggest a day trading strategy based on vwap for any stock given after ana…" at bounding box center [572, 301] width 1145 height 602
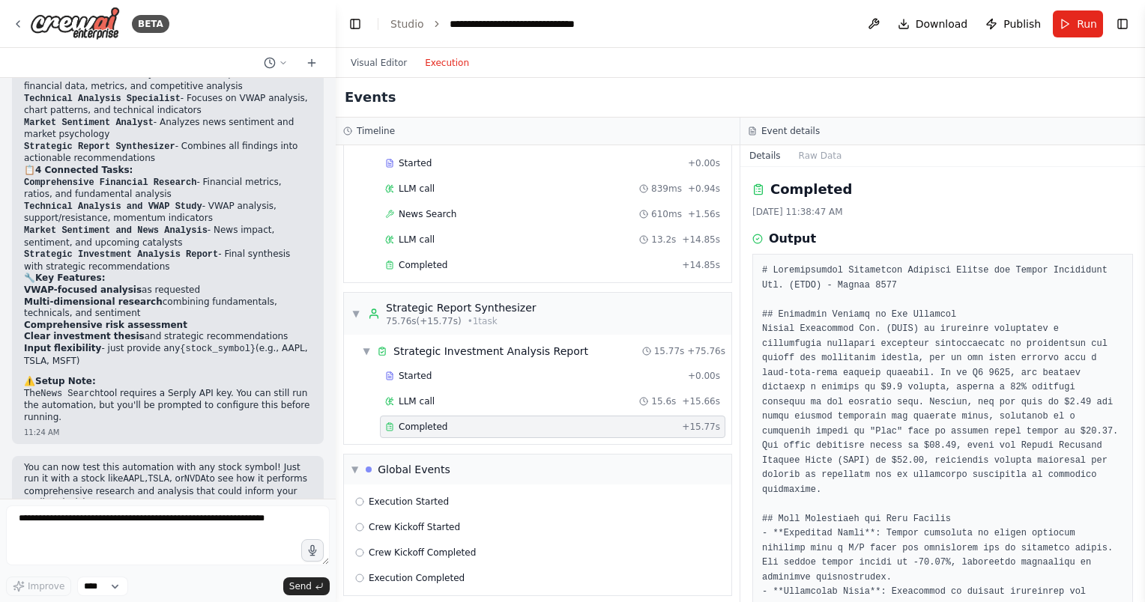
scroll to position [0, 0]
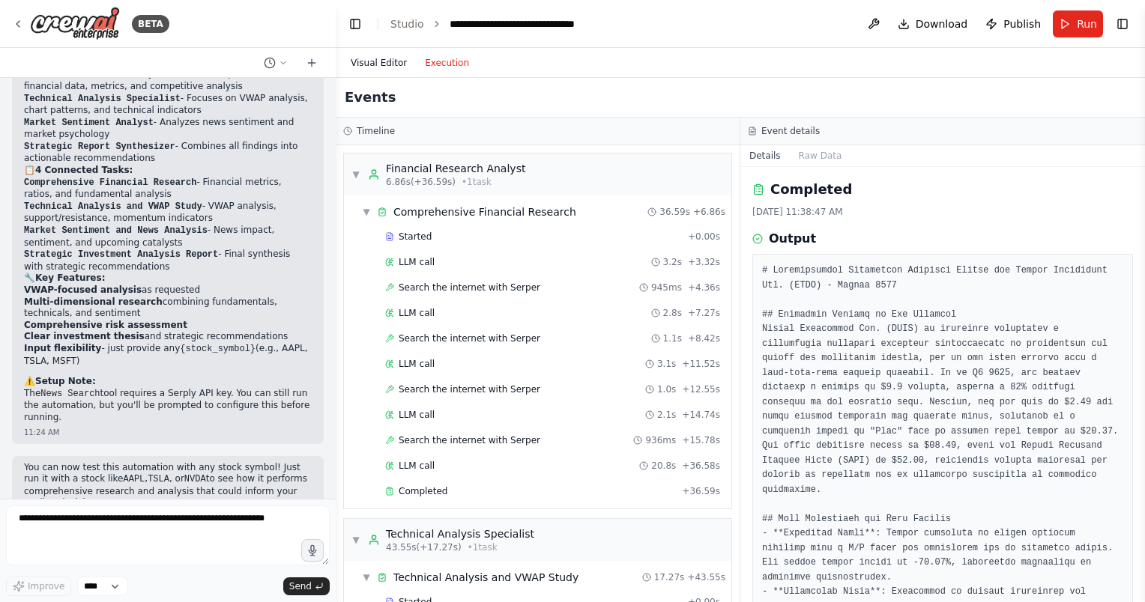
click at [384, 60] on button "Visual Editor" at bounding box center [379, 63] width 74 height 18
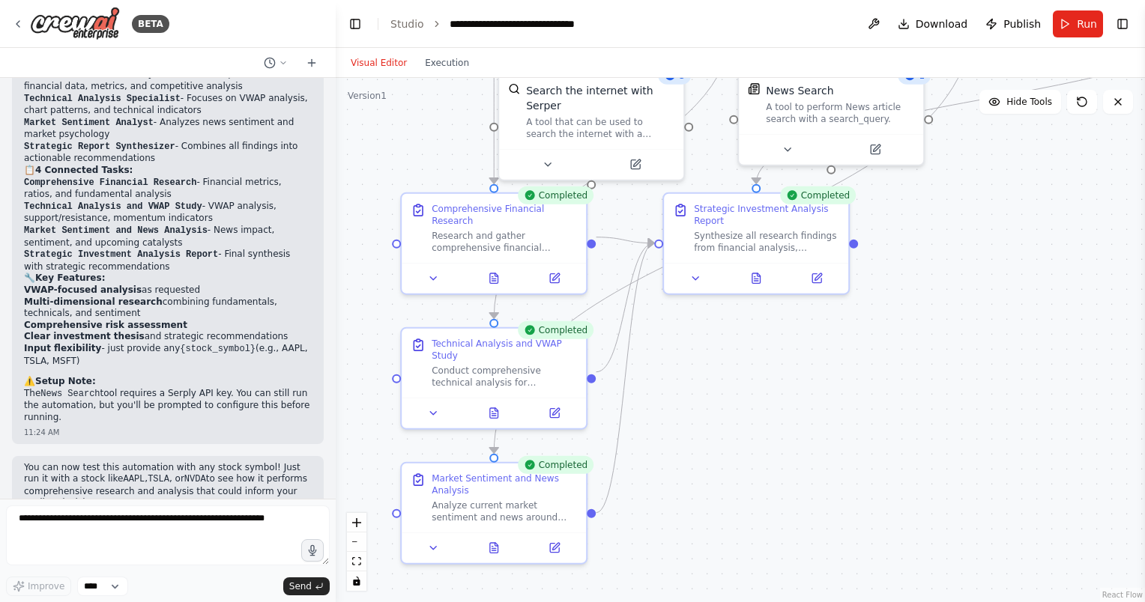
drag, startPoint x: 707, startPoint y: 196, endPoint x: 752, endPoint y: 411, distance: 220.4
click at [752, 411] on div ".deletable-edge-delete-btn { width: 20px; height: 20px; border: 0px solid #ffff…" at bounding box center [740, 340] width 809 height 524
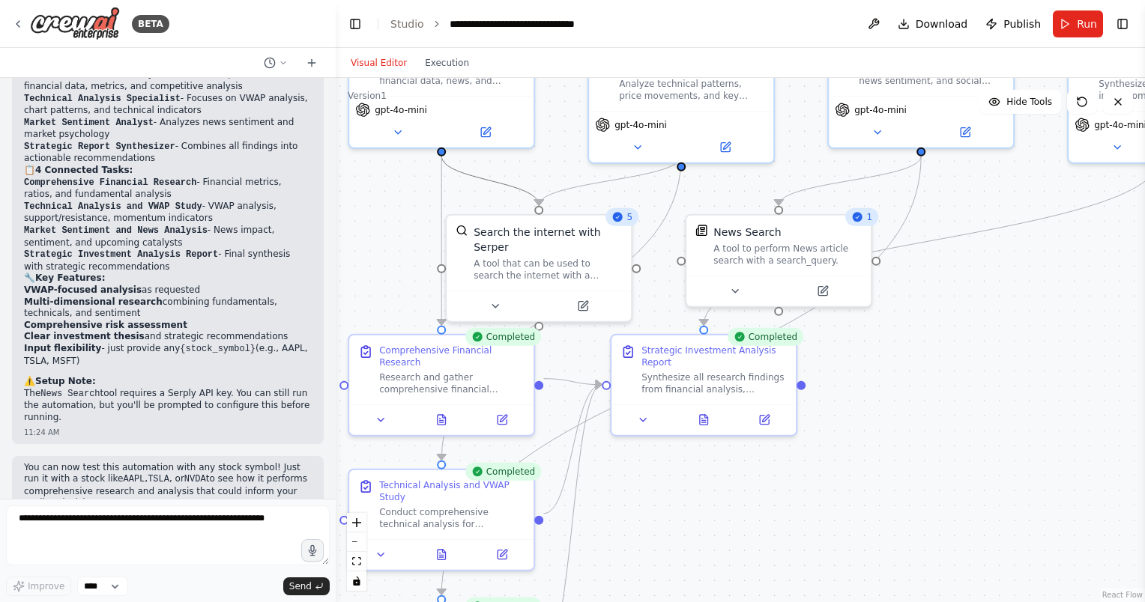
drag, startPoint x: 951, startPoint y: 242, endPoint x: 899, endPoint y: 384, distance: 151.7
click at [899, 384] on div ".deletable-edge-delete-btn { width: 20px; height: 20px; border: 0px solid #ffff…" at bounding box center [740, 340] width 809 height 524
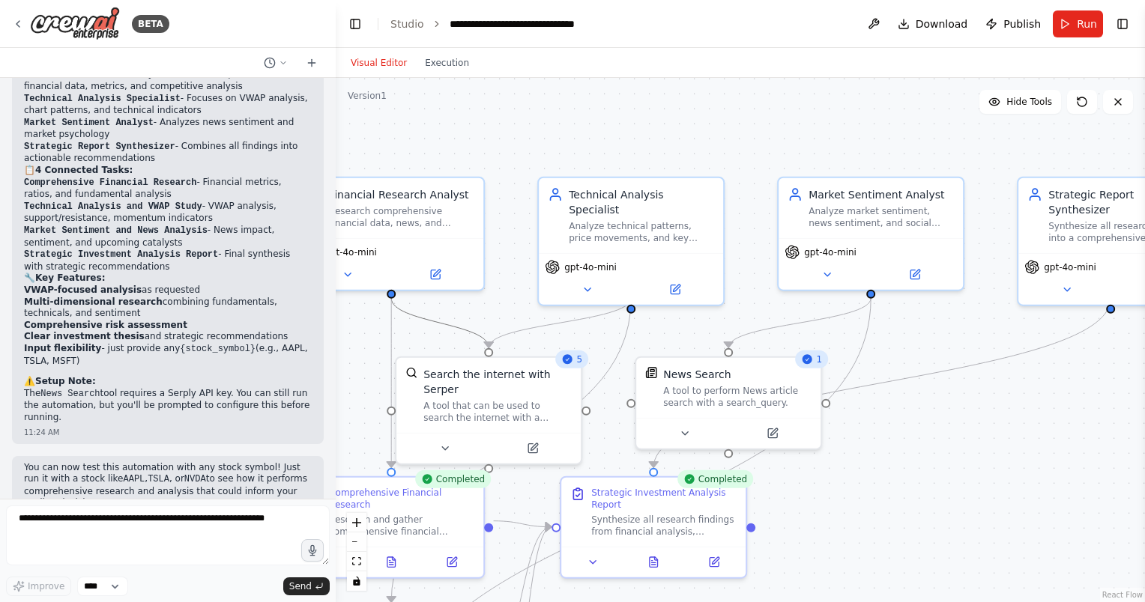
drag, startPoint x: 977, startPoint y: 294, endPoint x: 924, endPoint y: 432, distance: 147.5
click at [927, 437] on div ".deletable-edge-delete-btn { width: 20px; height: 20px; border: 0px solid #ffff…" at bounding box center [740, 340] width 809 height 524
click at [912, 276] on icon at bounding box center [914, 273] width 9 height 9
click at [910, 270] on icon at bounding box center [915, 273] width 12 height 12
click at [918, 269] on icon at bounding box center [915, 271] width 7 height 7
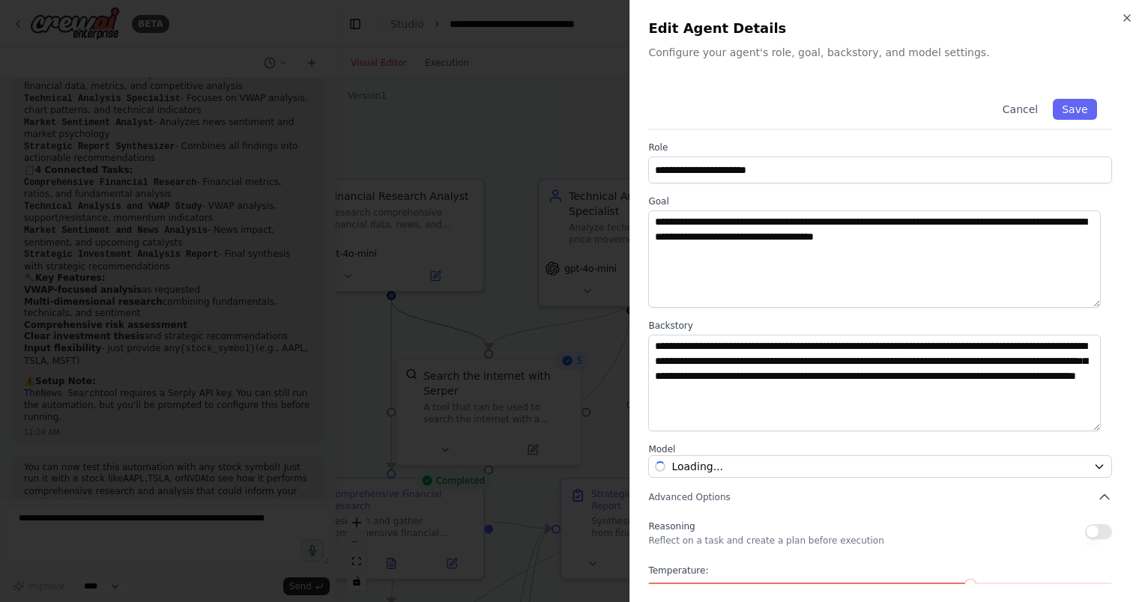
click at [918, 269] on body "BETA suggest a day trading strategy based on vwap for any stock given after ana…" at bounding box center [572, 301] width 1145 height 602
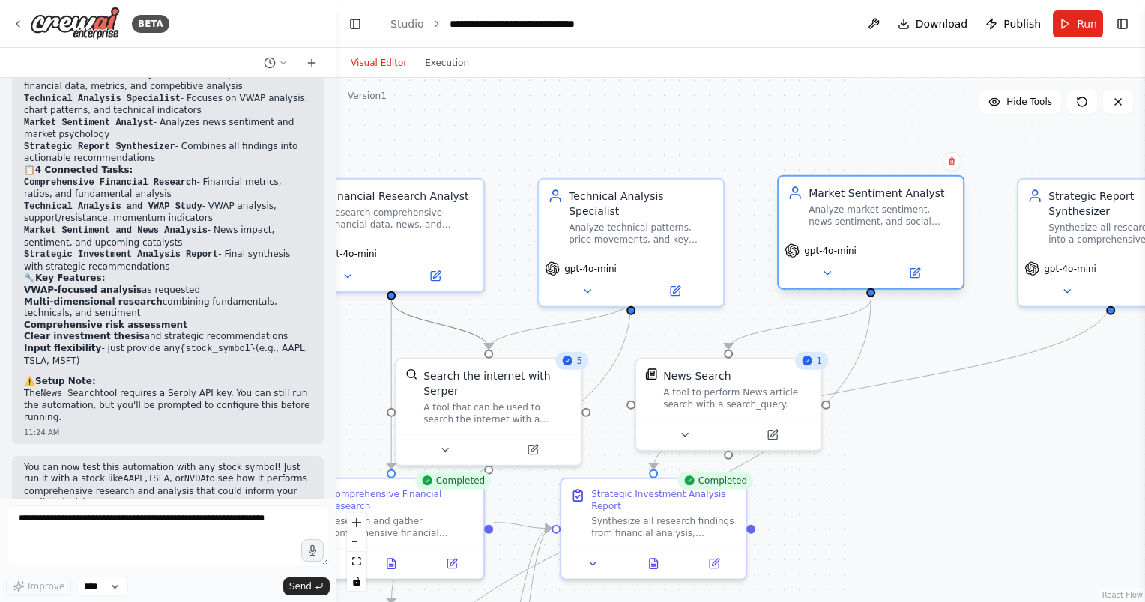
click at [902, 244] on div "gpt-4o-mini" at bounding box center [870, 250] width 172 height 15
click at [885, 205] on div "Analyze market sentiment, news sentiment, and social media buzz around {stock_s…" at bounding box center [880, 216] width 145 height 24
click at [915, 273] on icon at bounding box center [915, 271] width 7 height 7
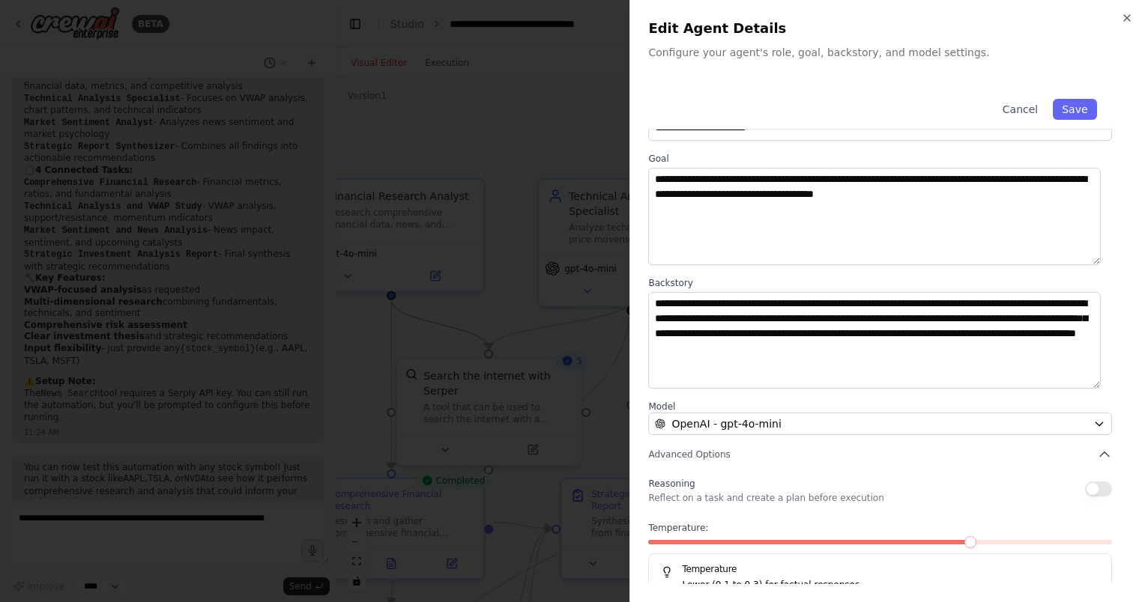
scroll to position [75, 0]
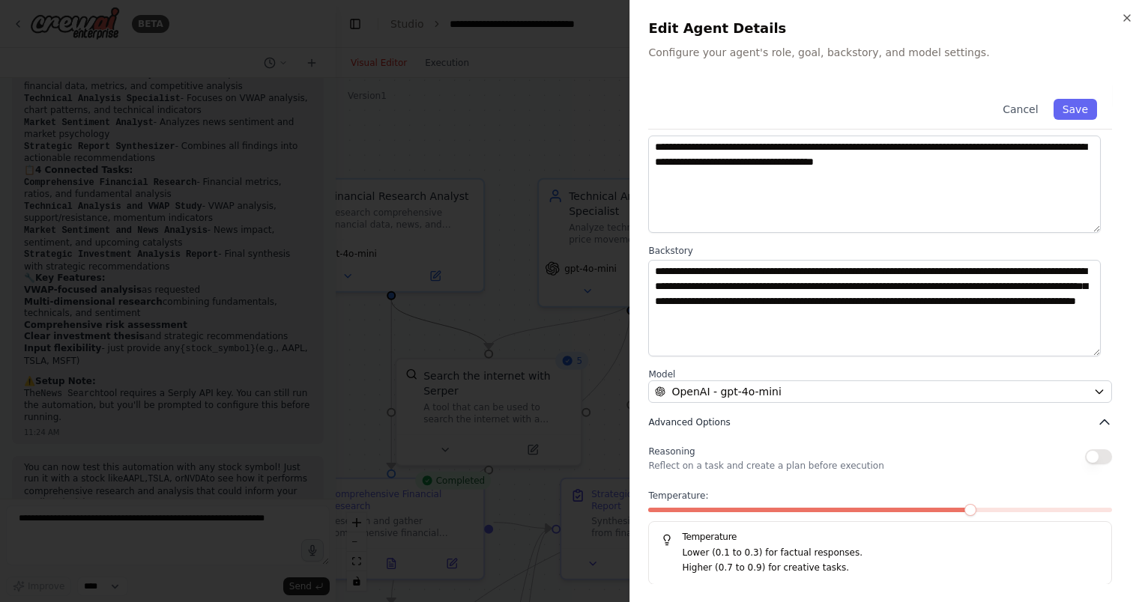
click at [722, 421] on span "Advanced Options" at bounding box center [689, 423] width 82 height 12
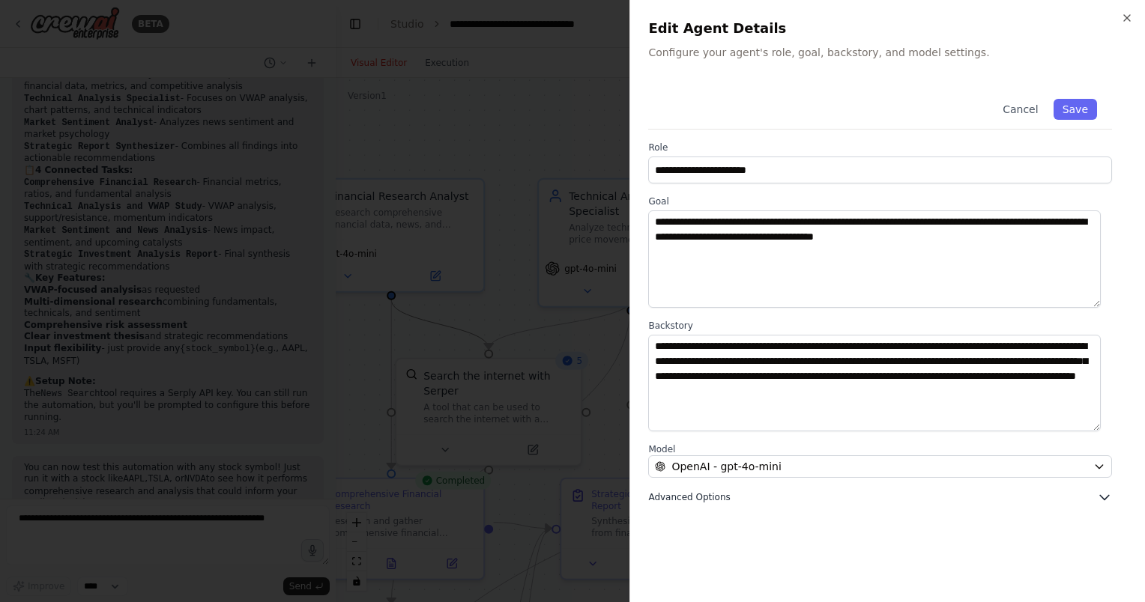
scroll to position [0, 0]
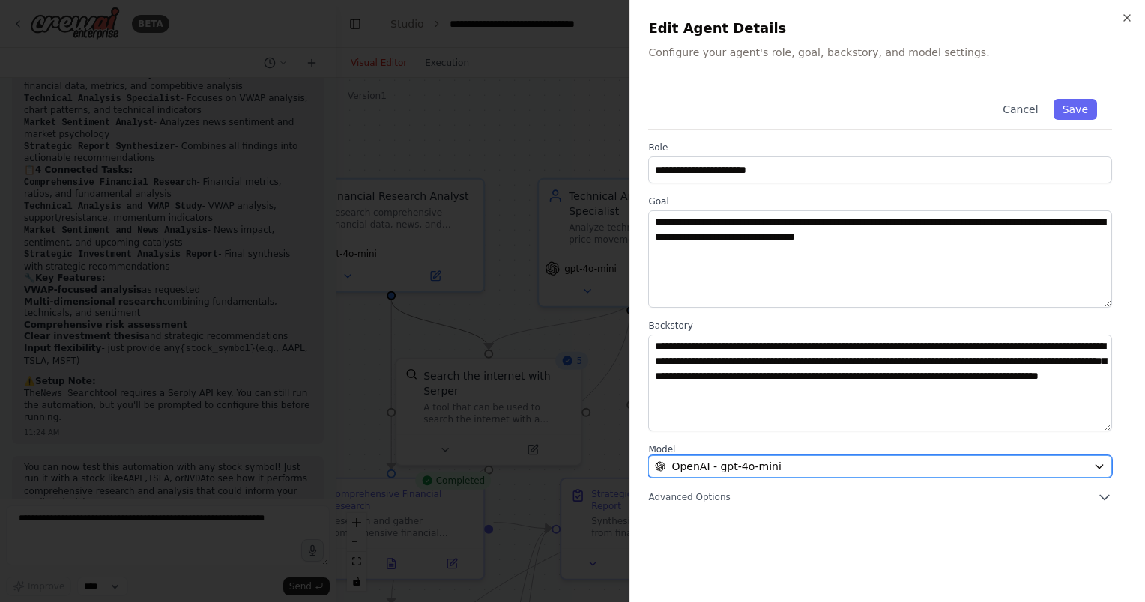
click at [984, 464] on div "OpenAI - gpt-4o-mini" at bounding box center [871, 466] width 432 height 15
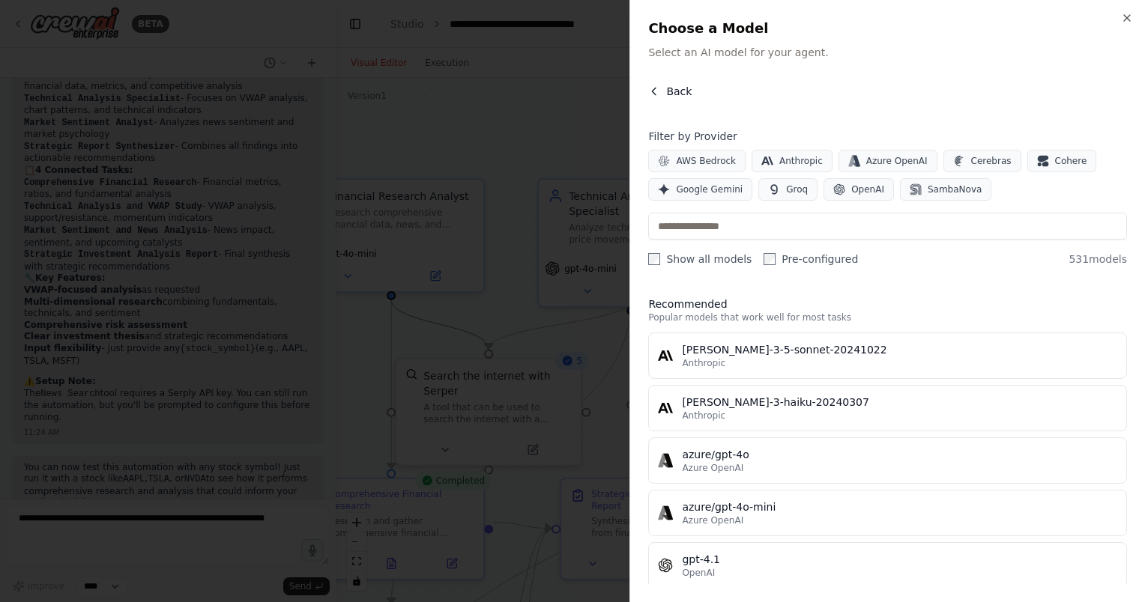
click at [655, 87] on icon "button" at bounding box center [654, 91] width 12 height 12
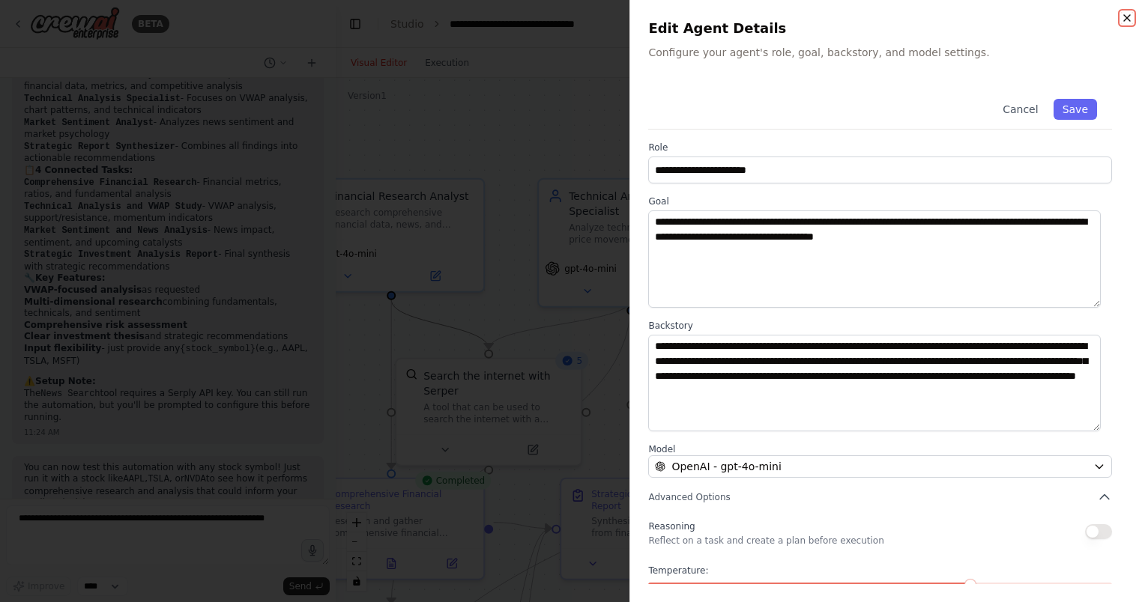
click at [1129, 17] on icon "button" at bounding box center [1127, 18] width 12 height 12
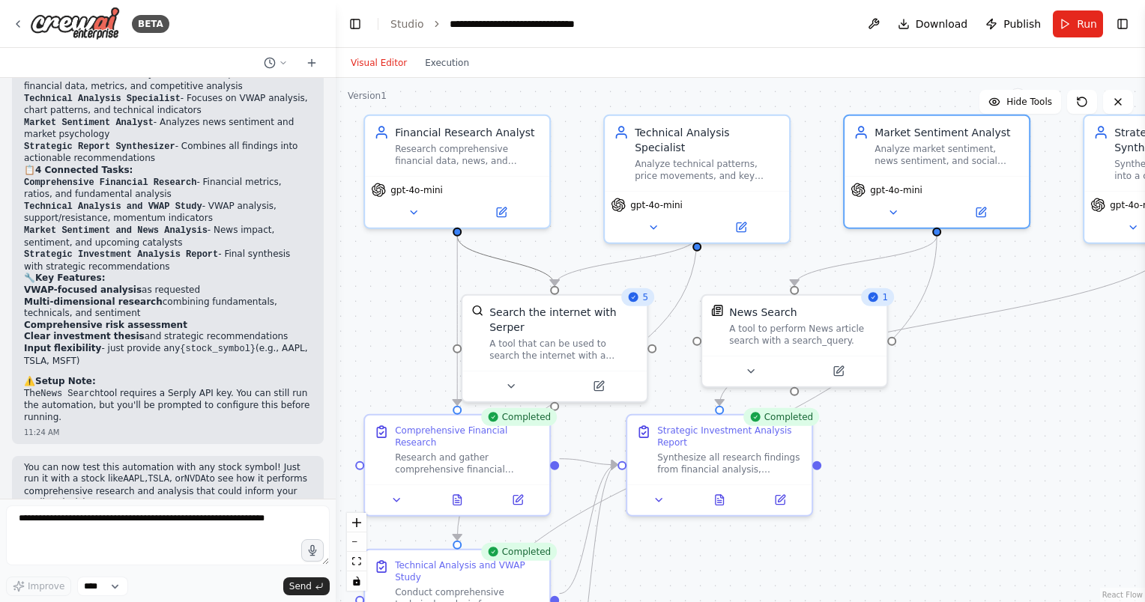
drag, startPoint x: 1081, startPoint y: 448, endPoint x: 1088, endPoint y: 434, distance: 15.7
click at [1144, 384] on html "BETA suggest a day trading strategy based on vwap for any stock given after ana…" at bounding box center [572, 301] width 1145 height 602
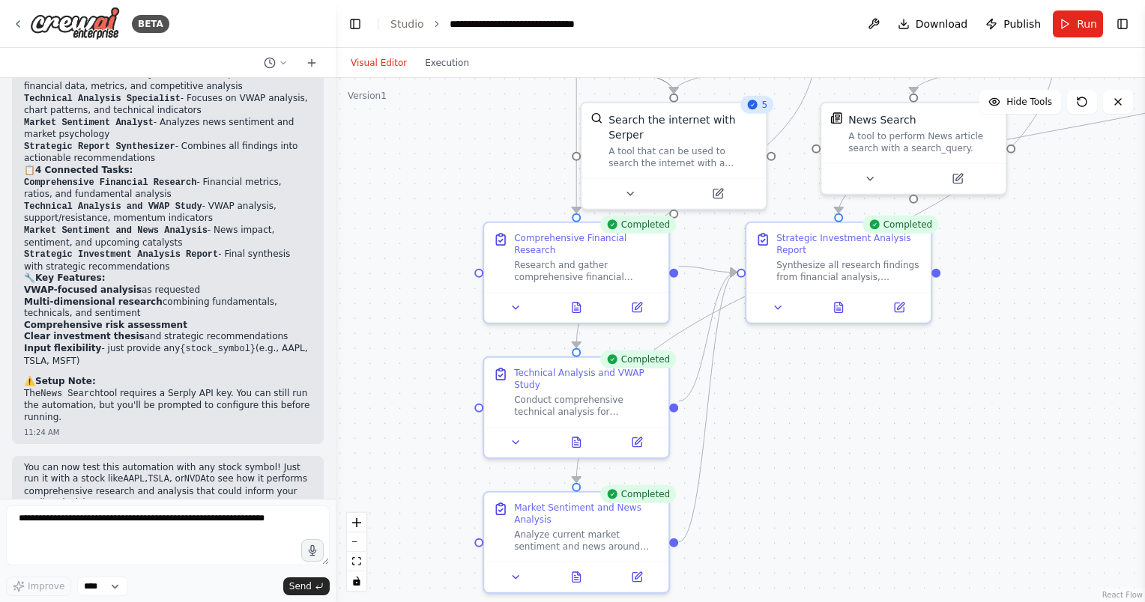
drag, startPoint x: 951, startPoint y: 449, endPoint x: 1070, endPoint y: 257, distance: 225.8
click at [1070, 257] on div ".deletable-edge-delete-btn { width: 20px; height: 20px; border: 0px solid #ffff…" at bounding box center [740, 340] width 809 height 524
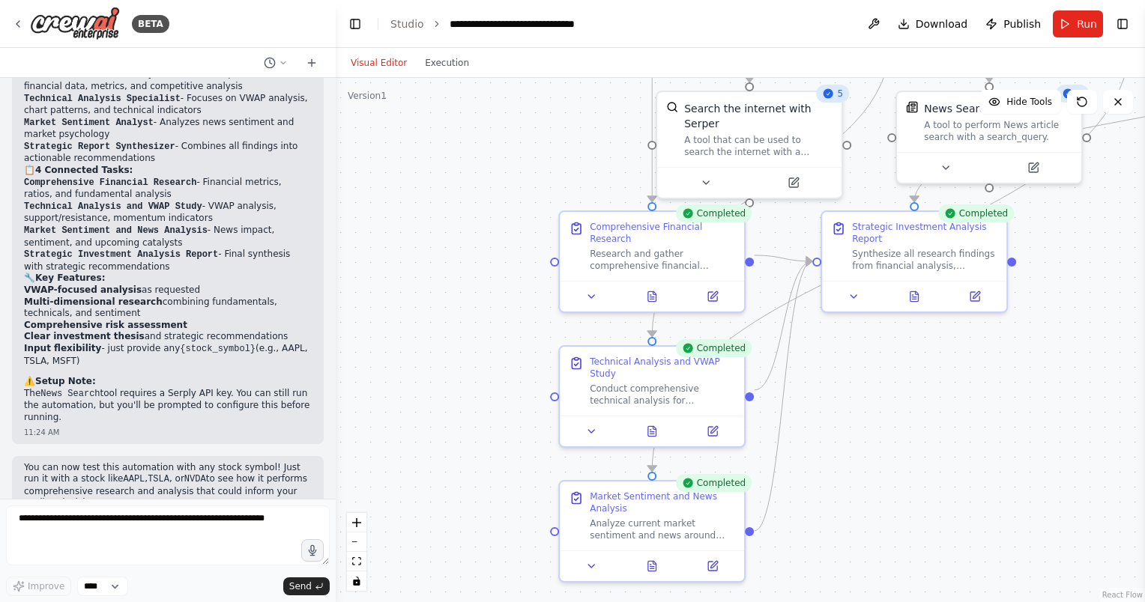
drag, startPoint x: 1063, startPoint y: 477, endPoint x: 1141, endPoint y: 468, distance: 78.4
click at [1141, 468] on div "BETA suggest a day trading strategy based on vwap for any stock given after ana…" at bounding box center [572, 301] width 1145 height 602
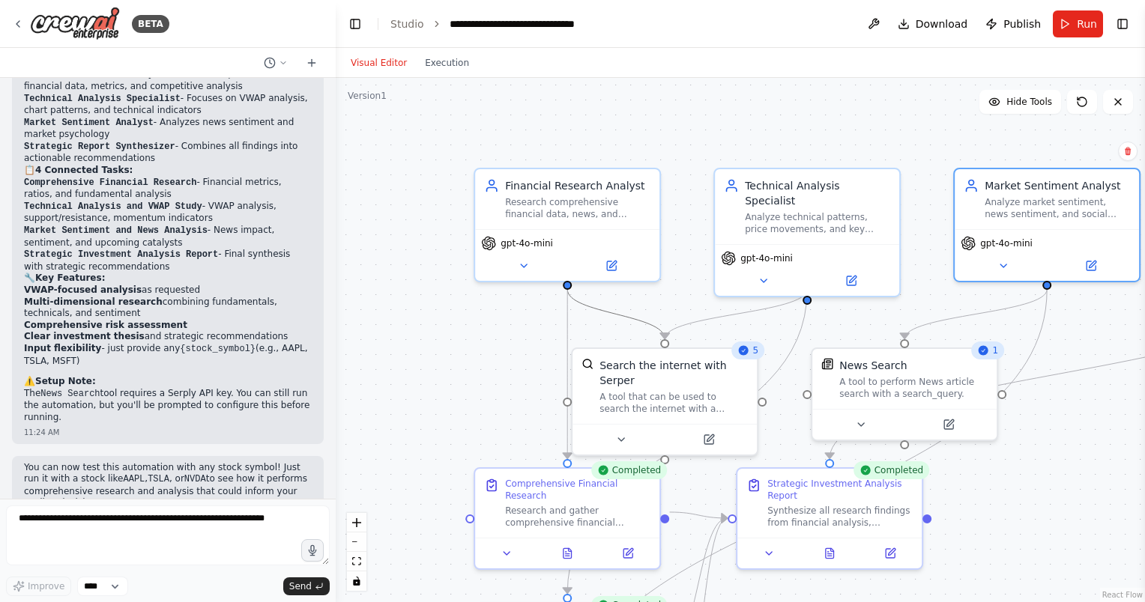
drag, startPoint x: 468, startPoint y: 162, endPoint x: 369, endPoint y: 455, distance: 309.4
click at [369, 455] on div ".deletable-edge-delete-btn { width: 20px; height: 20px; border: 0px solid #ffff…" at bounding box center [740, 340] width 809 height 524
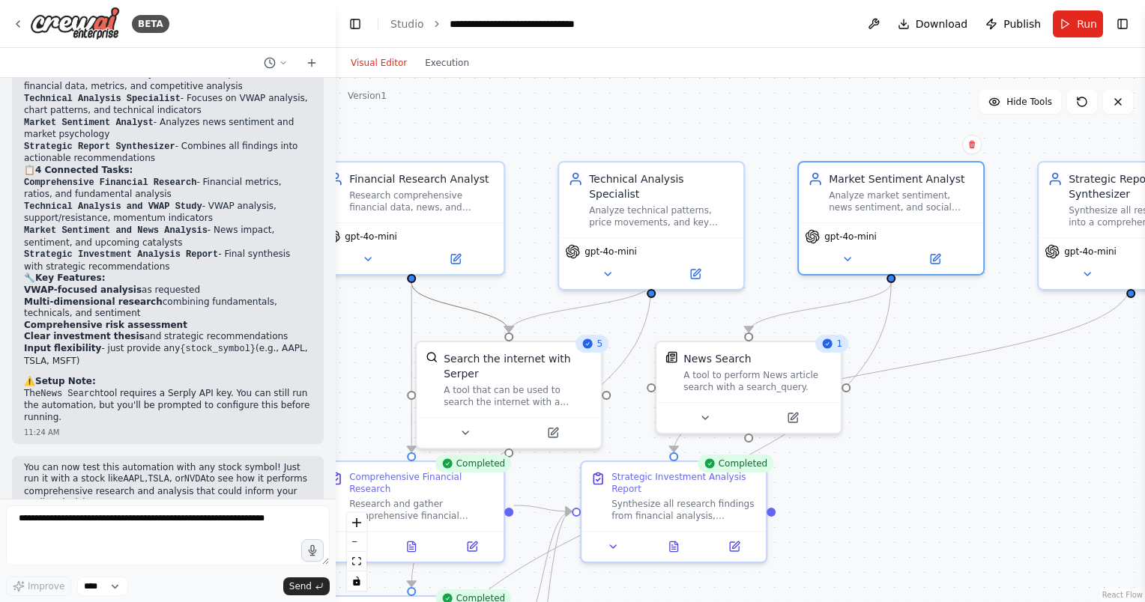
drag, startPoint x: 629, startPoint y: 167, endPoint x: 485, endPoint y: 122, distance: 150.0
click at [485, 122] on div ".deletable-edge-delete-btn { width: 20px; height: 20px; border: 0px solid #ffff…" at bounding box center [740, 340] width 809 height 524
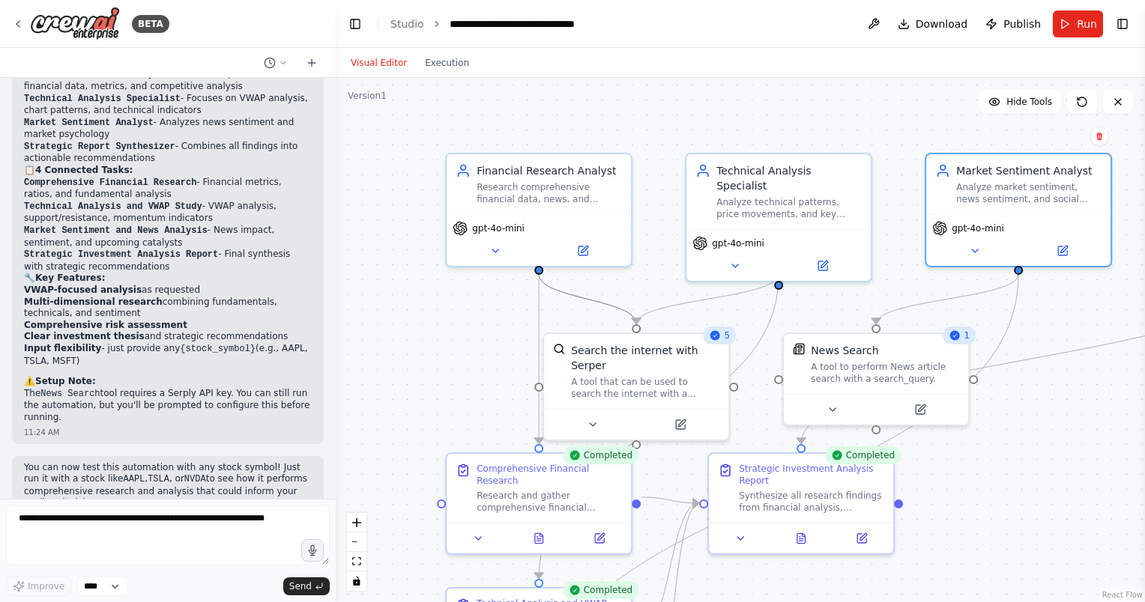
drag, startPoint x: 1020, startPoint y: 417, endPoint x: 1118, endPoint y: 408, distance: 98.5
click at [1144, 407] on html "BETA suggest a day trading strategy based on vwap for any stock given after ana…" at bounding box center [572, 301] width 1145 height 602
click at [812, 171] on div "Technical Analysis Specialist" at bounding box center [788, 174] width 145 height 30
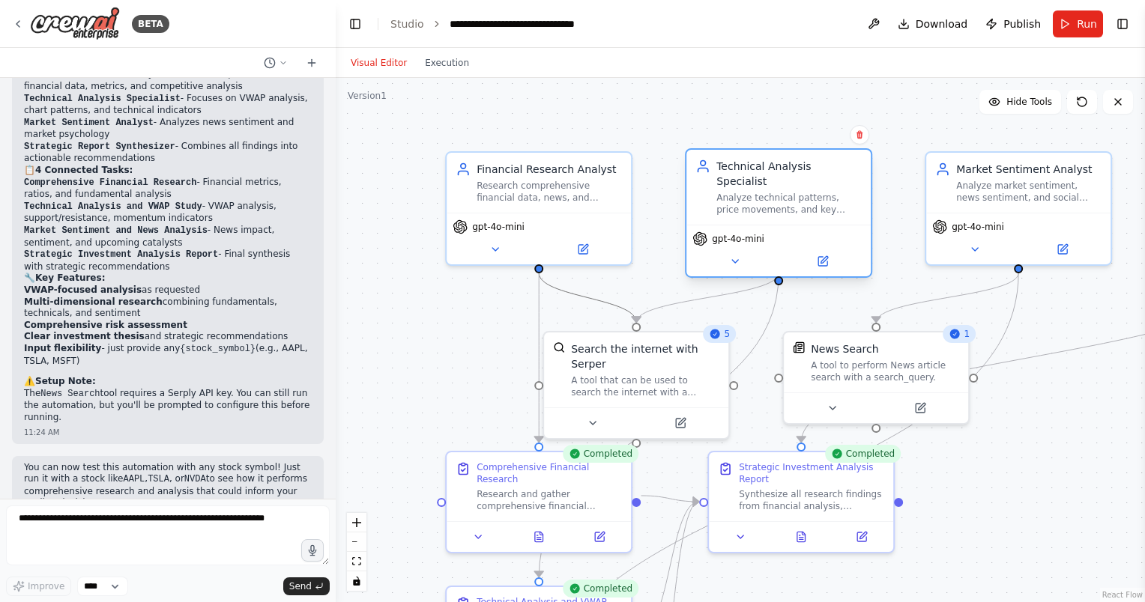
click at [742, 233] on span "gpt-4o-mini" at bounding box center [738, 239] width 52 height 12
click at [823, 256] on icon at bounding box center [823, 259] width 7 height 7
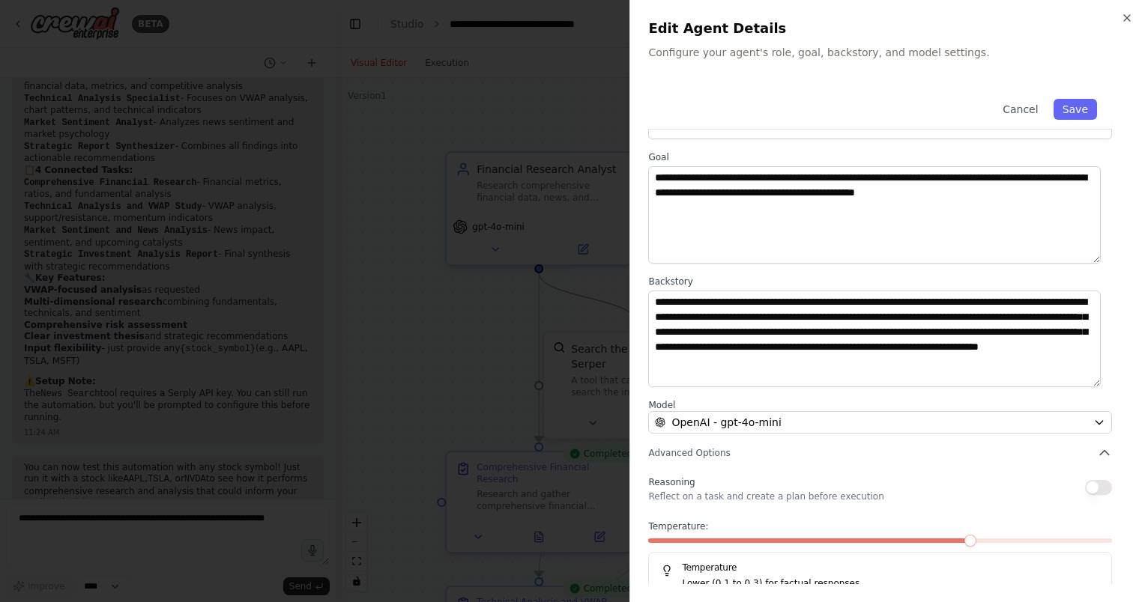
scroll to position [75, 0]
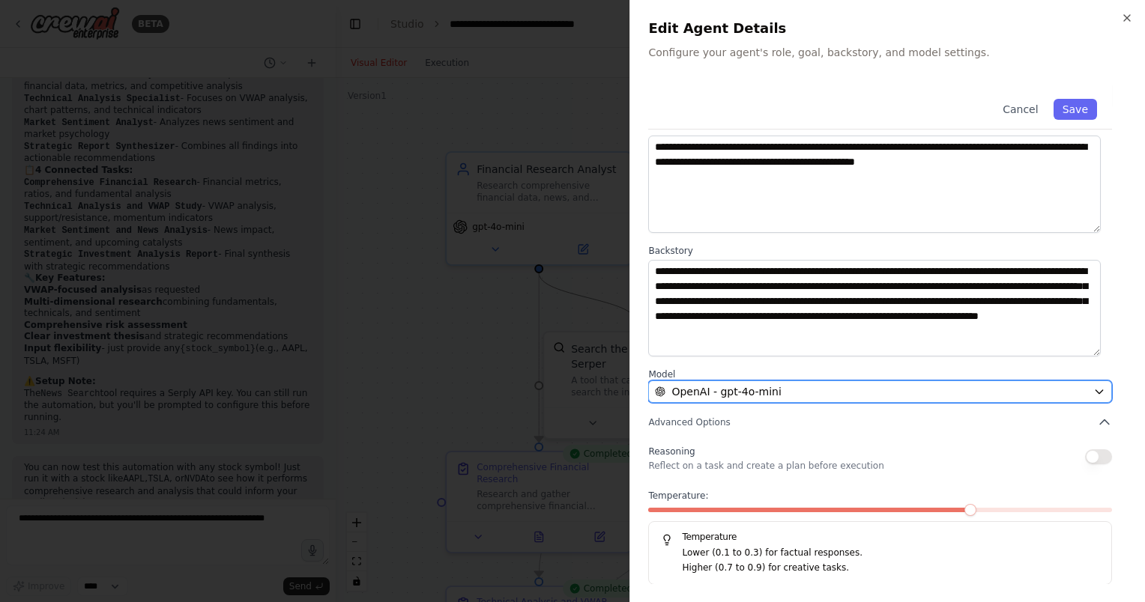
click at [1093, 390] on icon "button" at bounding box center [1099, 392] width 12 height 12
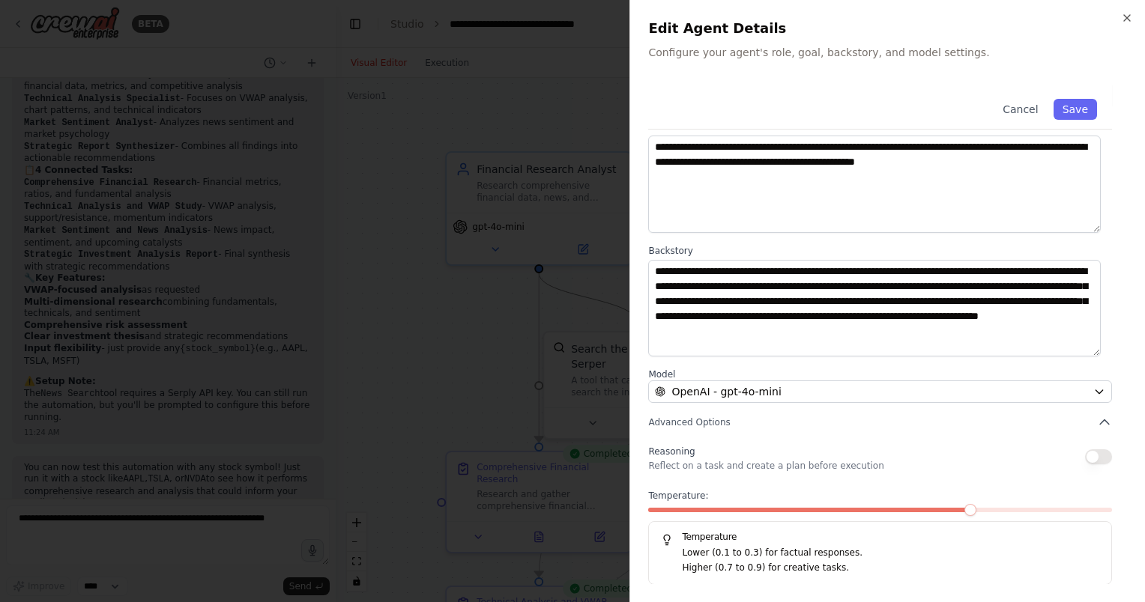
scroll to position [0, 0]
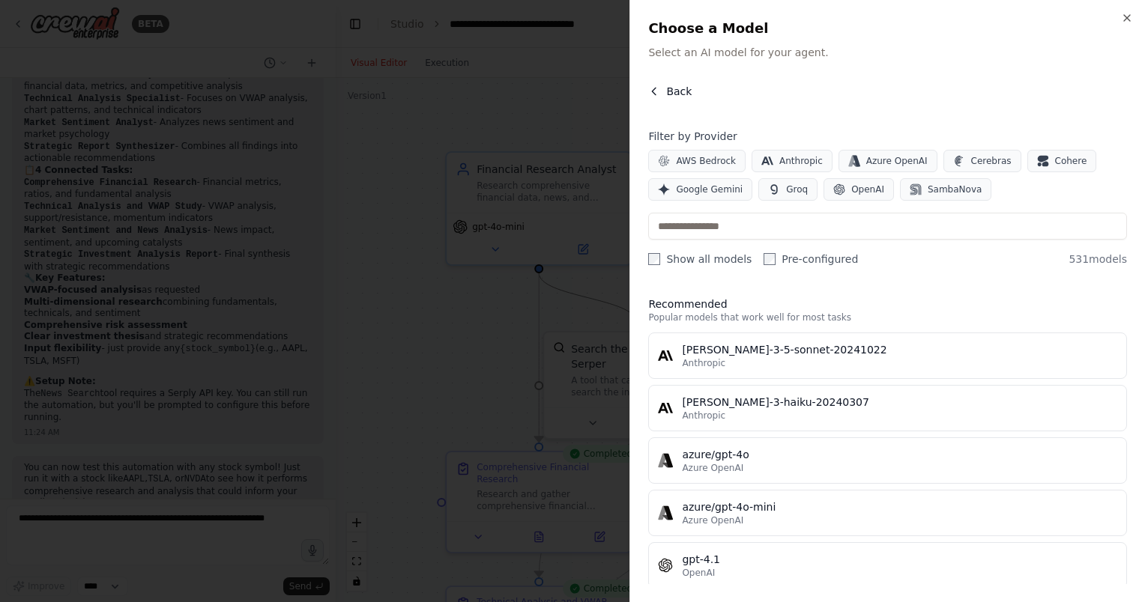
click at [656, 90] on icon "button" at bounding box center [654, 91] width 12 height 12
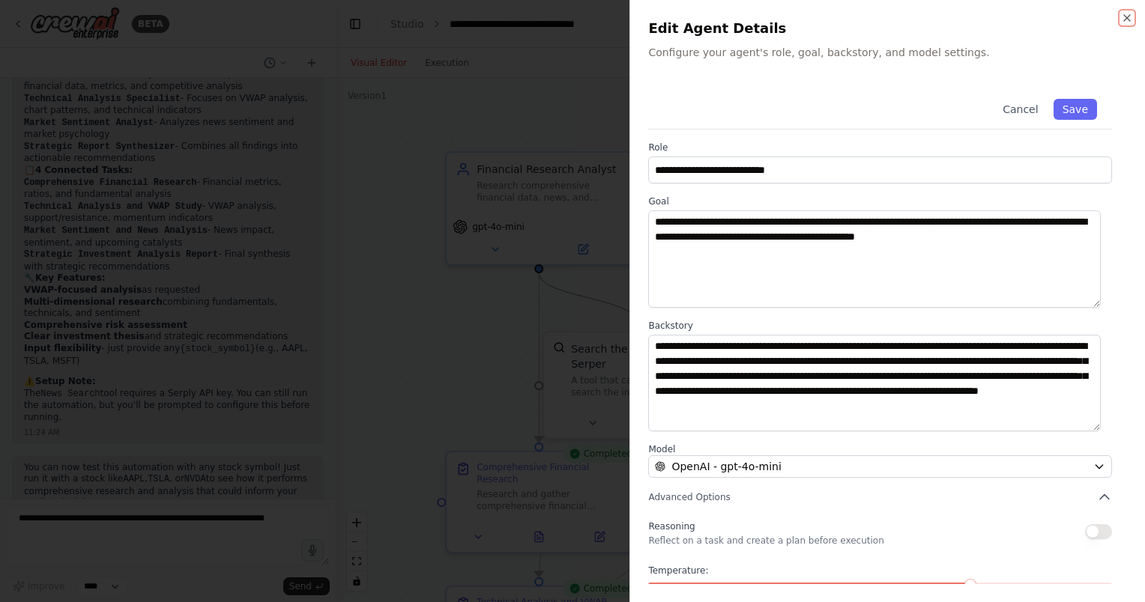
drag, startPoint x: 1127, startPoint y: 15, endPoint x: 1137, endPoint y: 518, distance: 502.8
click at [1138, 505] on div "**********" at bounding box center [886, 301] width 515 height 602
click at [1125, 18] on icon "button" at bounding box center [1127, 18] width 12 height 12
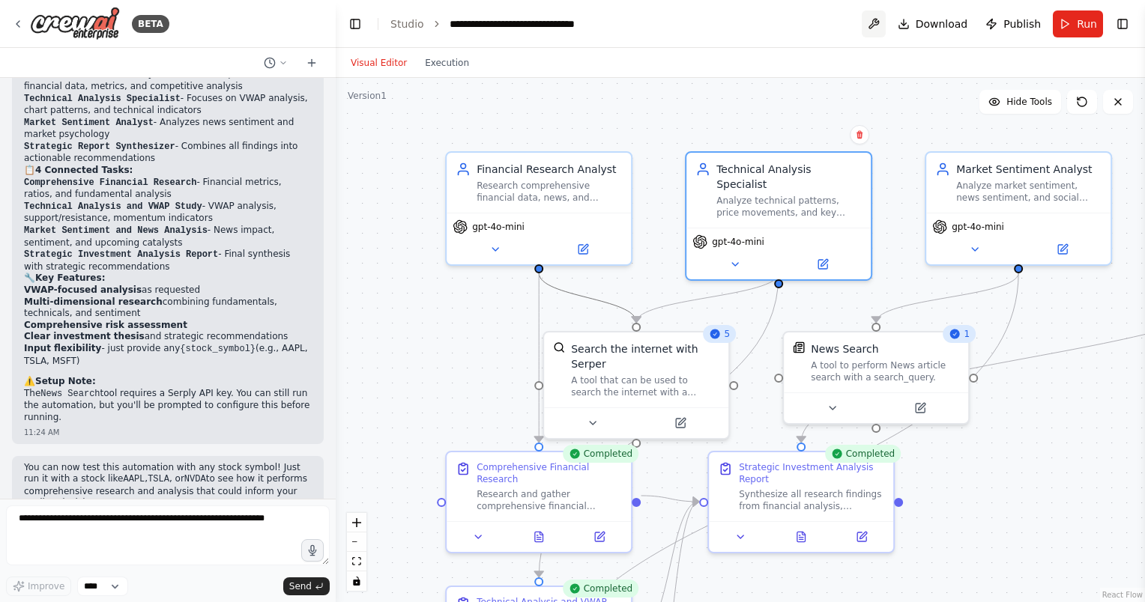
click at [879, 24] on button at bounding box center [874, 23] width 24 height 27
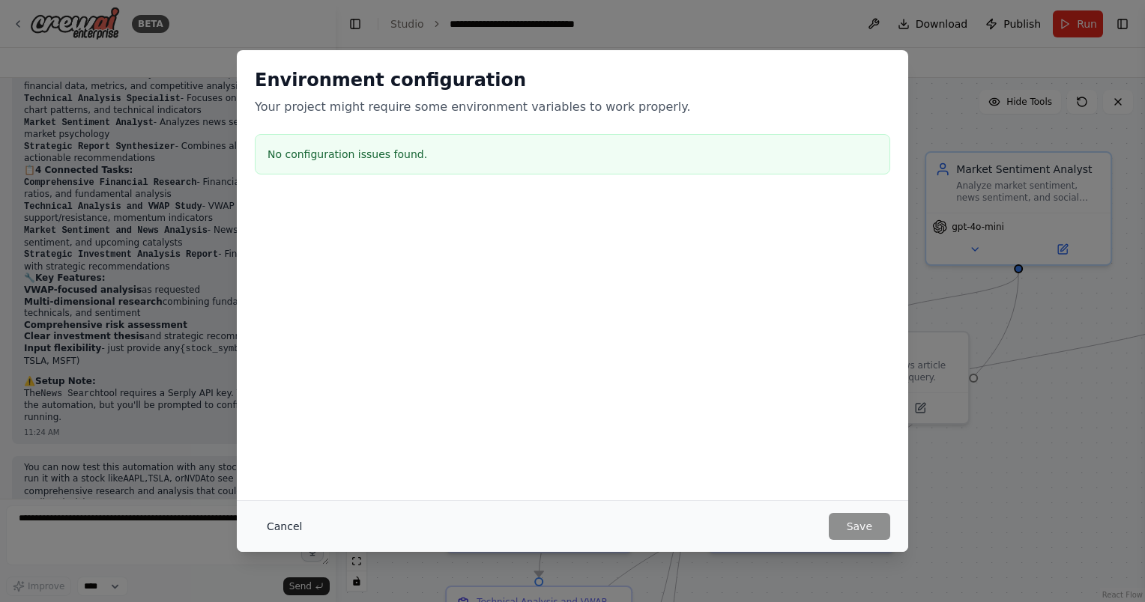
click at [273, 524] on button "Cancel" at bounding box center [284, 526] width 59 height 27
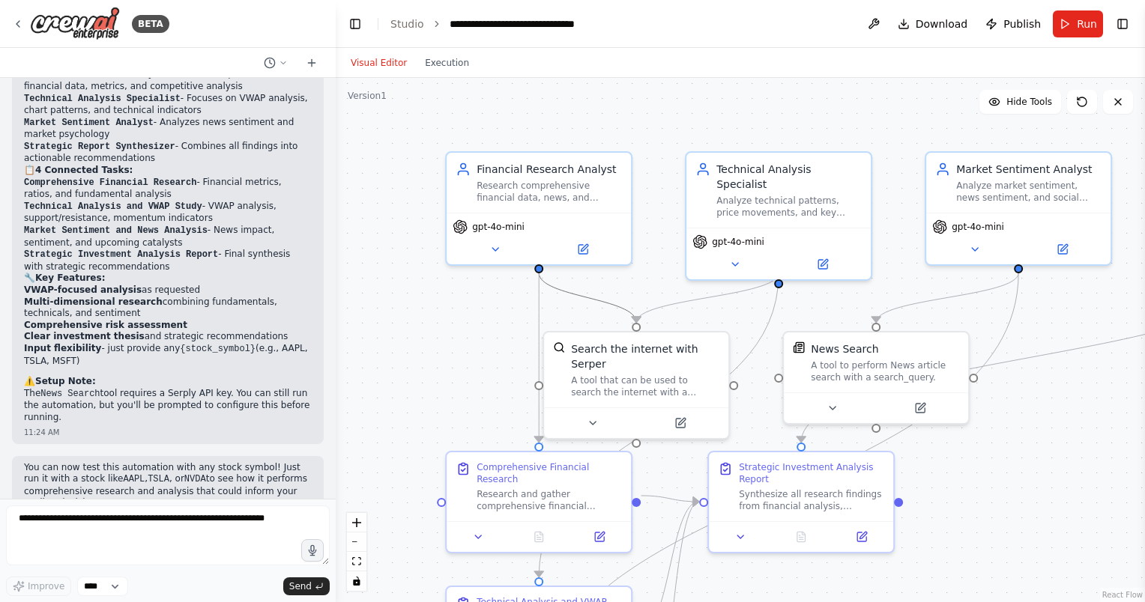
click at [387, 52] on div "Visual Editor Execution" at bounding box center [410, 63] width 136 height 30
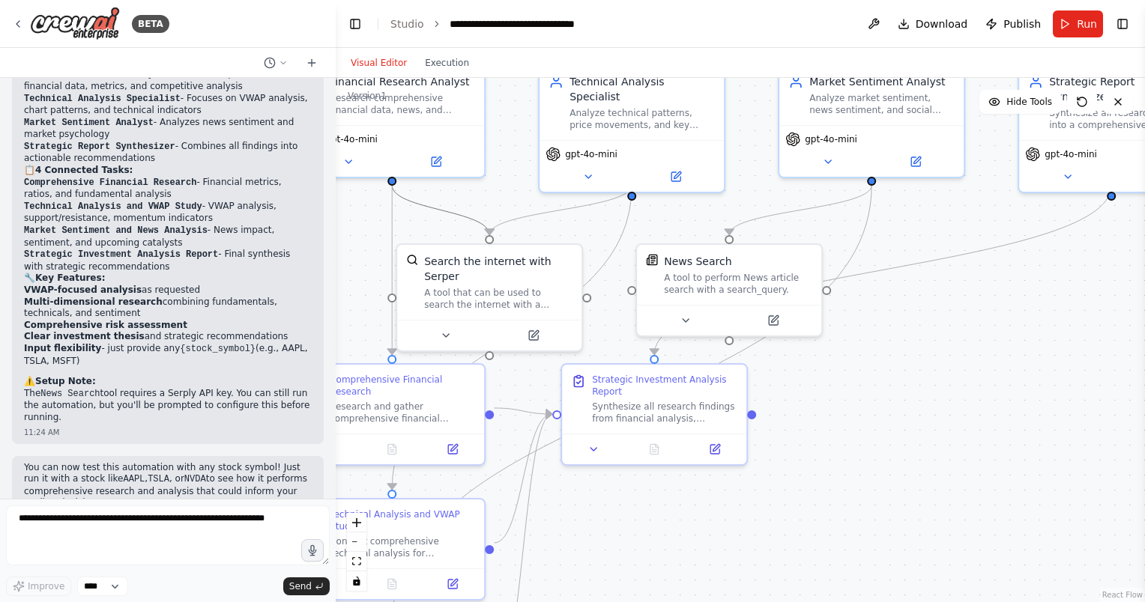
drag, startPoint x: 1057, startPoint y: 408, endPoint x: 941, endPoint y: 325, distance: 142.4
click at [941, 325] on div ".deletable-edge-delete-btn { width: 20px; height: 20px; border: 0px solid #ffff…" at bounding box center [740, 340] width 809 height 524
drag, startPoint x: 1008, startPoint y: 381, endPoint x: 1014, endPoint y: 368, distance: 14.4
click at [1008, 381] on div ".deletable-edge-delete-btn { width: 20px; height: 20px; border: 0px solid #ffff…" at bounding box center [740, 340] width 809 height 524
click at [881, 21] on button at bounding box center [874, 23] width 24 height 27
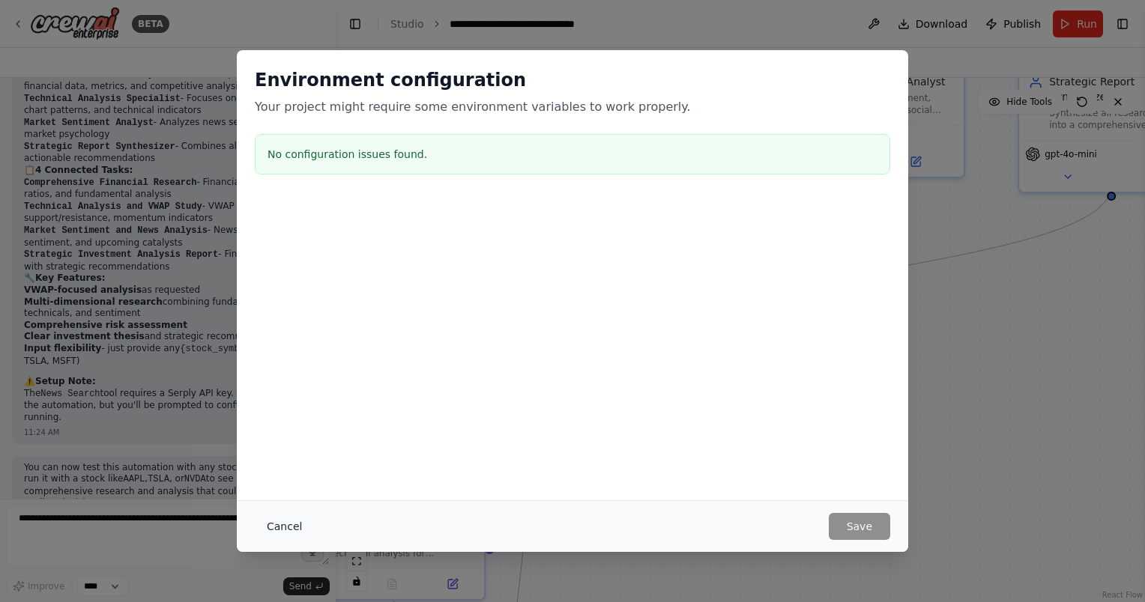
click at [285, 525] on button "Cancel" at bounding box center [284, 526] width 59 height 27
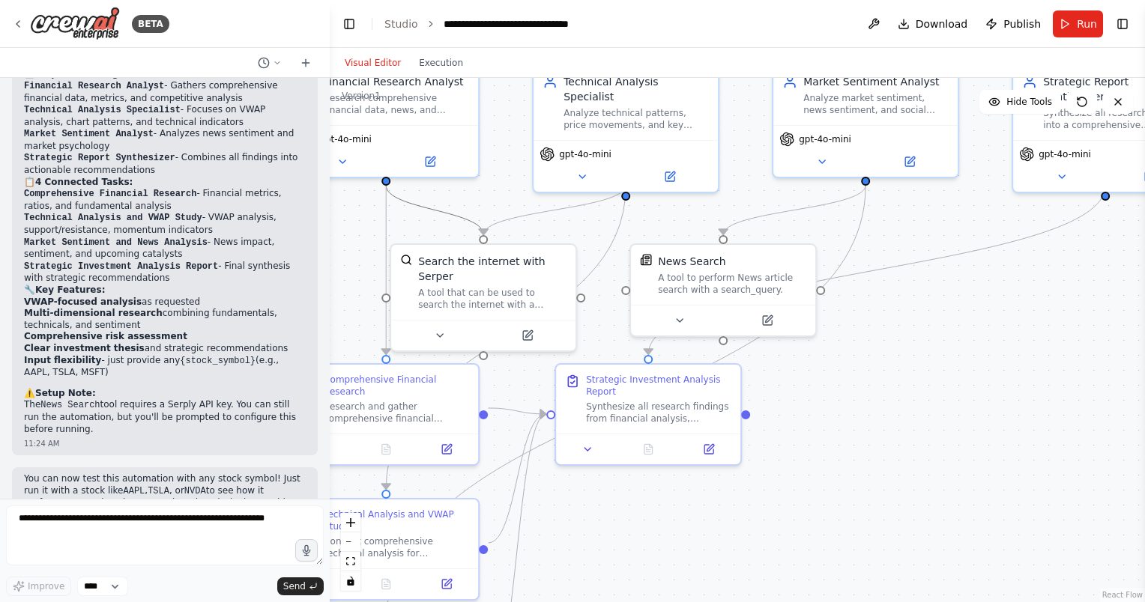
scroll to position [1581, 0]
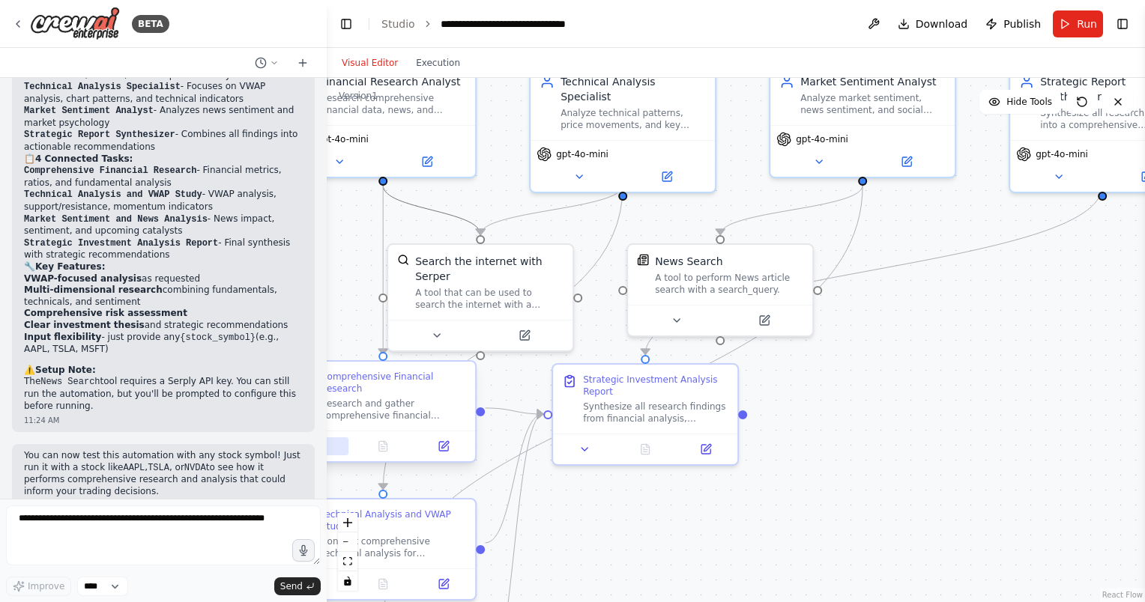
drag, startPoint x: 330, startPoint y: 458, endPoint x: 327, endPoint y: 432, distance: 27.1
click at [327, 432] on div "BETA suggest a day trading strategy based on vwap for any stock given after ana…" at bounding box center [572, 301] width 1145 height 602
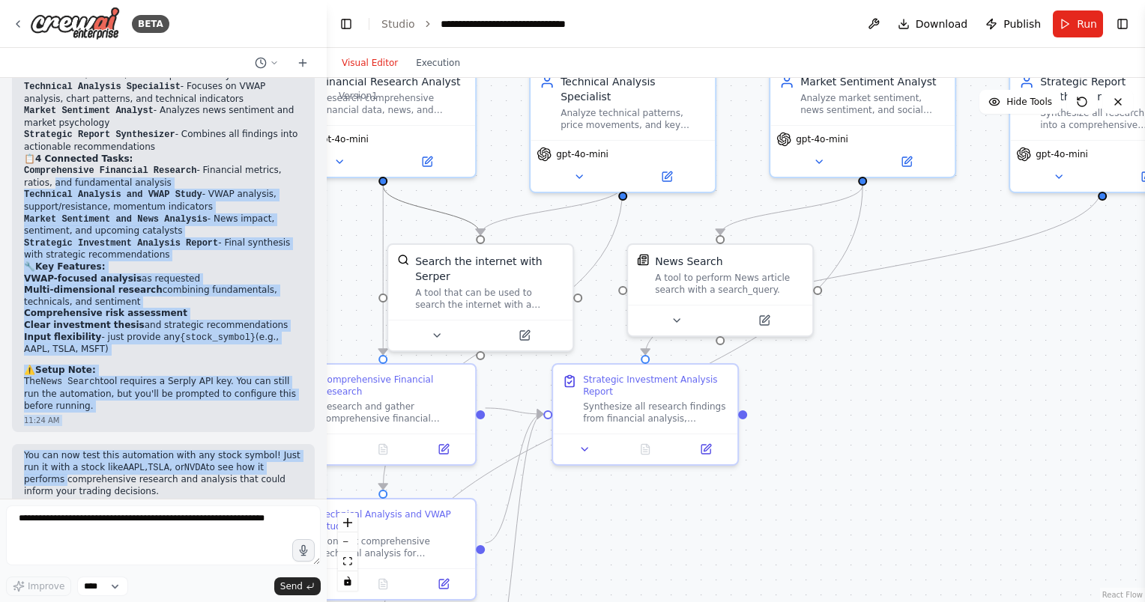
drag, startPoint x: 307, startPoint y: 437, endPoint x: 301, endPoint y: 139, distance: 298.2
click at [301, 139] on div "suggest a day trading strategy based on vwap for any stock given after analysin…" at bounding box center [163, 288] width 327 height 421
click at [950, 360] on div ".deletable-edge-delete-btn { width: 20px; height: 20px; border: 0px solid #ffff…" at bounding box center [736, 340] width 818 height 524
click at [353, 256] on div ".deletable-edge-delete-btn { width: 20px; height: 20px; border: 0px solid #ffff…" at bounding box center [736, 340] width 818 height 524
click at [258, 261] on h2 "🔧 Key Features:" at bounding box center [163, 267] width 279 height 12
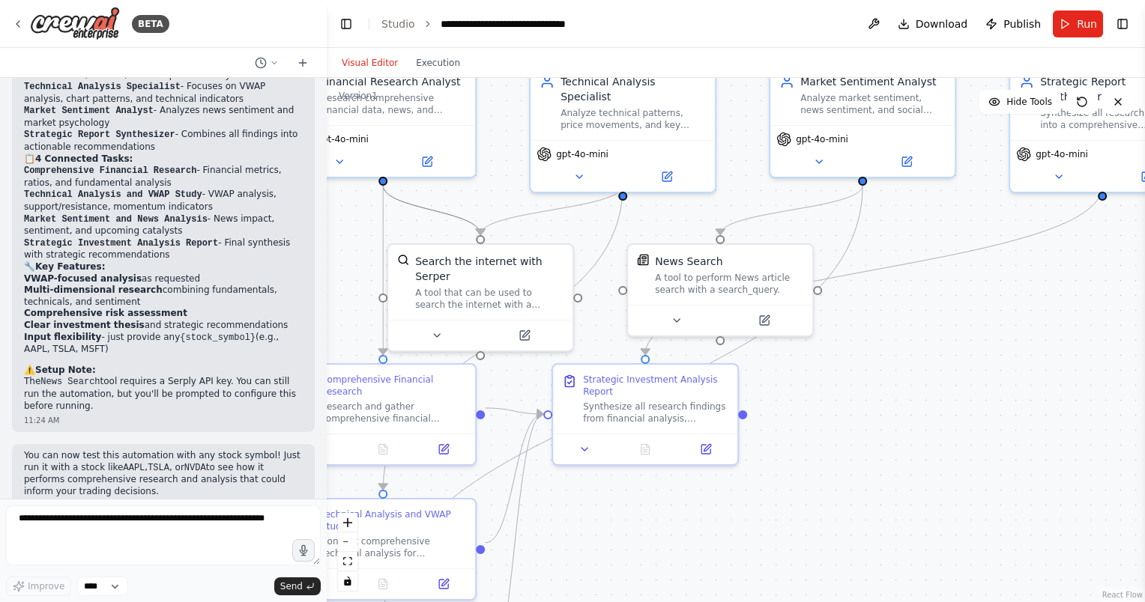
click at [932, 395] on div ".deletable-edge-delete-btn { width: 20px; height: 20px; border: 0px solid #ffff…" at bounding box center [736, 340] width 818 height 524
click at [679, 387] on div "Strategic Investment Analysis Report" at bounding box center [655, 383] width 145 height 24
click at [676, 374] on div "Strategic Investment Analysis Report" at bounding box center [655, 383] width 145 height 24
click at [676, 373] on div "Strategic Investment Analysis Report" at bounding box center [655, 383] width 145 height 24
click at [720, 446] on button at bounding box center [714, 447] width 52 height 18
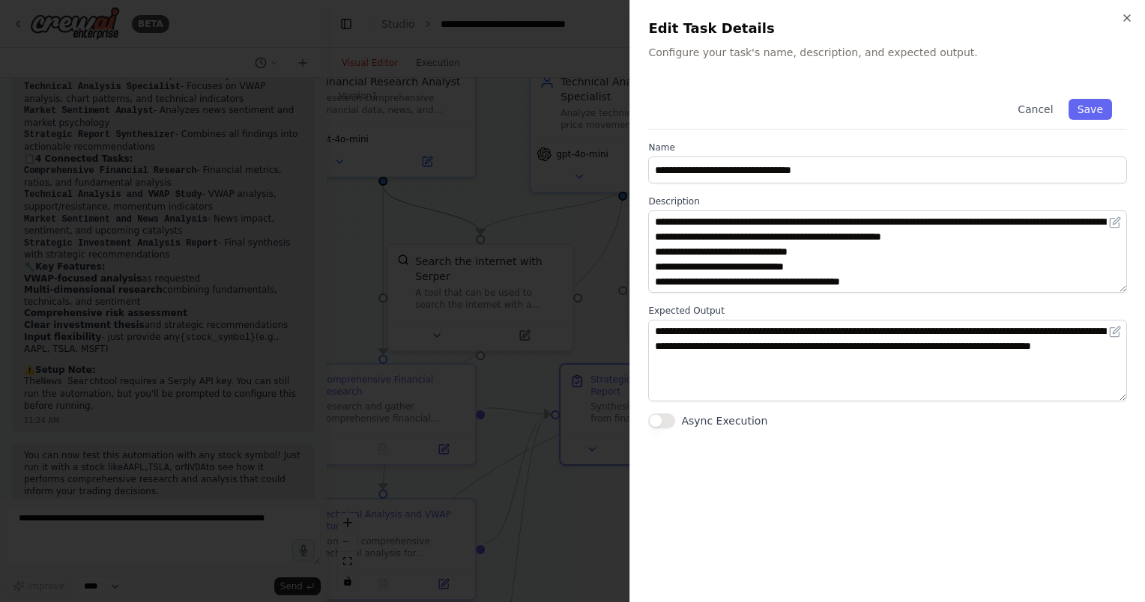
click at [1124, 9] on div "**********" at bounding box center [886, 301] width 515 height 602
drag, startPoint x: 1130, startPoint y: 8, endPoint x: 1121, endPoint y: 17, distance: 12.7
click at [1130, 9] on div "**********" at bounding box center [886, 301] width 515 height 602
click at [1121, 17] on icon "button" at bounding box center [1127, 18] width 12 height 12
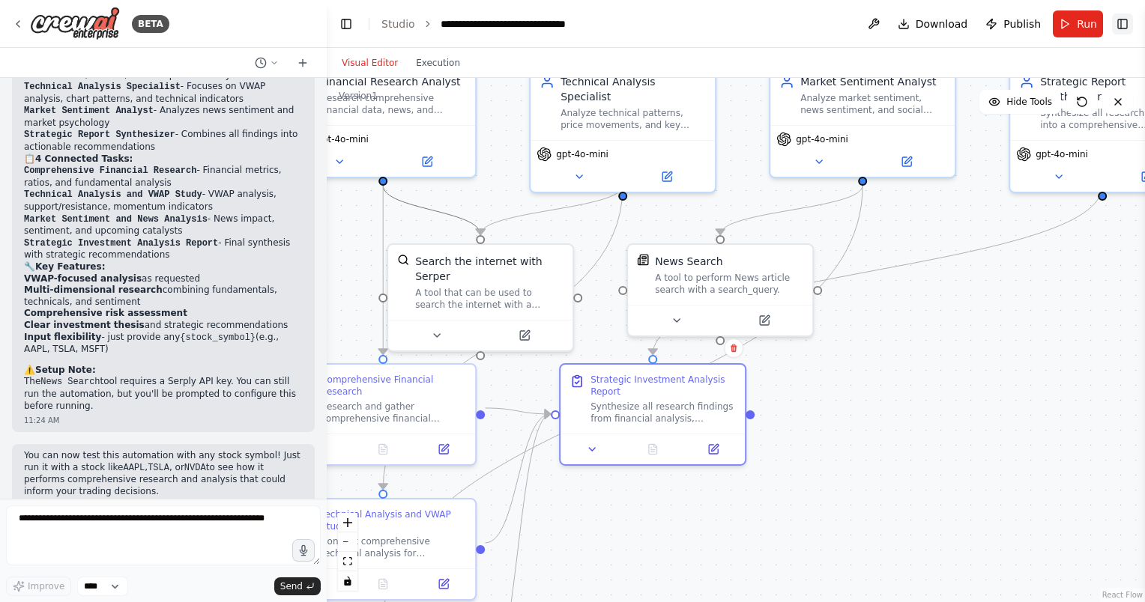
click at [1116, 25] on button "Toggle Right Sidebar" at bounding box center [1122, 23] width 21 height 21
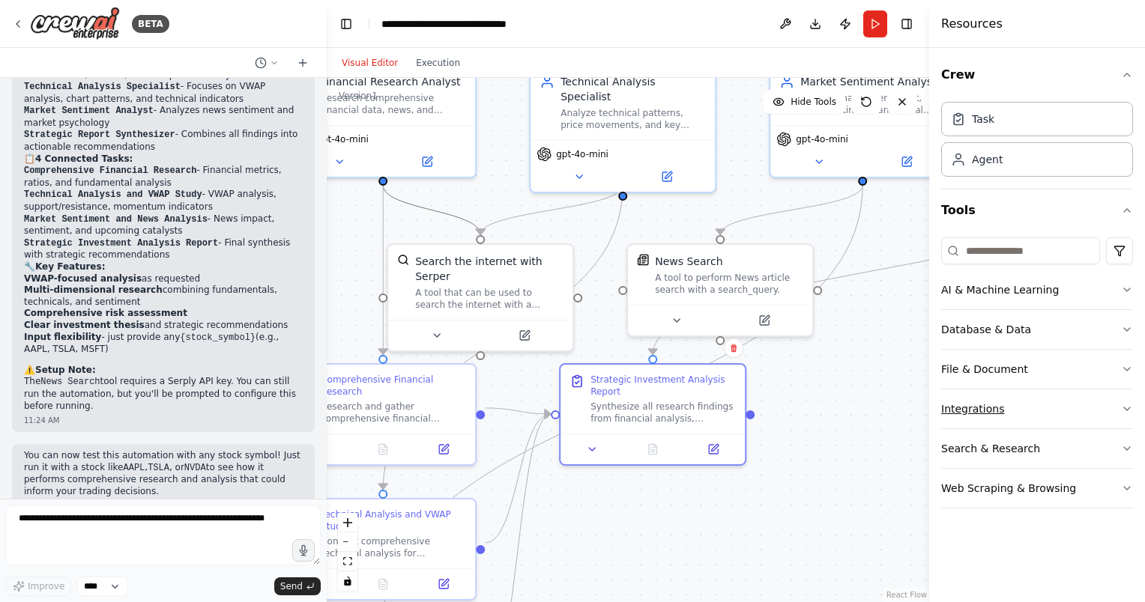
click at [1130, 408] on icon "button" at bounding box center [1127, 409] width 6 height 3
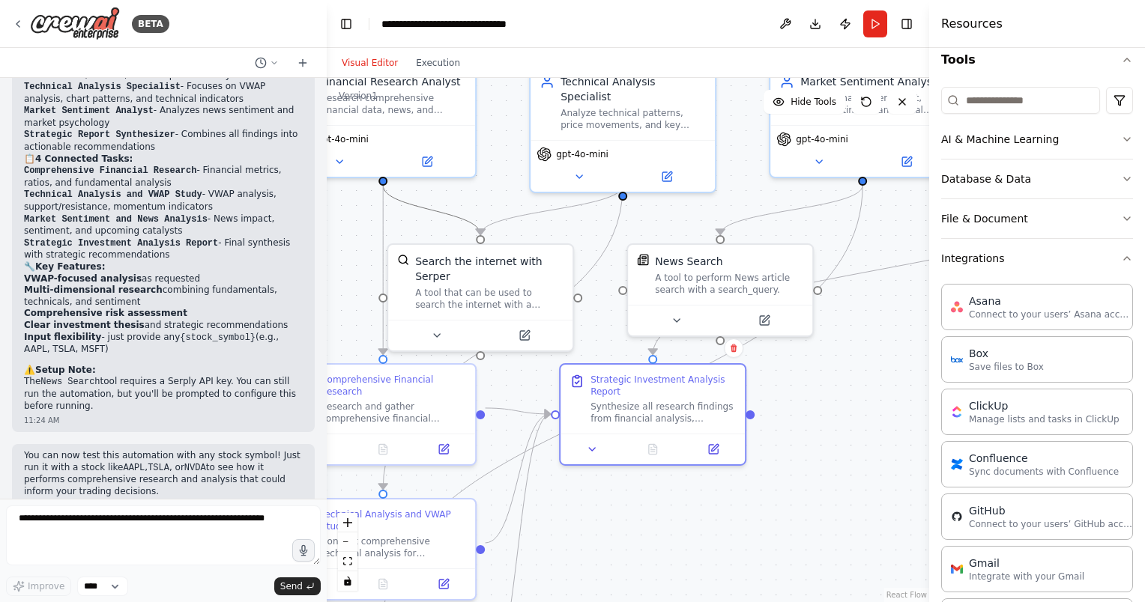
scroll to position [120, 0]
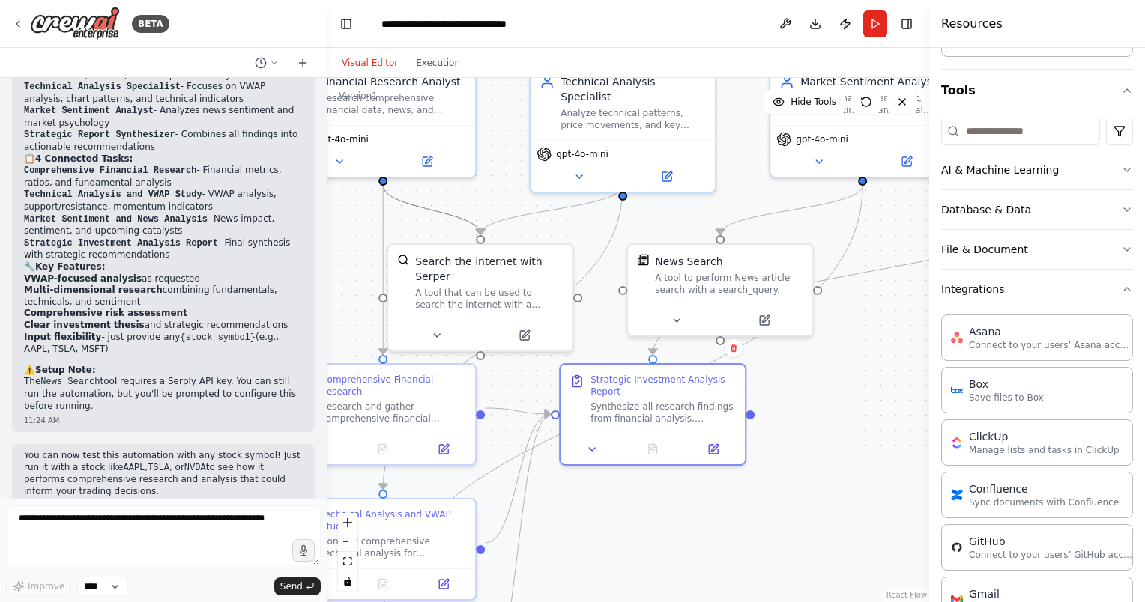
click at [1121, 289] on icon "button" at bounding box center [1127, 289] width 12 height 12
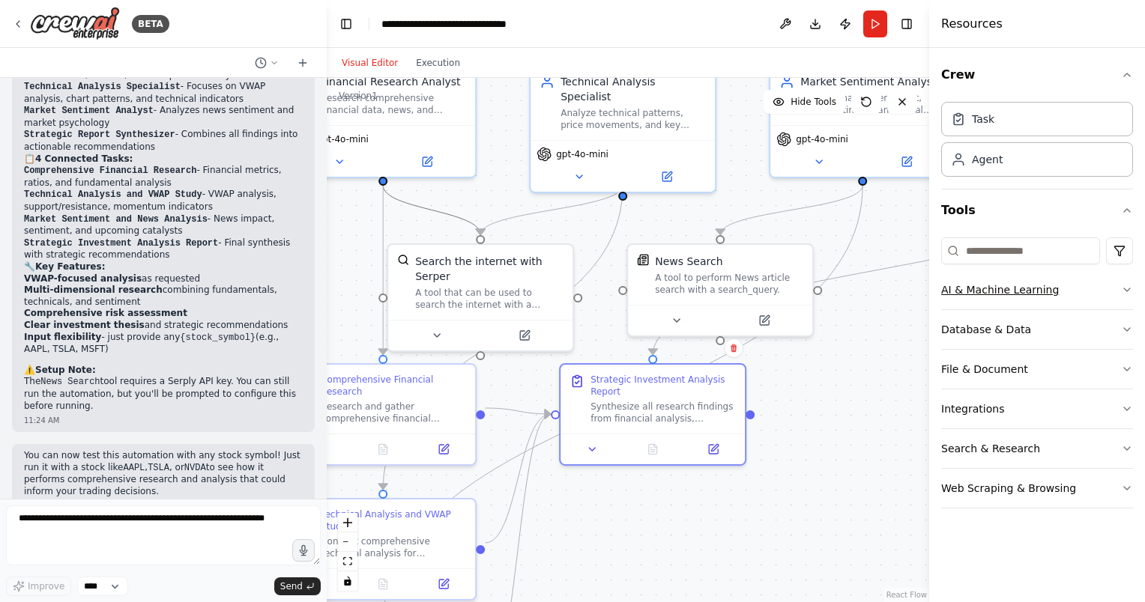
click at [1124, 286] on icon "button" at bounding box center [1127, 290] width 12 height 12
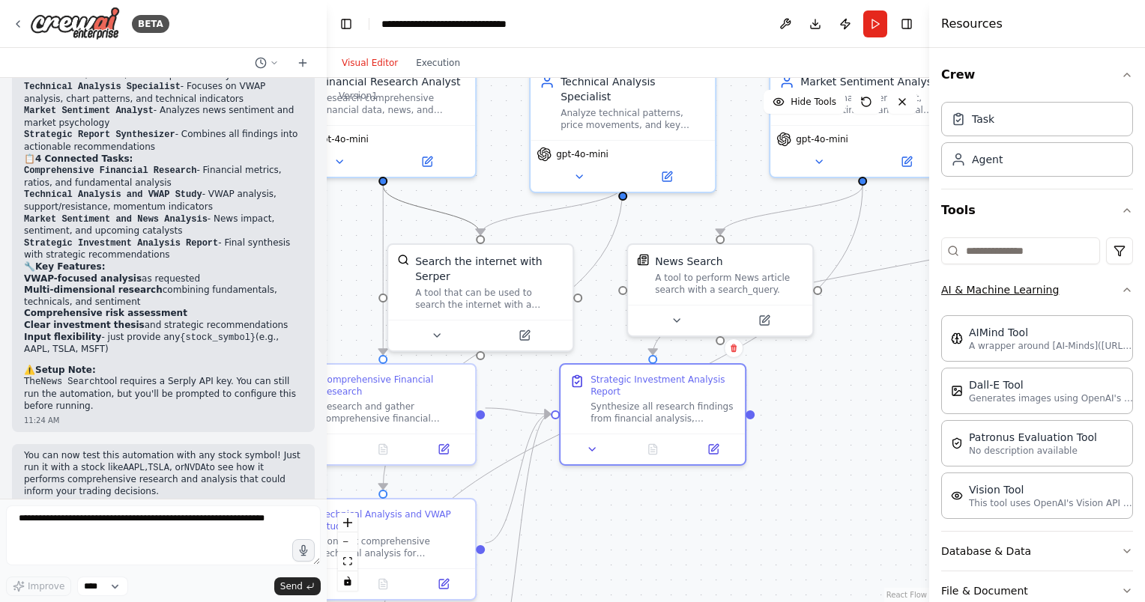
click at [1121, 286] on icon "button" at bounding box center [1127, 290] width 12 height 12
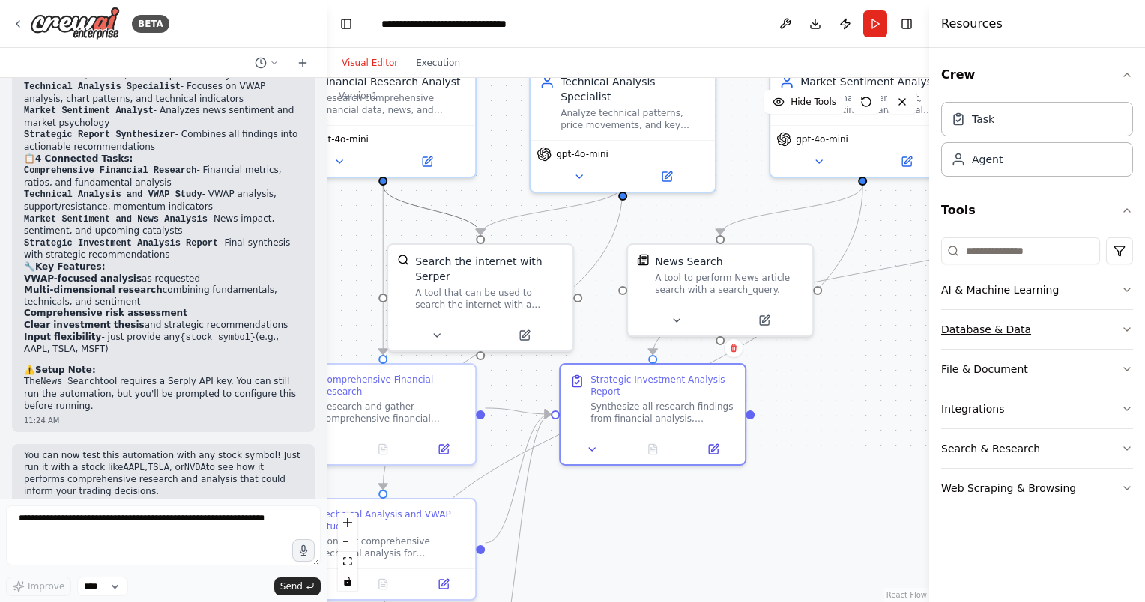
click at [1127, 327] on icon "button" at bounding box center [1127, 330] width 12 height 12
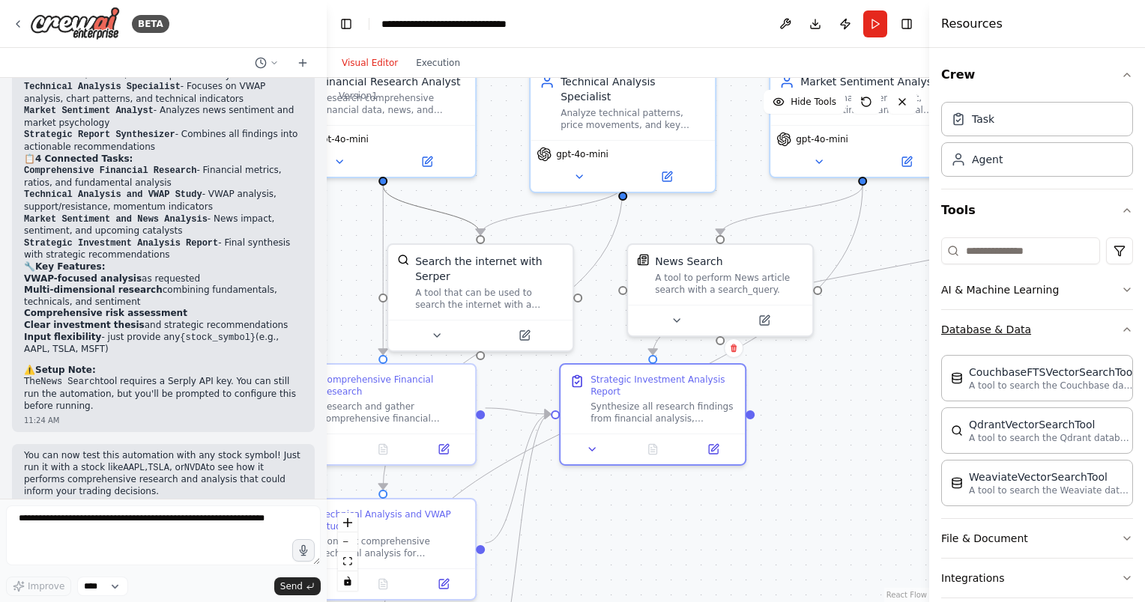
click at [1127, 327] on div "Crew Task Agent Tools AI & Machine Learning Database & Data CouchbaseFTSVectorS…" at bounding box center [1037, 325] width 216 height 554
click at [1121, 324] on icon "button" at bounding box center [1127, 330] width 12 height 12
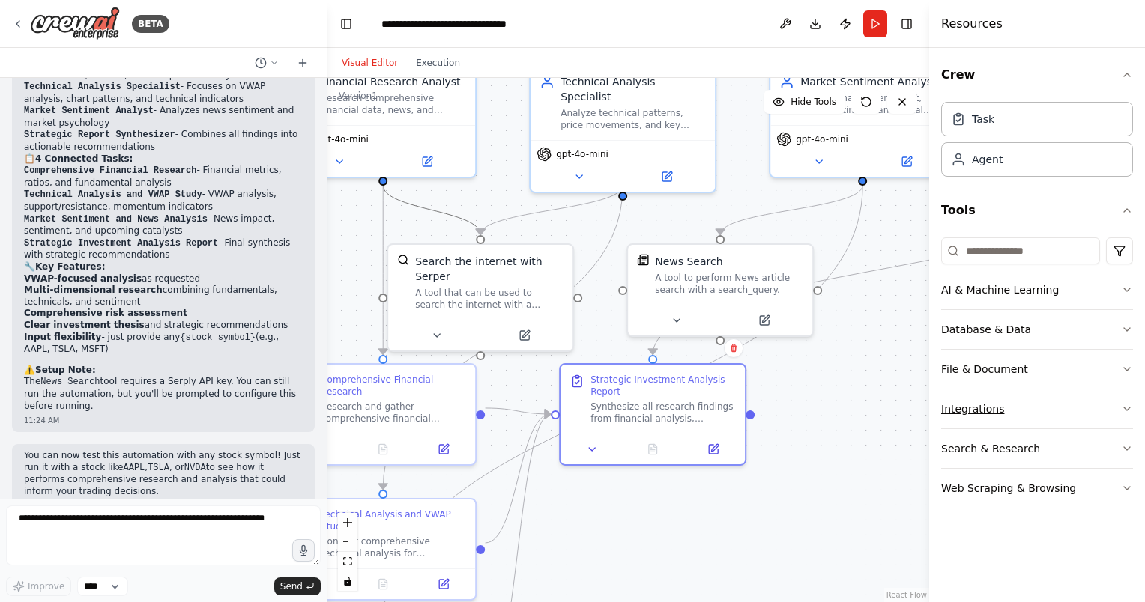
click at [1127, 399] on button "Integrations" at bounding box center [1037, 409] width 192 height 39
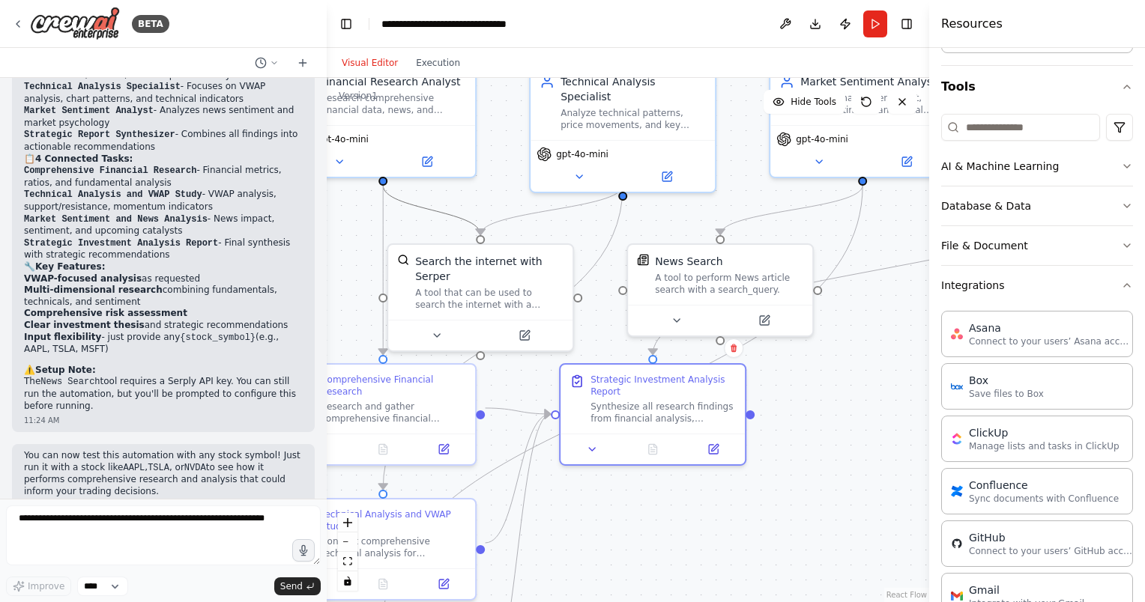
scroll to position [144, 0]
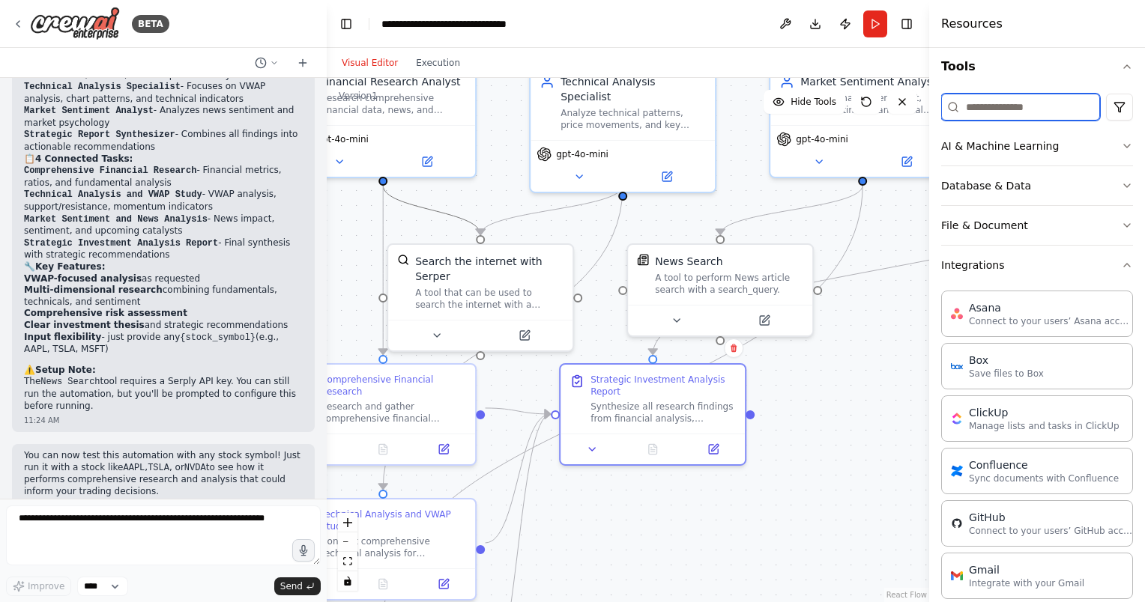
click at [992, 109] on input at bounding box center [1020, 107] width 159 height 27
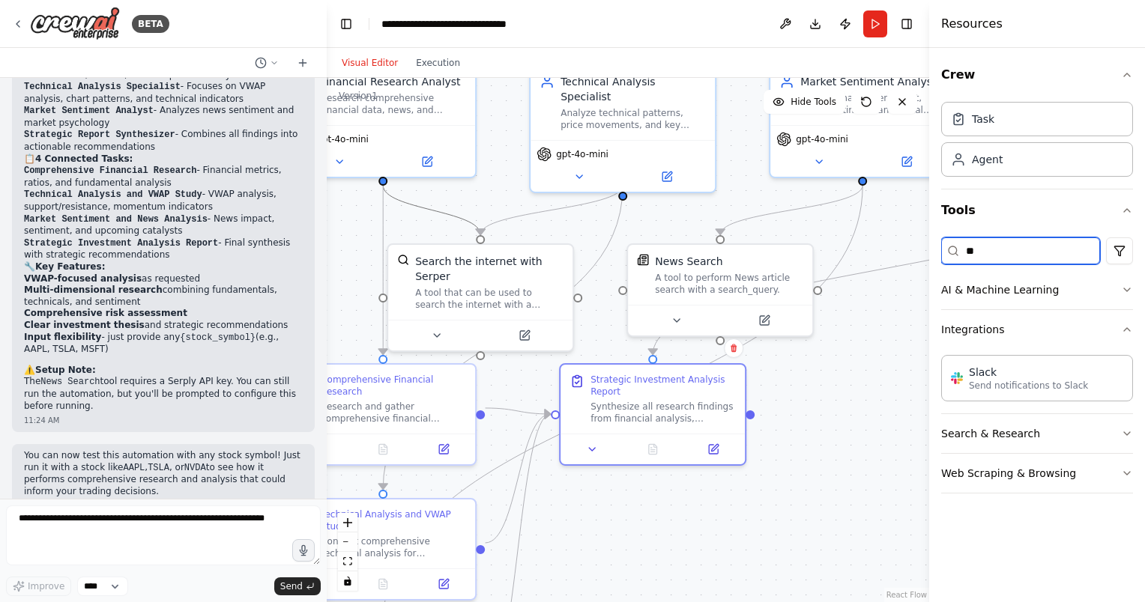
scroll to position [0, 0]
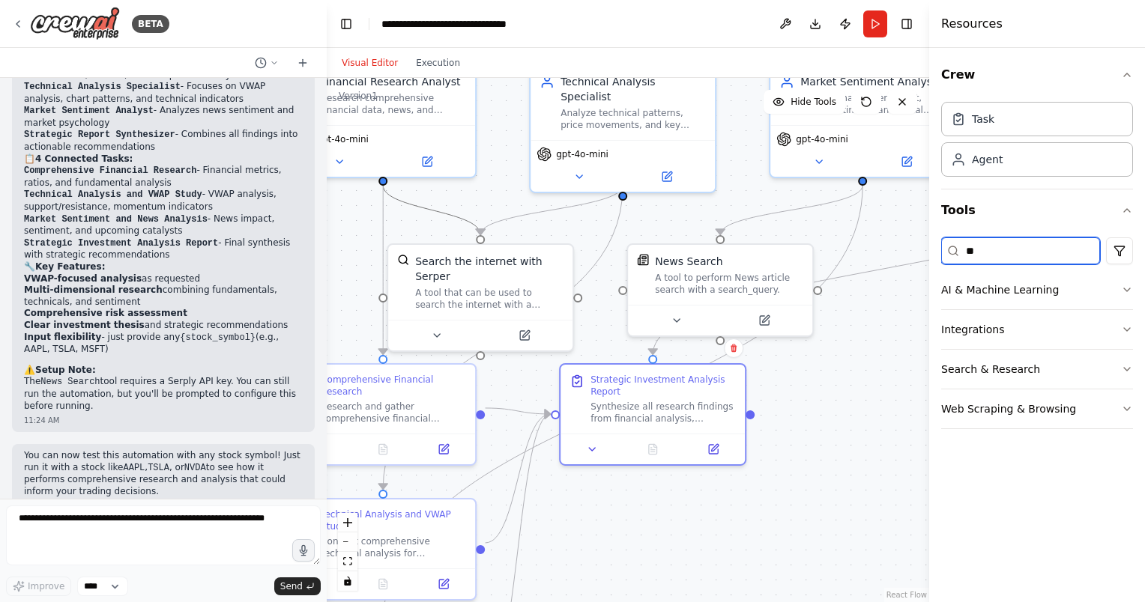
type input "*"
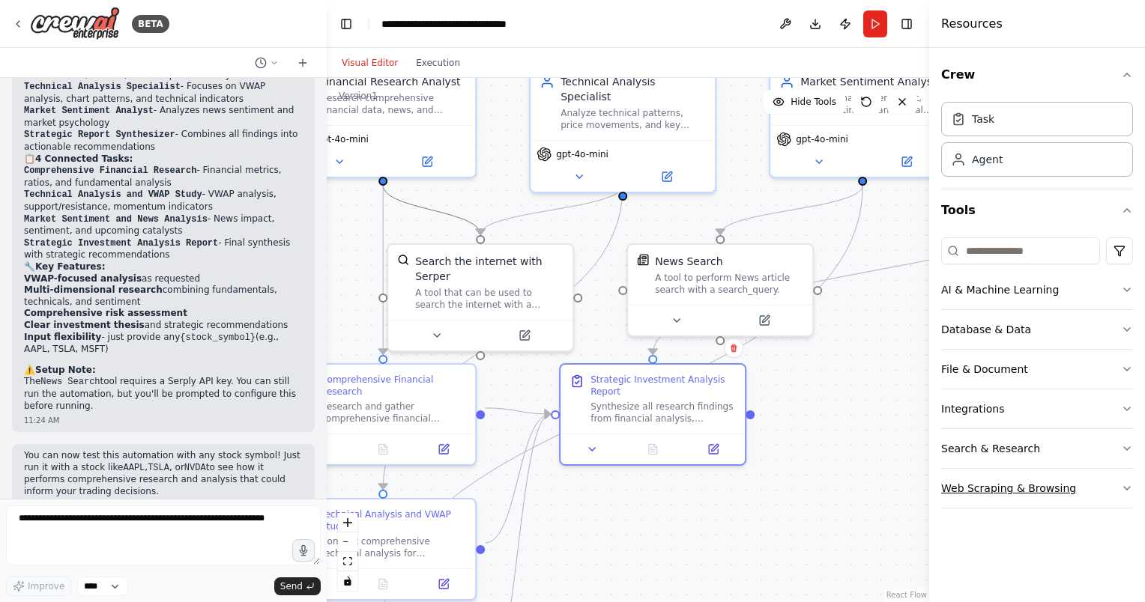
click at [1125, 485] on icon "button" at bounding box center [1127, 488] width 12 height 12
click at [1121, 485] on icon "button" at bounding box center [1127, 488] width 12 height 12
